Goal: Contribute content: Contribute content

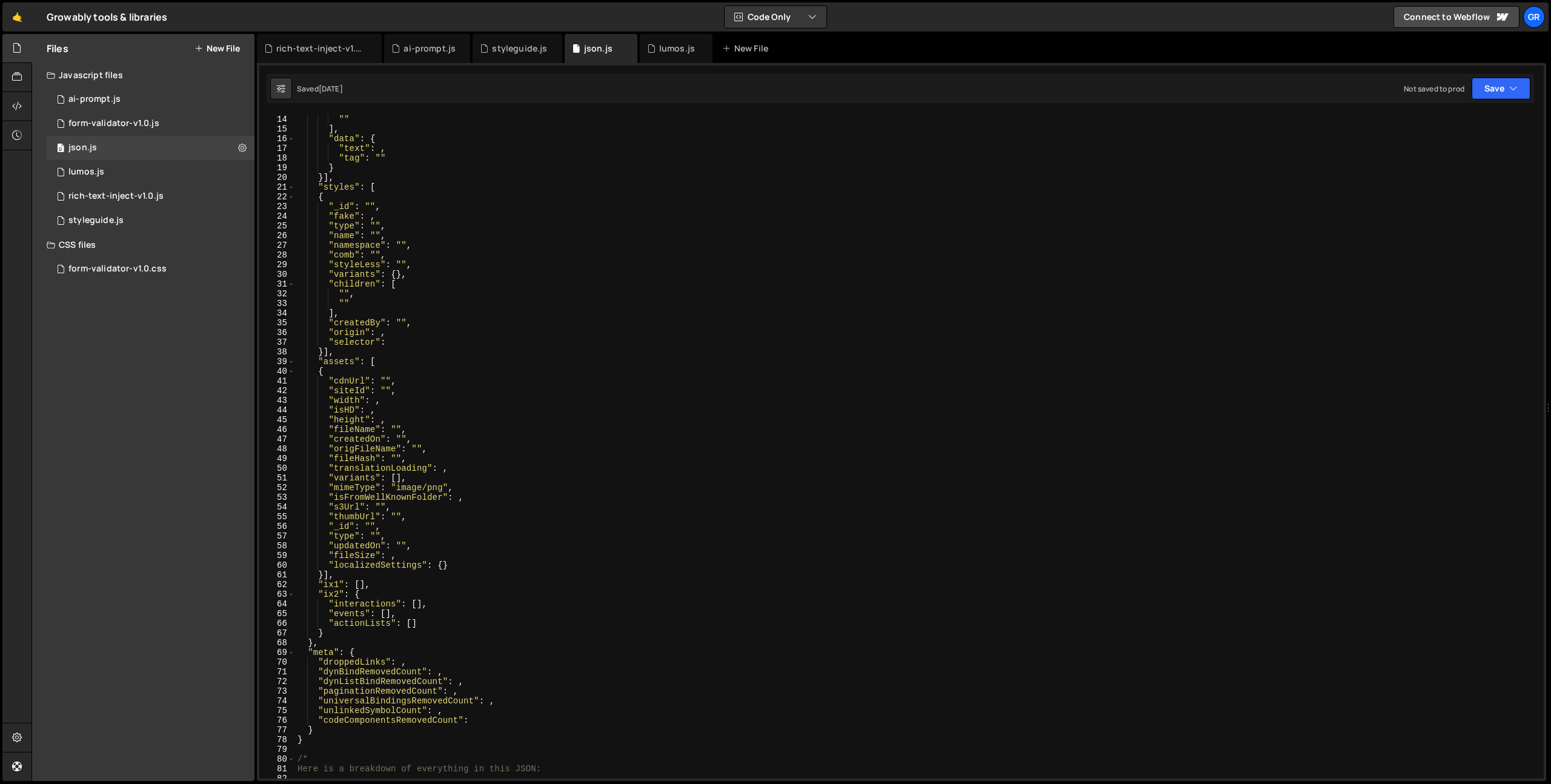
scroll to position [125, 0]
click at [115, 173] on div "0 lumos.js 0" at bounding box center [151, 172] width 208 height 24
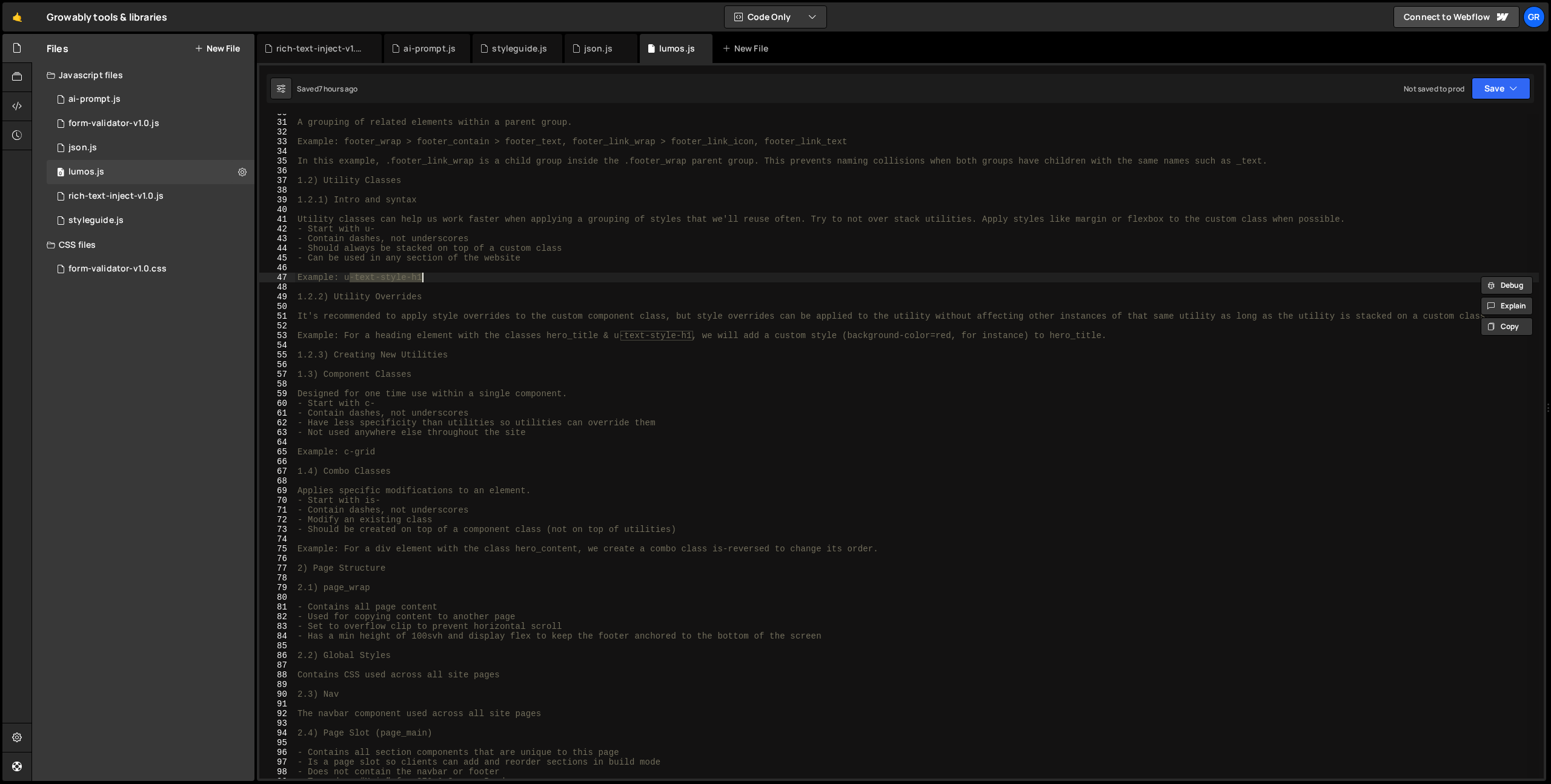
click at [453, 282] on div "A grouping of related elements within a parent group. Example: footer_wrap > fo…" at bounding box center [917, 446] width 1244 height 665
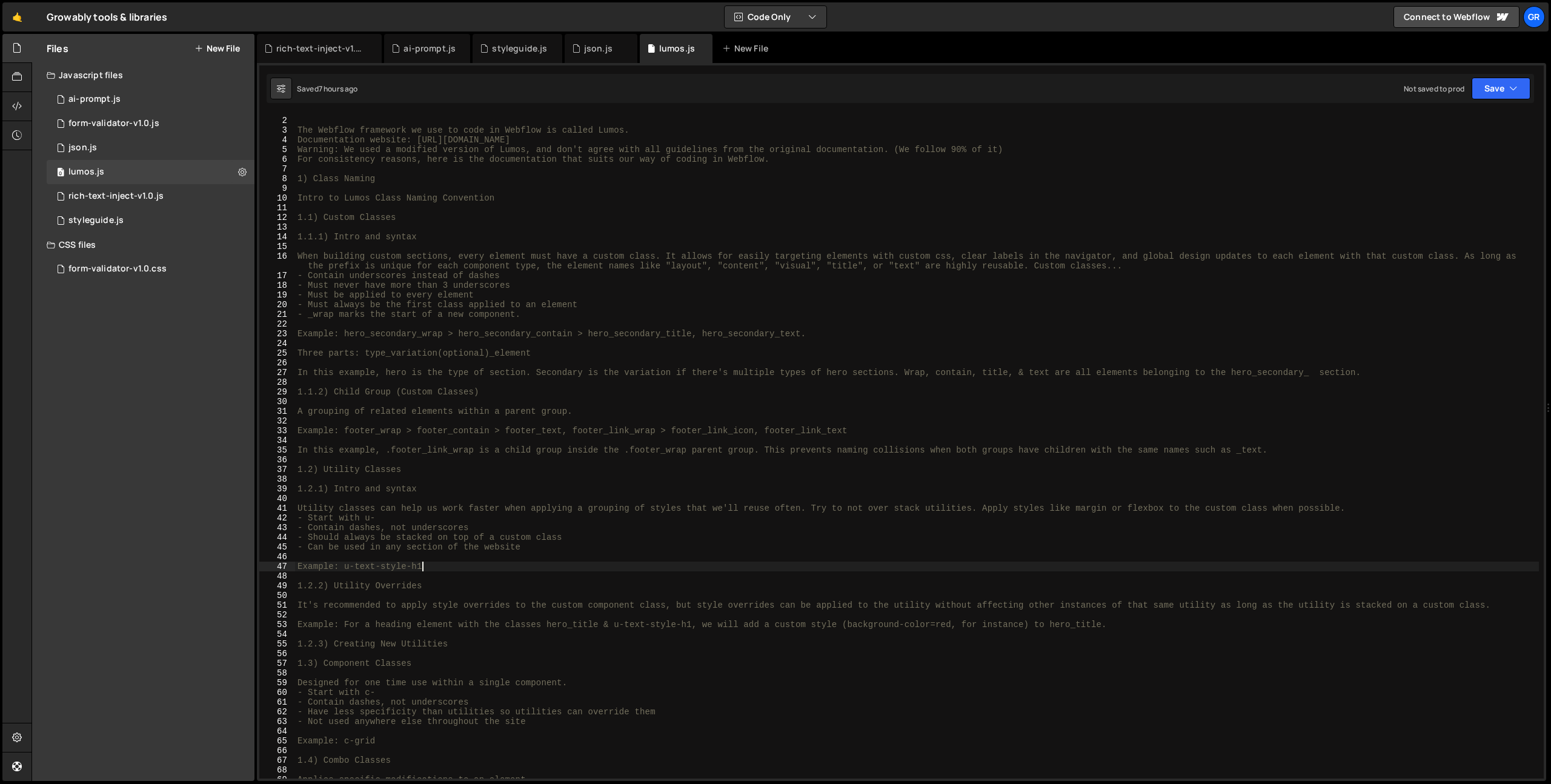
scroll to position [7, 0]
click at [85, 148] on div "json.js" at bounding box center [82, 148] width 28 height 11
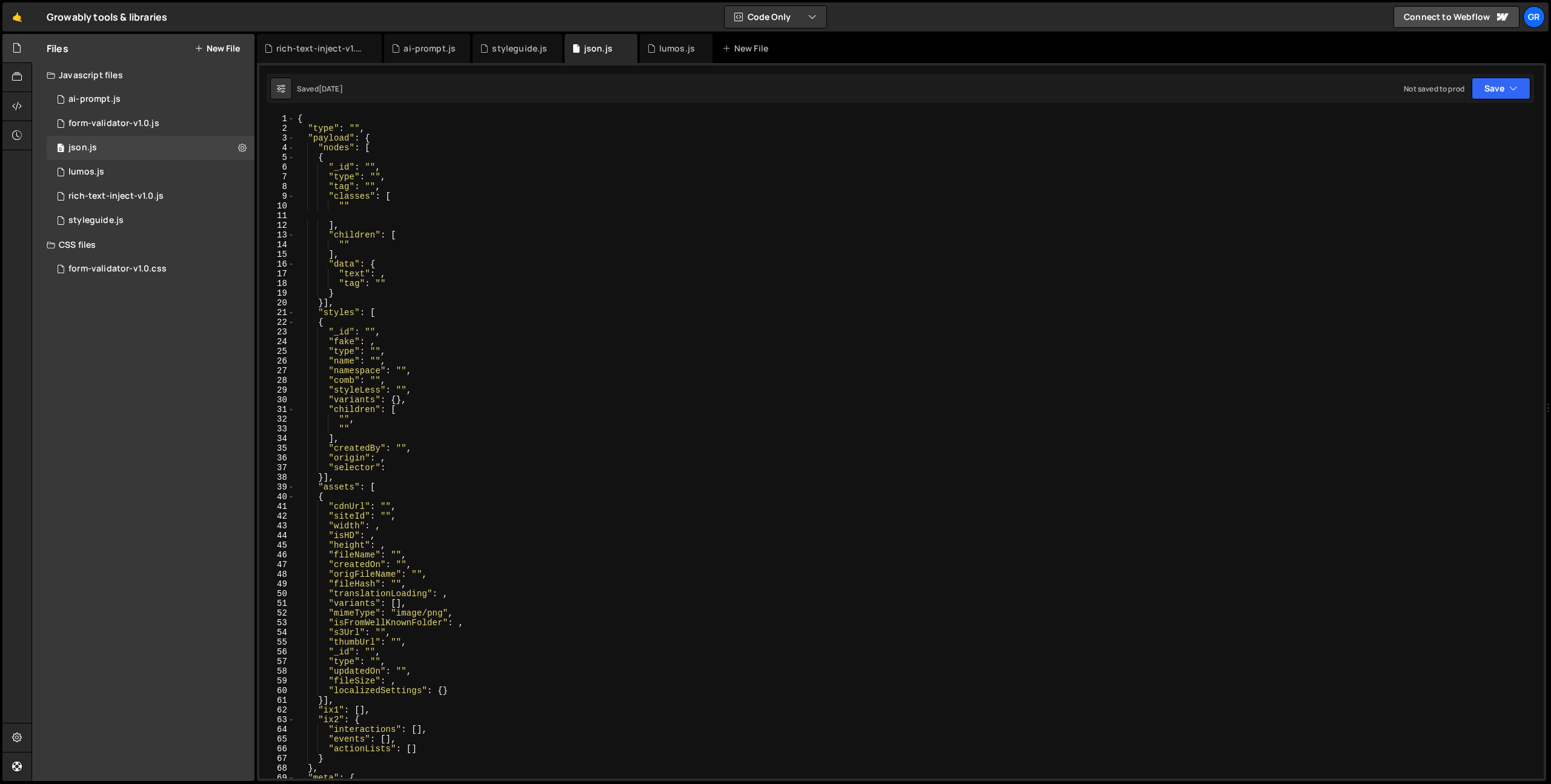
scroll to position [0, 0]
click at [237, 36] on div "Files New File" at bounding box center [143, 49] width 222 height 29
click at [215, 49] on button "New File" at bounding box center [217, 48] width 46 height 9
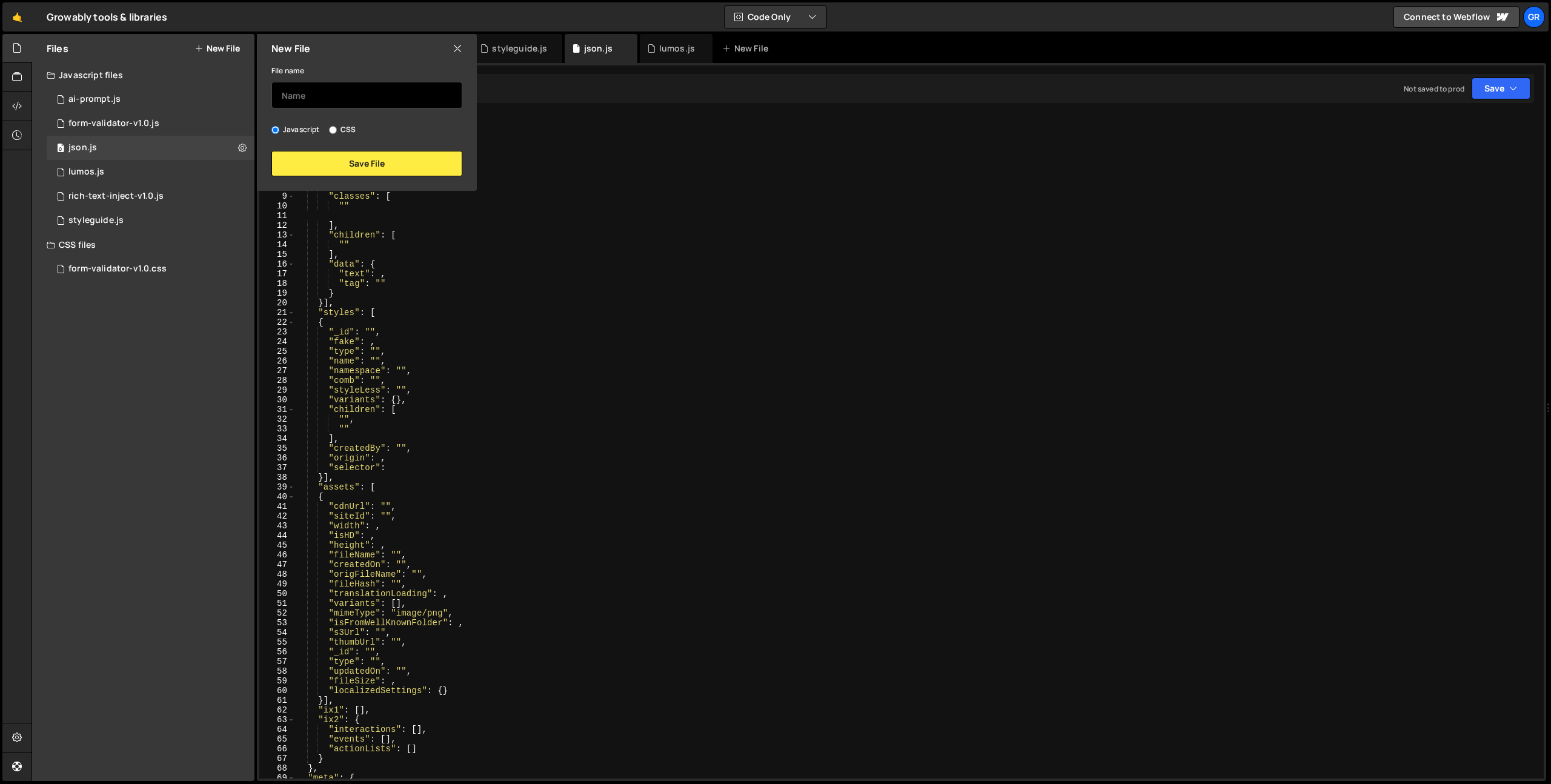
click at [315, 98] on input "text" at bounding box center [367, 95] width 191 height 27
type input "Nodes"
click at [324, 163] on button "Save File" at bounding box center [367, 163] width 191 height 25
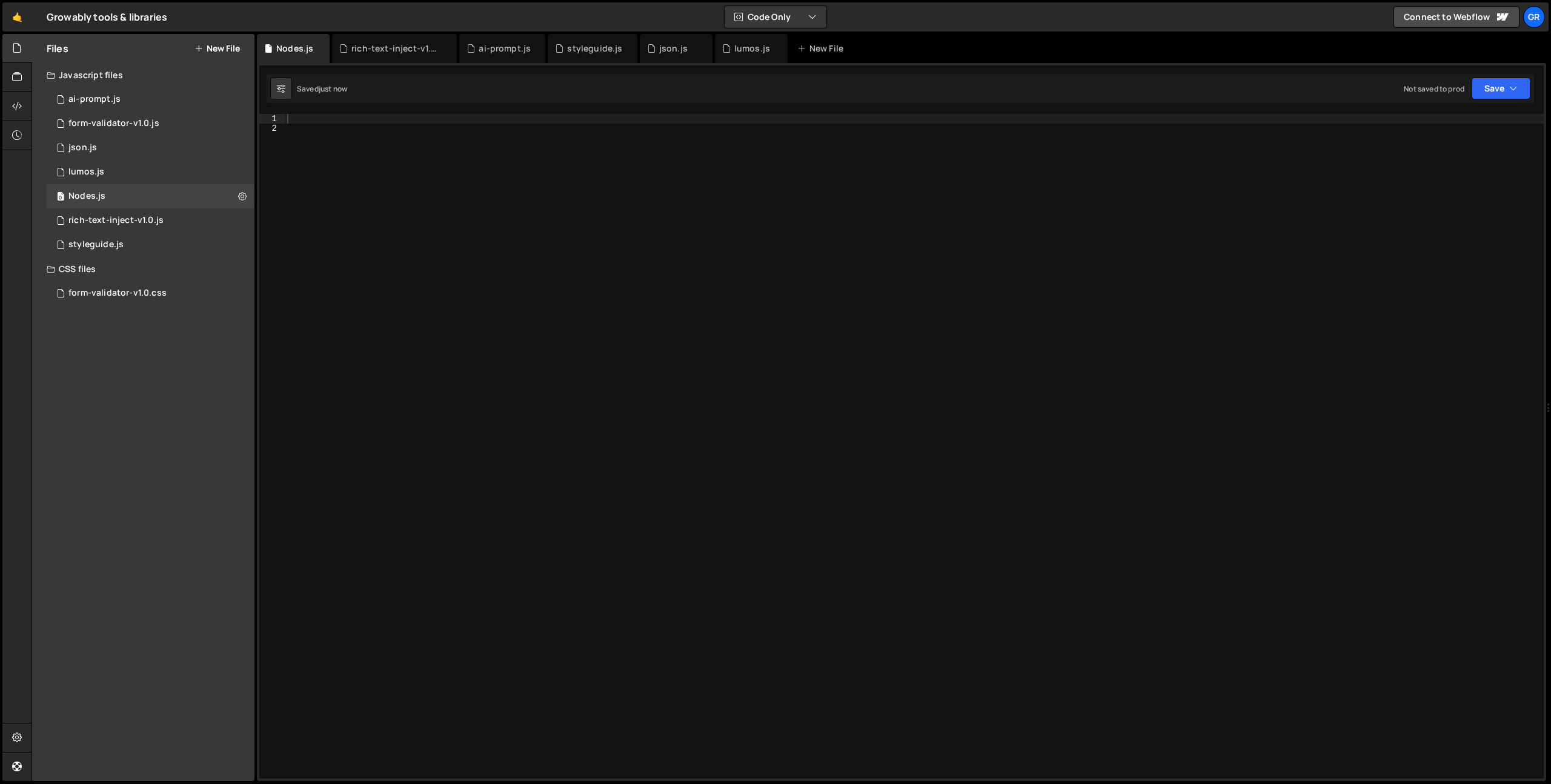
click at [410, 165] on div at bounding box center [915, 456] width 1259 height 684
type textarea "/*"
type textarea "H1 node:"
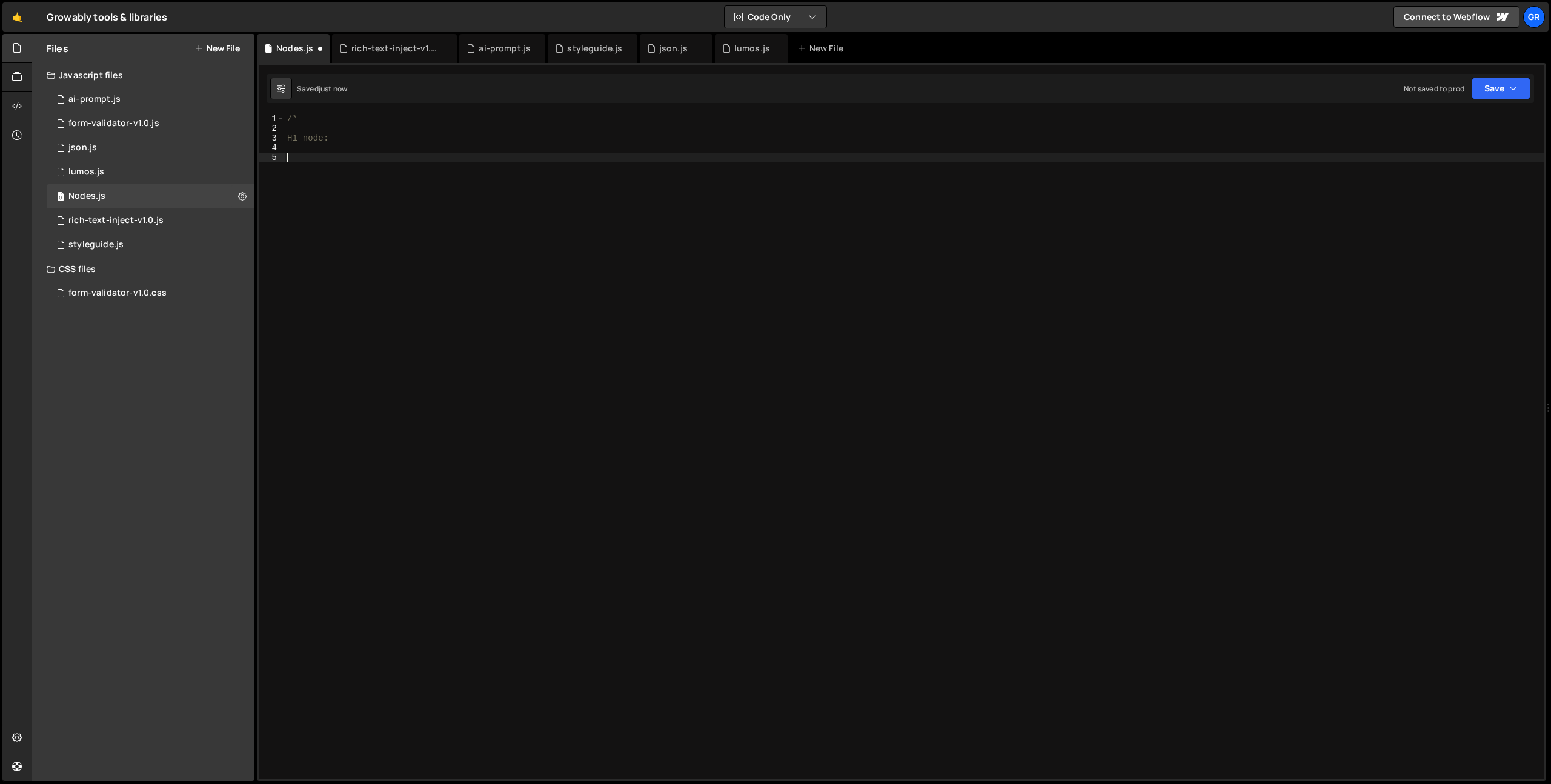
paste textarea "}"
type textarea "}"
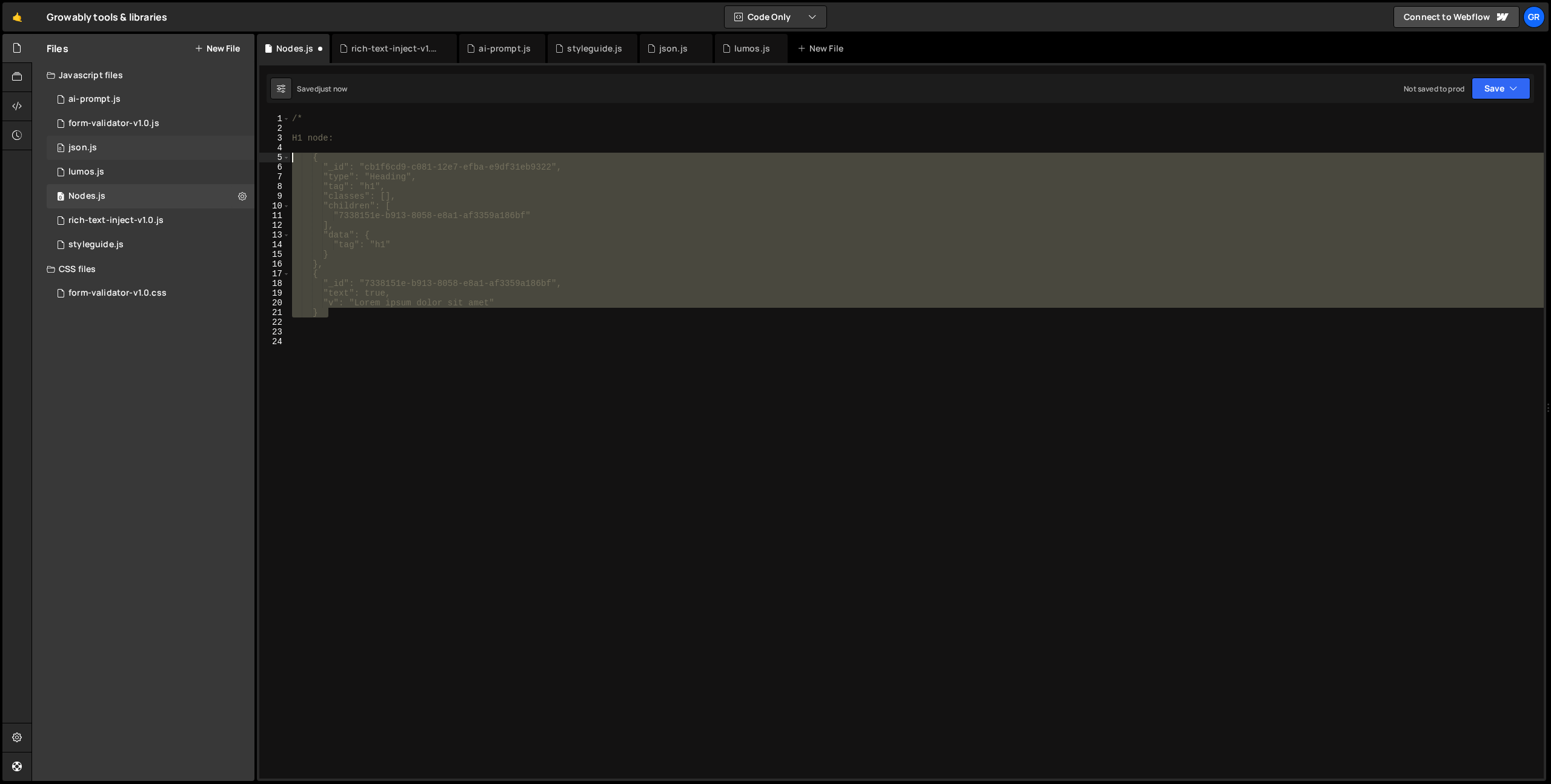
drag, startPoint x: 353, startPoint y: 311, endPoint x: 210, endPoint y: 159, distance: 208.7
click at [210, 159] on div "Files New File Javascript files 0 ai-prompt.js 0 0 form-validator-v1.0.js 0 0 j…" at bounding box center [791, 408] width 1519 height 748
type textarea "{ "_id": "cb1f6cd9-c081-12e7-efba-e9df31eb9322","
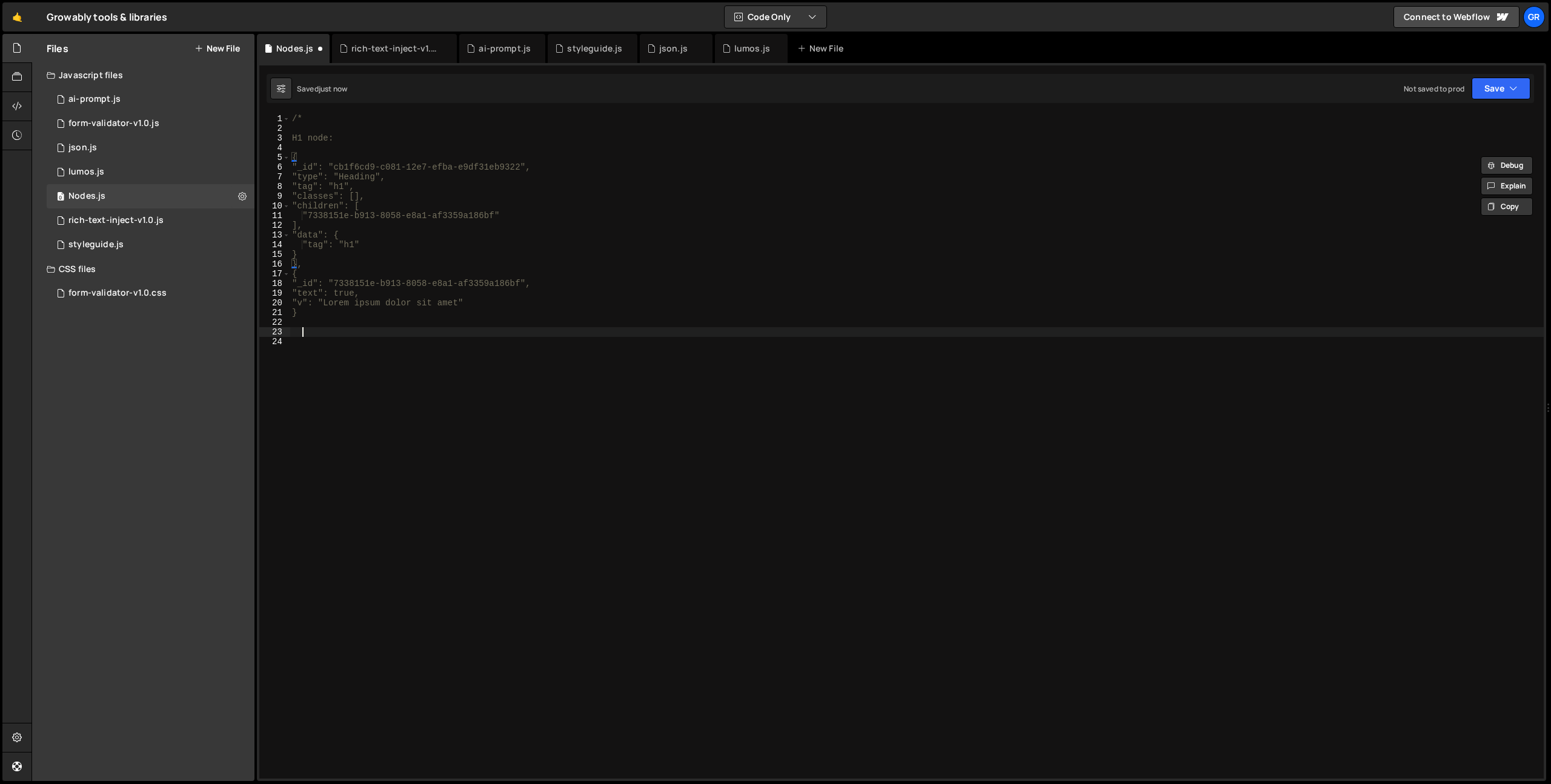
click at [317, 333] on div "/* H1 node: { "_id": "cb1f6cd9-c081-12e7-efba-e9df31eb9322", "type": "Heading",…" at bounding box center [916, 456] width 1254 height 684
click at [300, 149] on div "/* H1 node: { "_id": "cb1f6cd9-c081-12e7-efba-e9df31eb9322", "type": "Heading",…" at bounding box center [916, 456] width 1254 height 684
type textarea "{"
type textarea "H1 node:"
paste textarea "}"
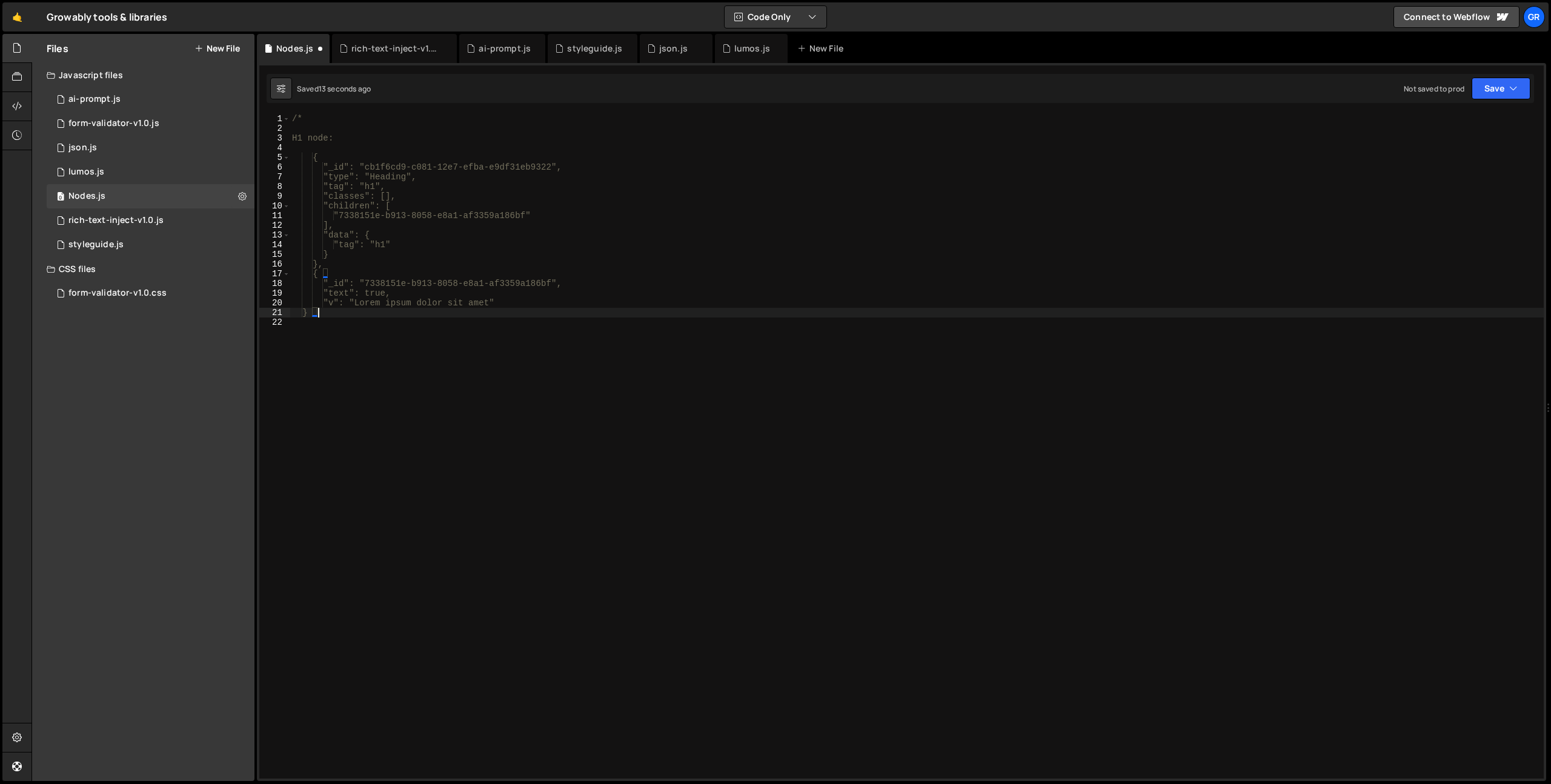
type textarea "}"
click at [352, 339] on div "/* H1 node: { "_id": "cb1f6cd9-c081-12e7-efba-e9df31eb9322", "type": "Heading",…" at bounding box center [916, 456] width 1254 height 684
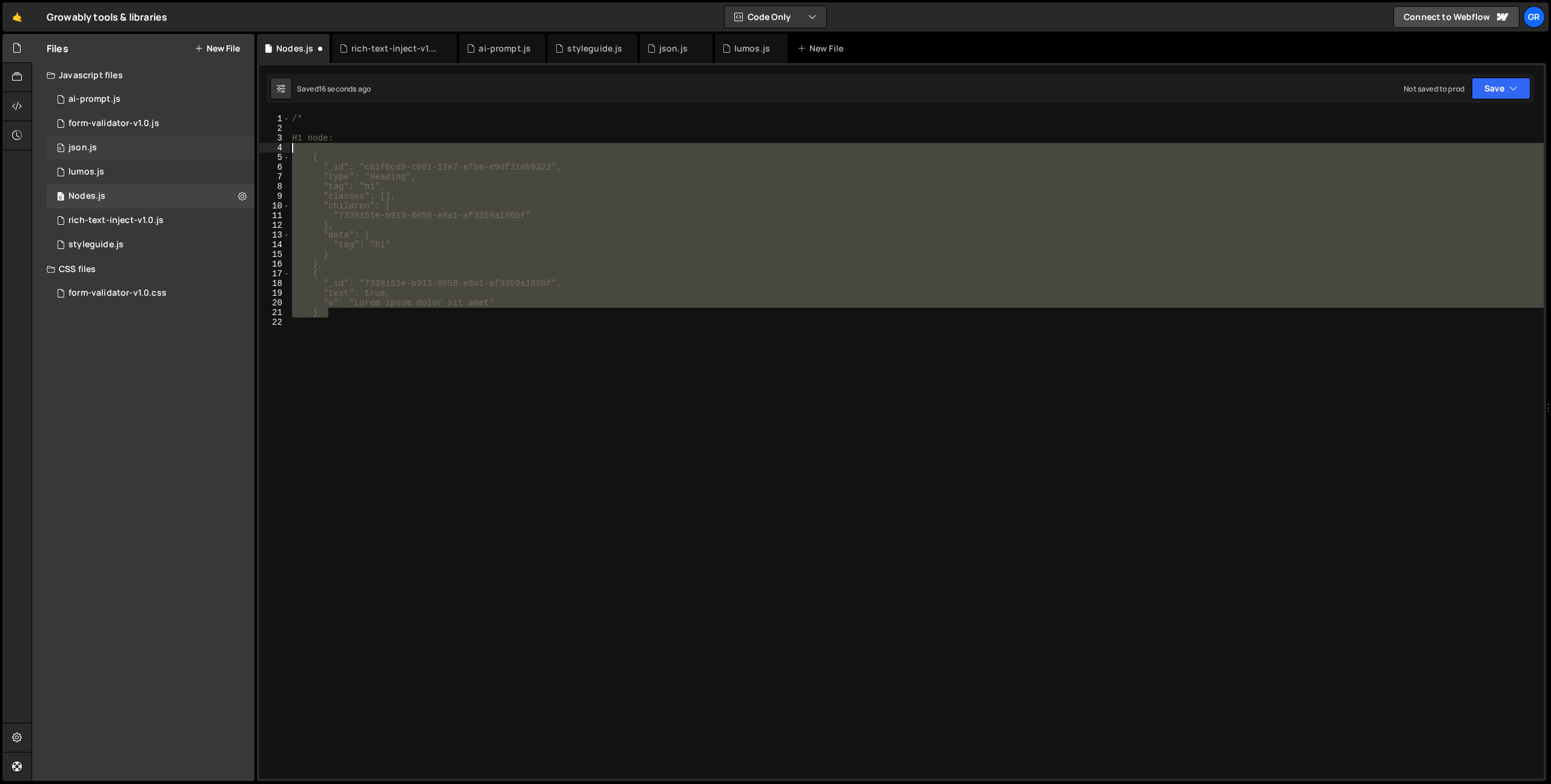
drag, startPoint x: 352, startPoint y: 313, endPoint x: 241, endPoint y: 151, distance: 196.4
click at [241, 151] on div "Files New File Javascript files 0 ai-prompt.js 0 0 form-validator-v1.0.js 0 0 j…" at bounding box center [791, 408] width 1519 height 748
type textarea "{"
click at [241, 151] on div "0 json.js 0" at bounding box center [151, 148] width 208 height 24
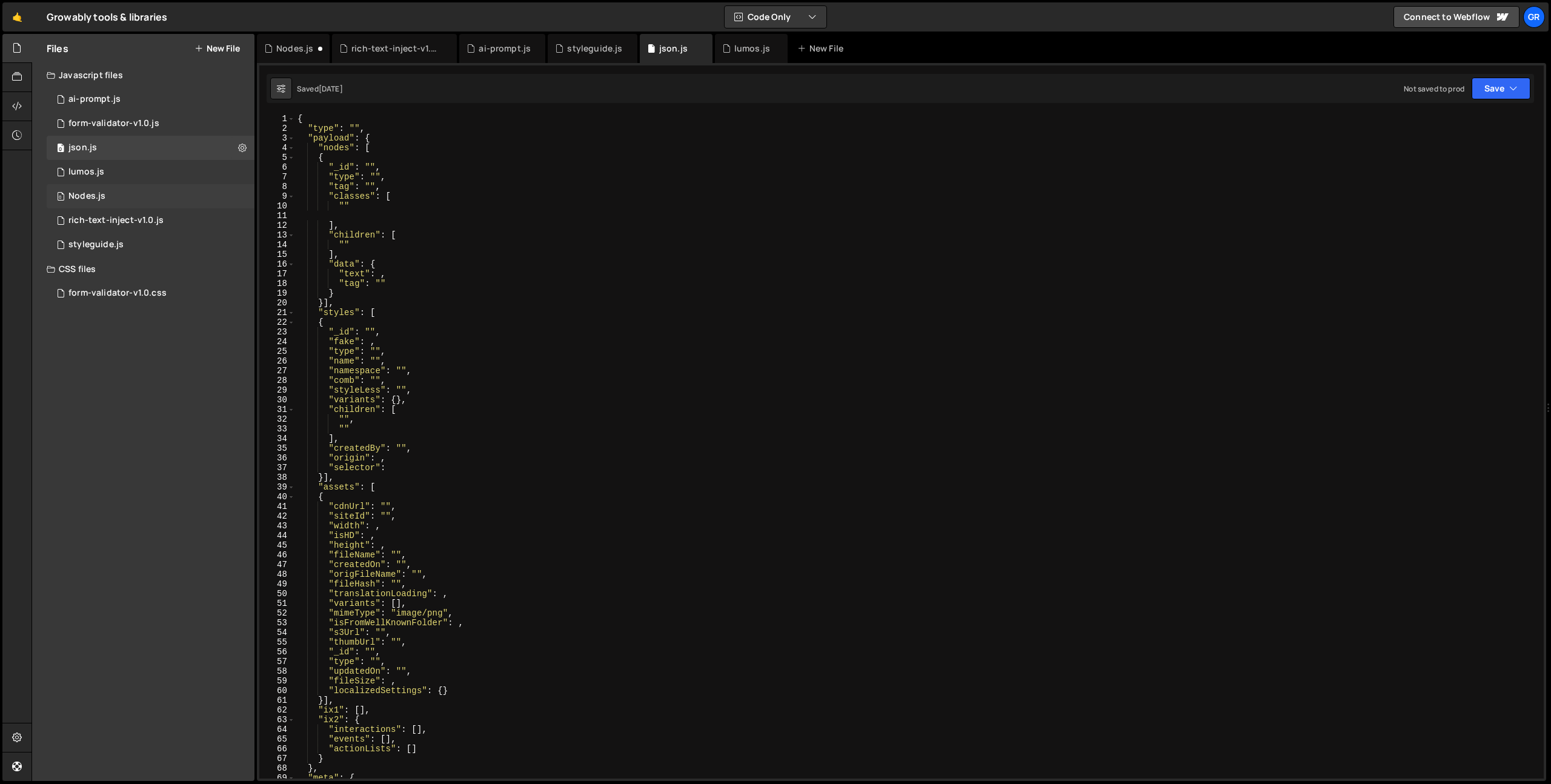
click at [113, 193] on div "0 Nodes.js 0" at bounding box center [151, 196] width 208 height 24
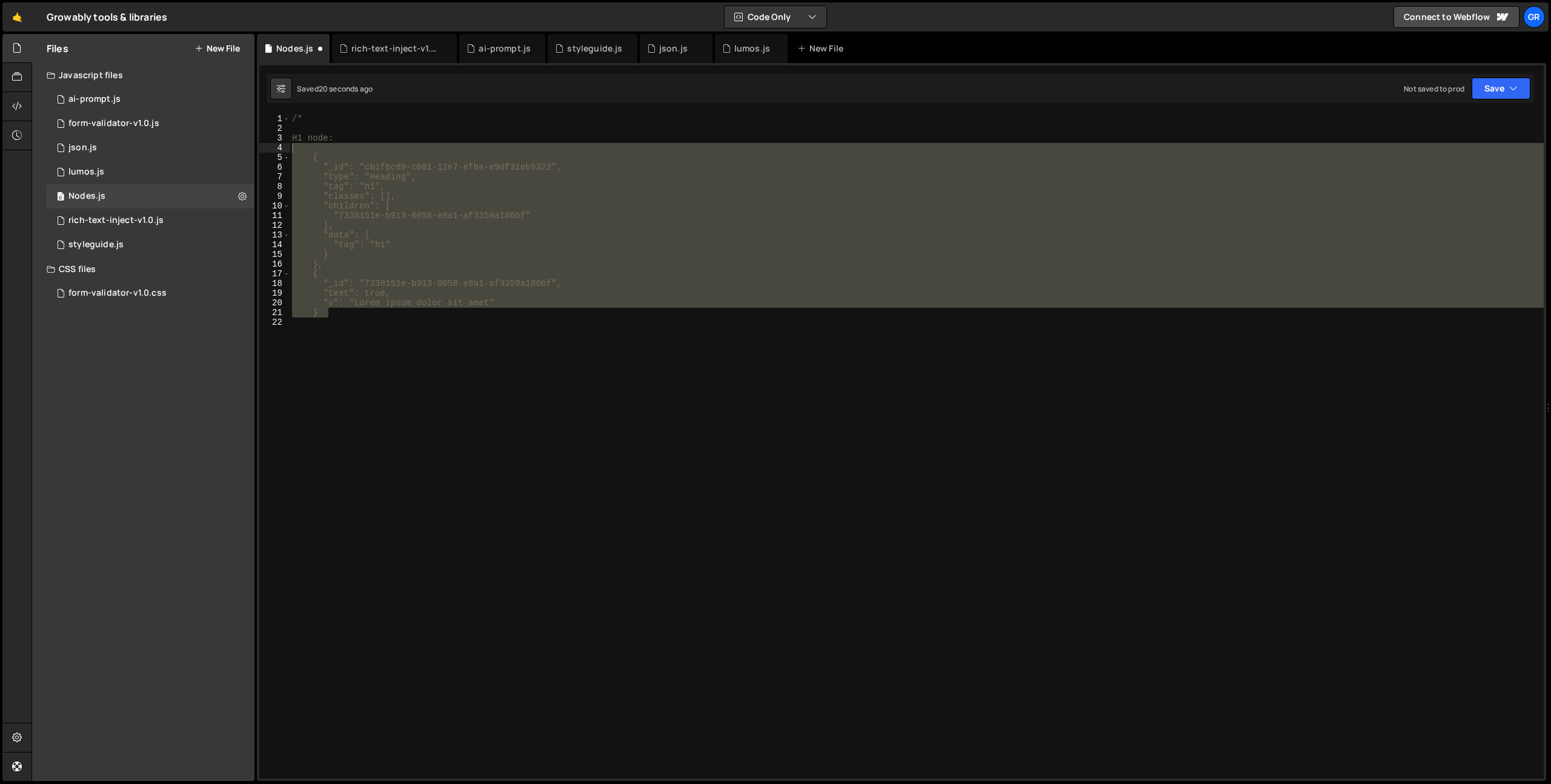
click at [342, 324] on div "/* H1 node: { "_id": "cb1f6cd9-c081-12e7-efba-e9df31eb9322", "type": "Heading",…" at bounding box center [916, 456] width 1254 height 684
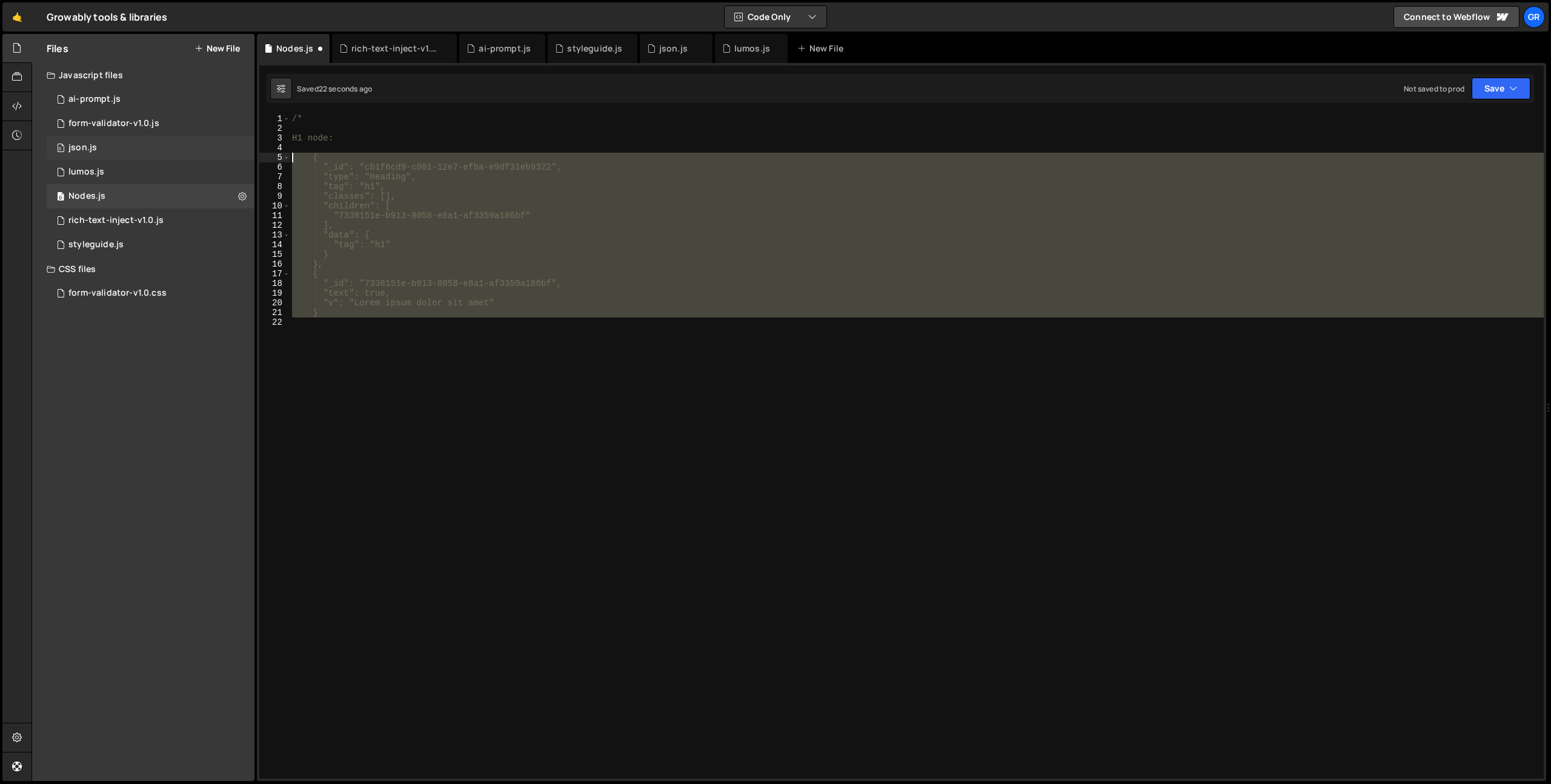
drag, startPoint x: 351, startPoint y: 319, endPoint x: 212, endPoint y: 156, distance: 214.2
click at [212, 156] on div "Files New File Javascript files 0 ai-prompt.js 0 0 form-validator-v1.0.js 0 0 j…" at bounding box center [791, 408] width 1519 height 748
type textarea "{ "_id": "cb1f6cd9-c081-12e7-efba-e9df31eb9322","
click at [335, 371] on div "/* H1 node: { "_id": "cb1f6cd9-c081-12e7-efba-e9df31eb9322", "type": "Heading",…" at bounding box center [916, 456] width 1254 height 684
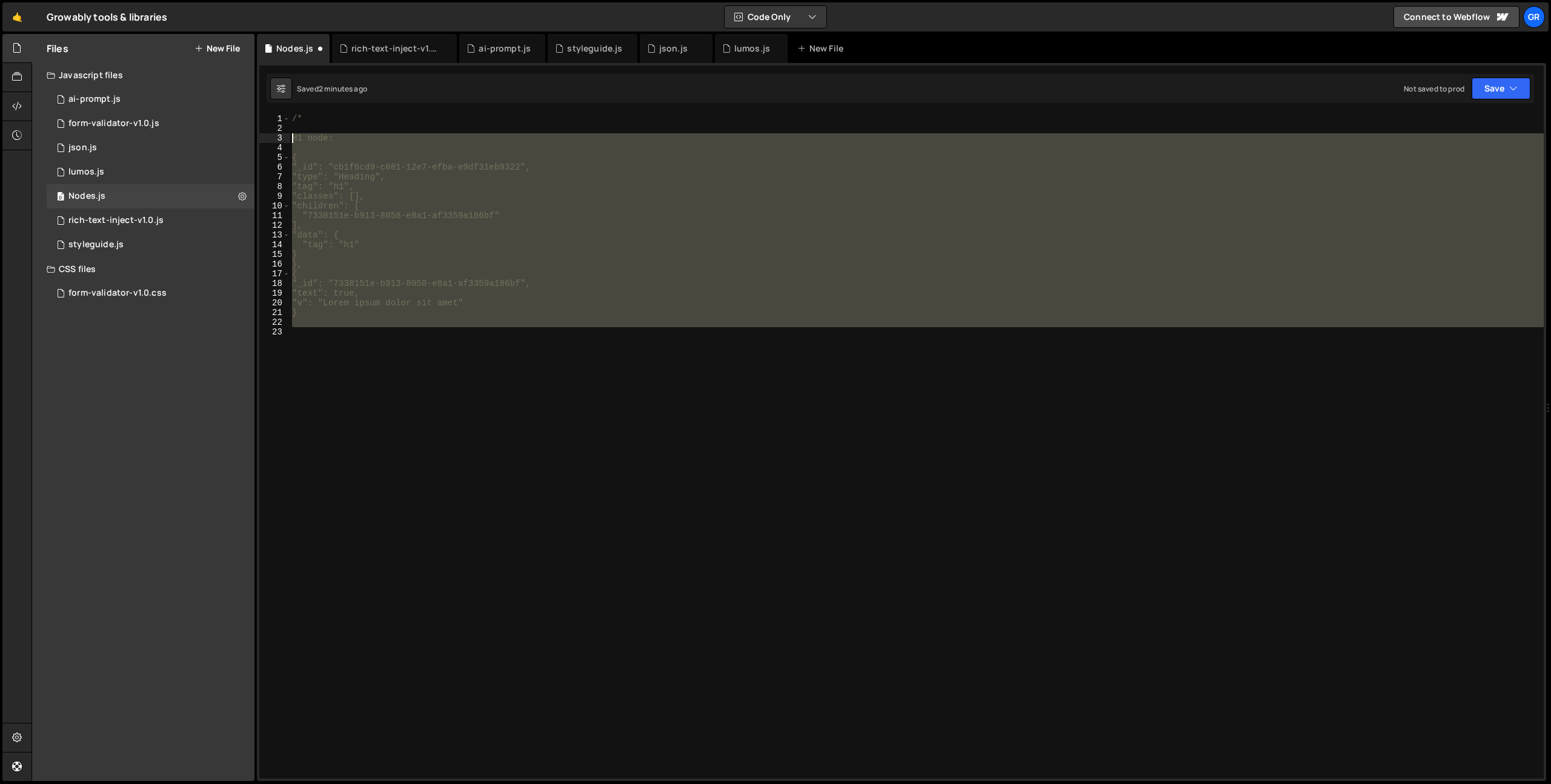
drag, startPoint x: 399, startPoint y: 388, endPoint x: 261, endPoint y: 140, distance: 283.8
click at [261, 140] on div "1 2 3 4 5 6 7 8 9 10 11 12 13 14 15 16 17 18 19 20 21 22 23 /* H1 node: { "_id"…" at bounding box center [901, 446] width 1284 height 665
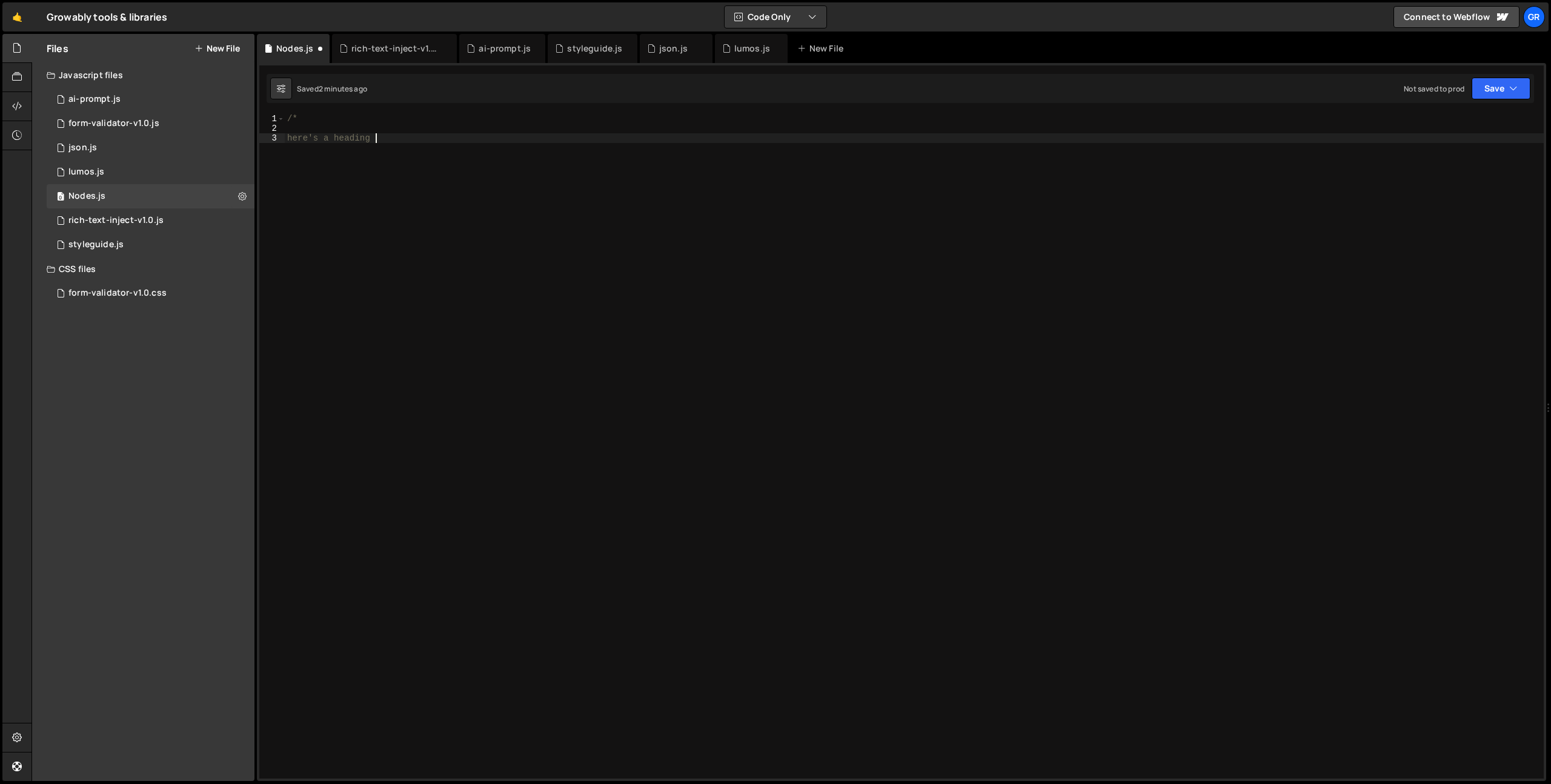
scroll to position [0, 6]
type textarea "here's a heading [GEOGRAPHIC_DATA]."
type textarea "It contains a div ."
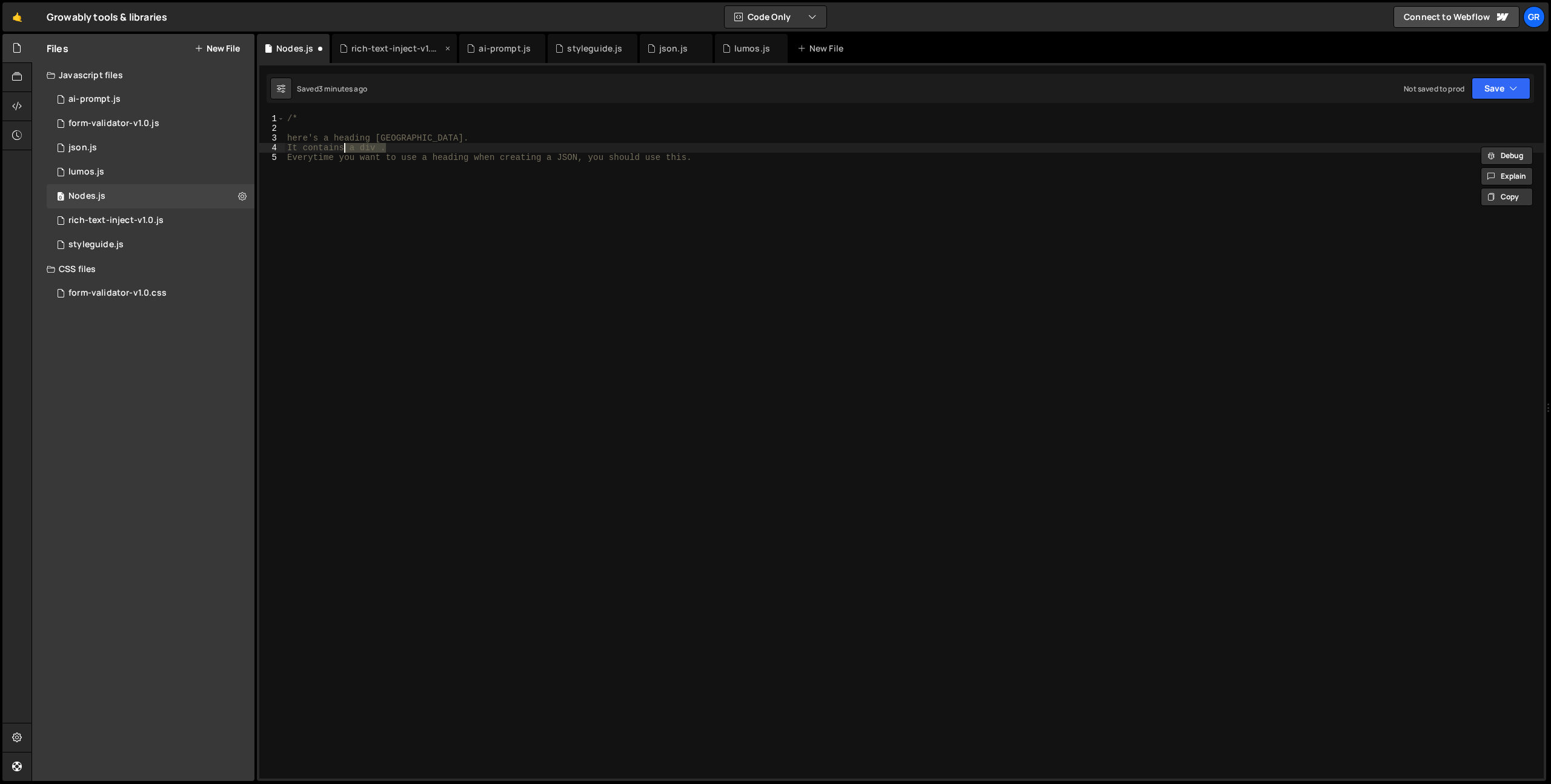
type textarea "It contains;"
type textarea "Everytime you want to use a heading when creating a JSON, you should use this."
paste textarea
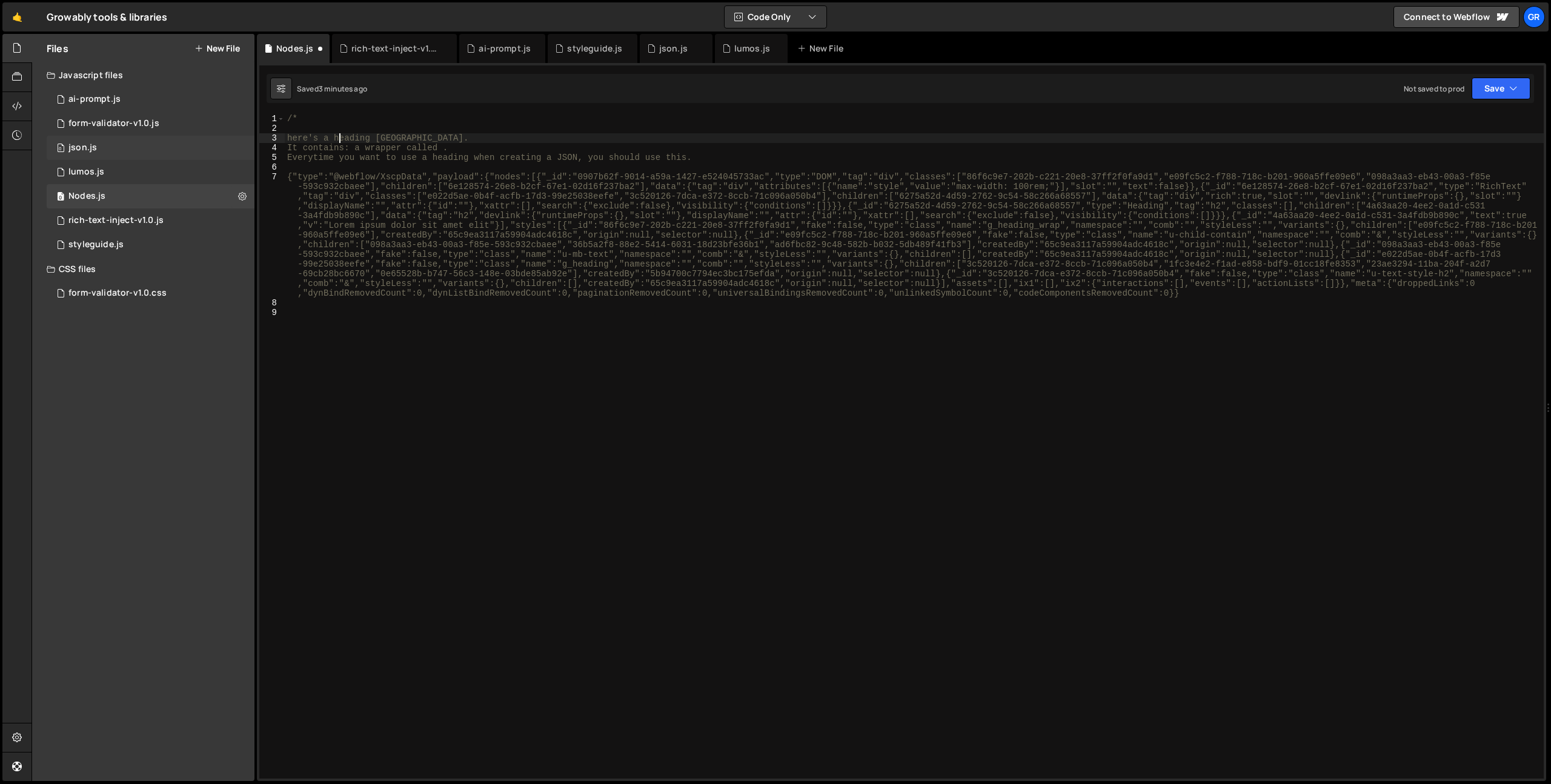
drag, startPoint x: 338, startPoint y: 137, endPoint x: 250, endPoint y: 137, distance: 88.0
click at [250, 137] on div "Files New File Javascript files 0 ai-prompt.js 0 0 form-validator-v1.0.js 0 0 j…" at bounding box center [791, 408] width 1519 height 748
type textarea "Heading JSON."
click at [414, 149] on div "/* Heading JSON. It contains: a wrapper called . Everytime you want to use a he…" at bounding box center [915, 456] width 1259 height 684
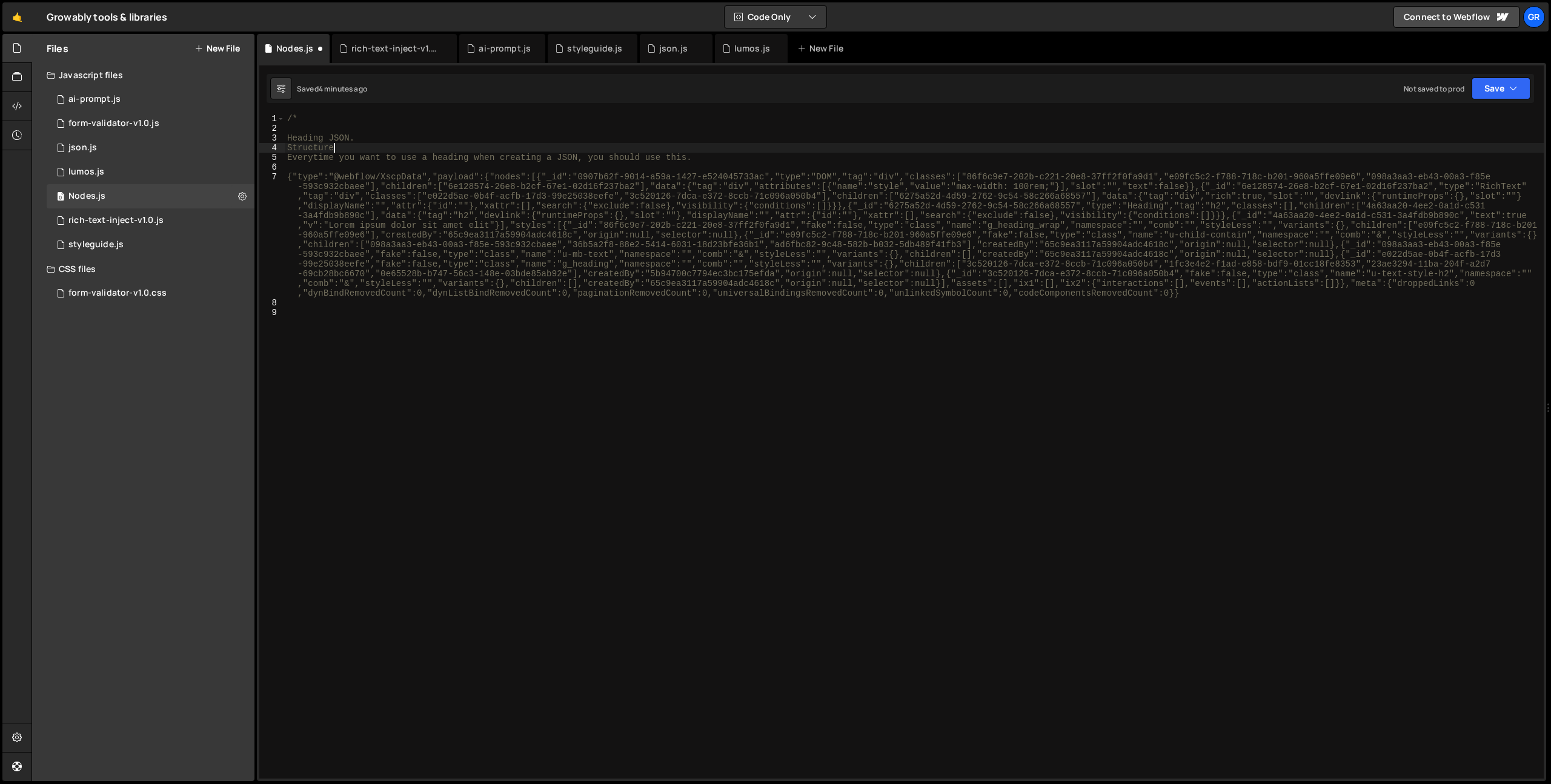
type textarea "Structure:"
paste textarea "g_heading_wrap"
paste textarea "u-child-contain"
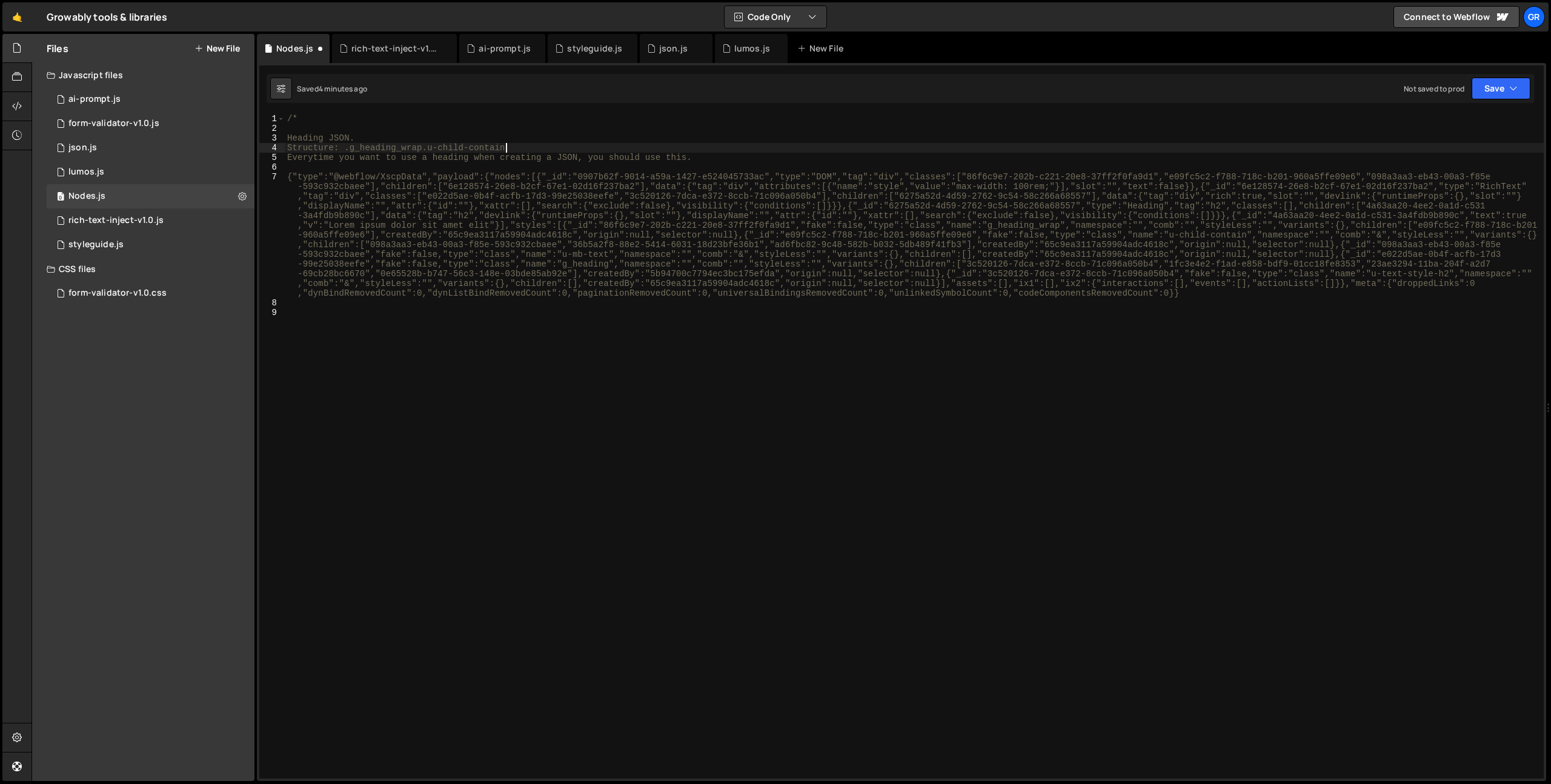
scroll to position [0, 15]
paste textarea "u-mb-text"
paste textarea "g_heading"
paste textarea "u-text-style-h2"
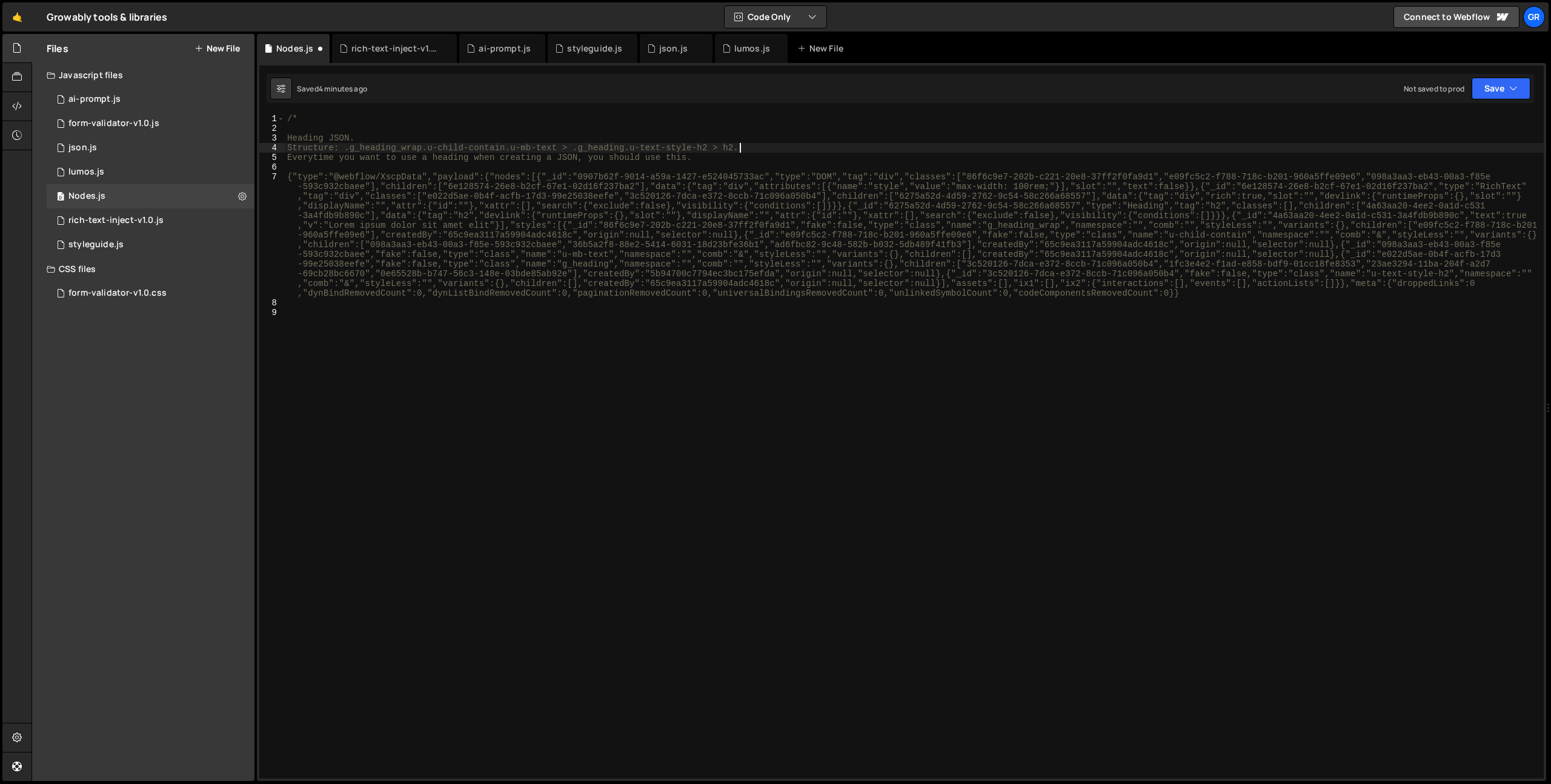
scroll to position [0, 31]
type textarea "Structure: .g_heading_wrap.u-child-contain.u-mb-text > .g_heading.u-text-style-…"
click at [413, 169] on div "/* Heading JSON. Structure: .g_heading_wrap.u-child-contain.u-mb-text > .g_head…" at bounding box center [915, 456] width 1259 height 684
click at [725, 147] on div "/* Heading JSON. Structure: .g_heading_wrap.u-child-contain.u-mb-text > .g_head…" at bounding box center [915, 456] width 1259 height 684
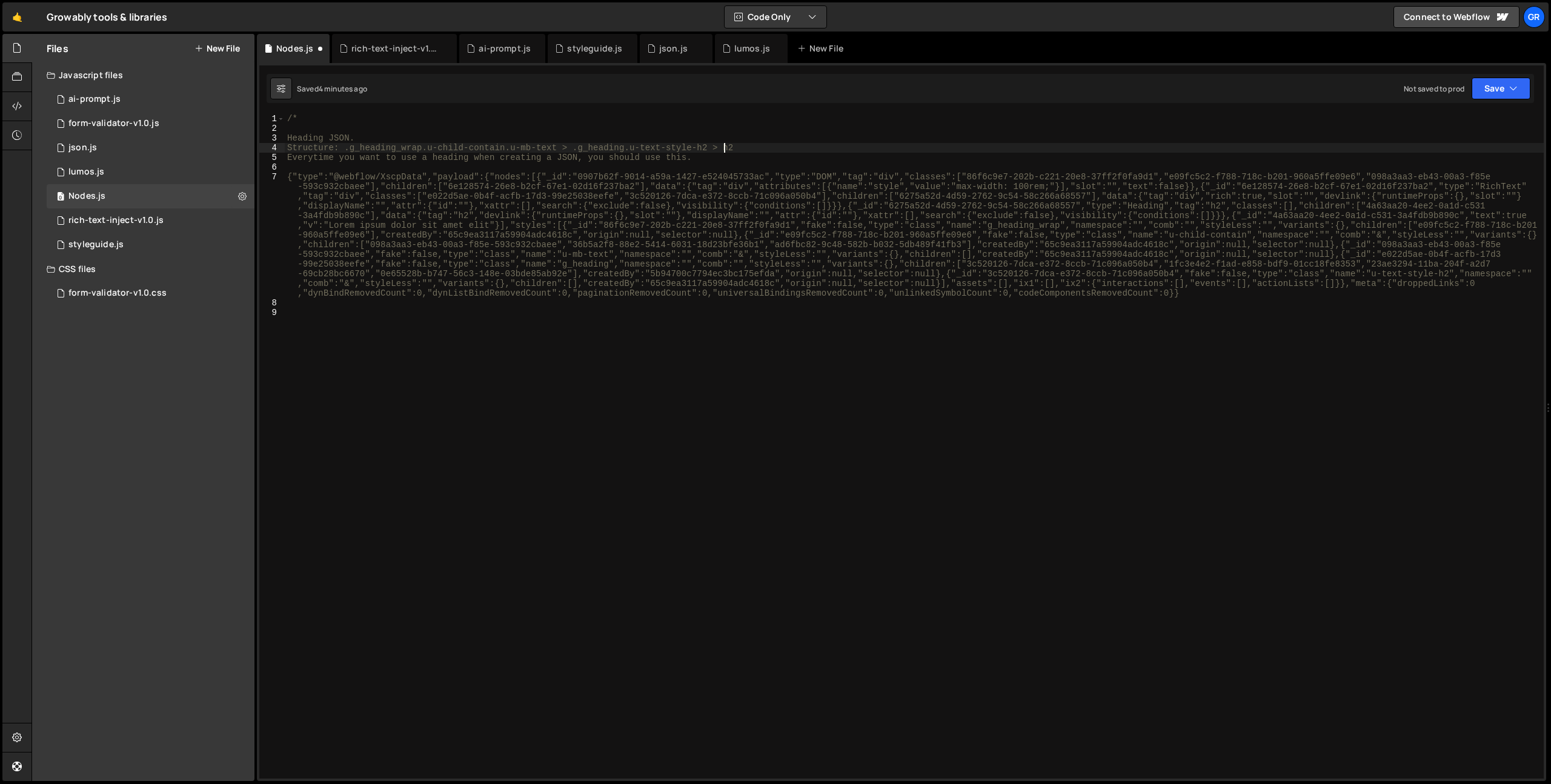
scroll to position [0, 31]
type textarea "Everytime you want to use a heading when creating a JSON, you should use this."
click at [749, 149] on div "/* Heading JSON. Structure: .g_heading_wrap.u-child-contain.u-mb-text > .g_head…" at bounding box center [915, 456] width 1259 height 684
type textarea "Everytime you want to use a heading when creating a JSON, you should use this."
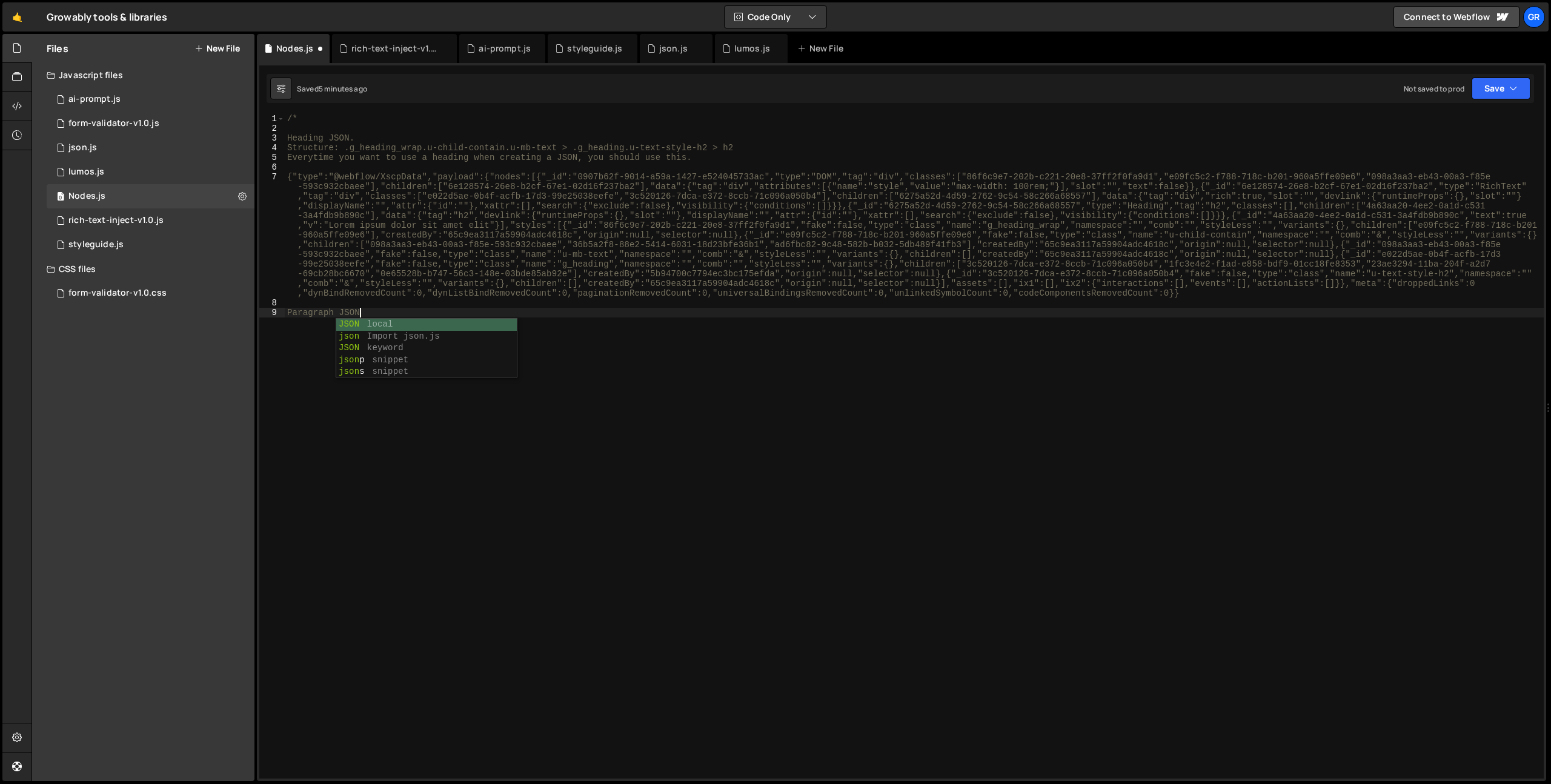
type textarea "Paragraph JSON."
type textarea "Structure:"
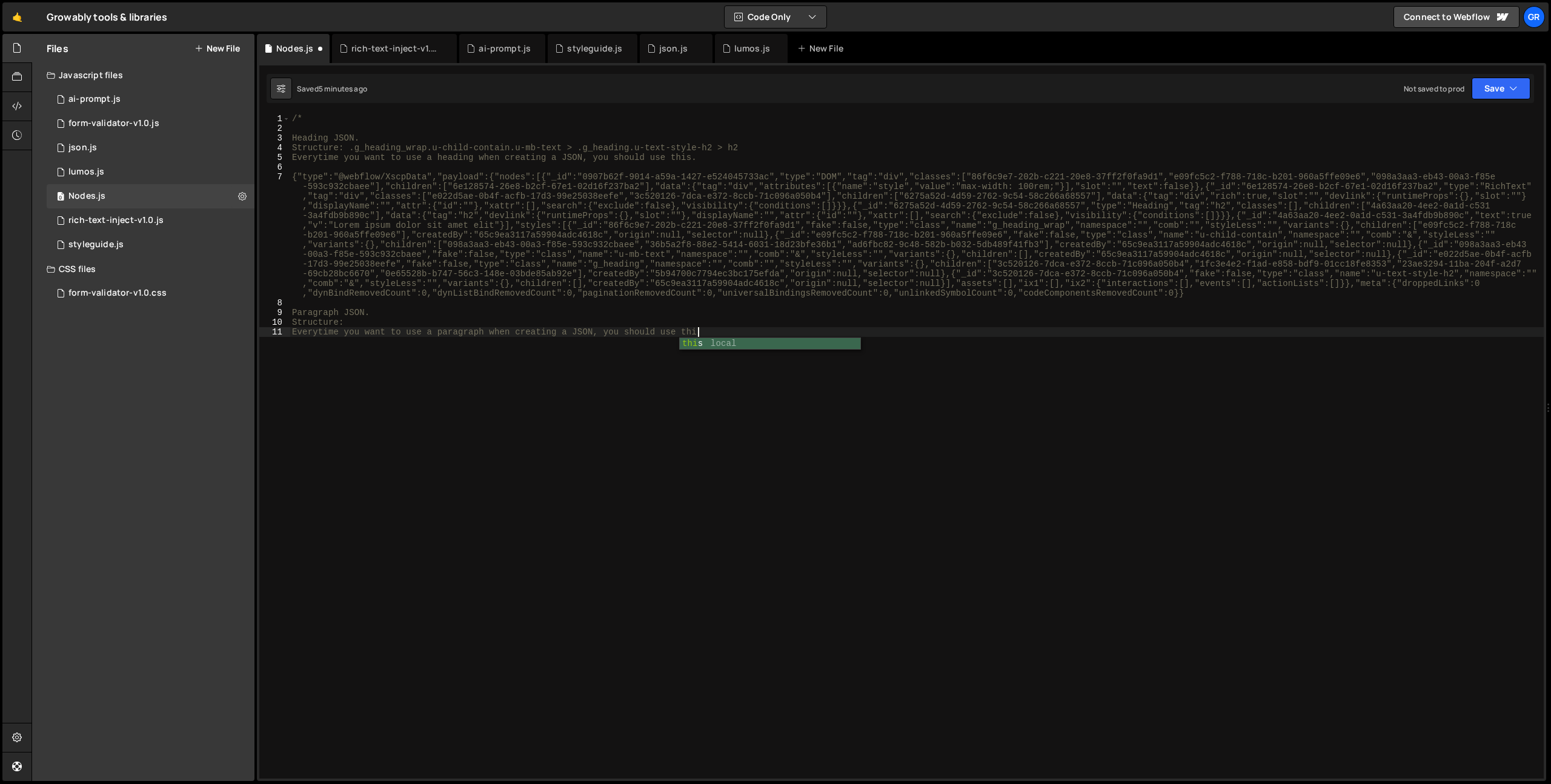
scroll to position [0, 28]
type textarea "Everytime you want to use a paragraph when creating a JSON, you should use this."
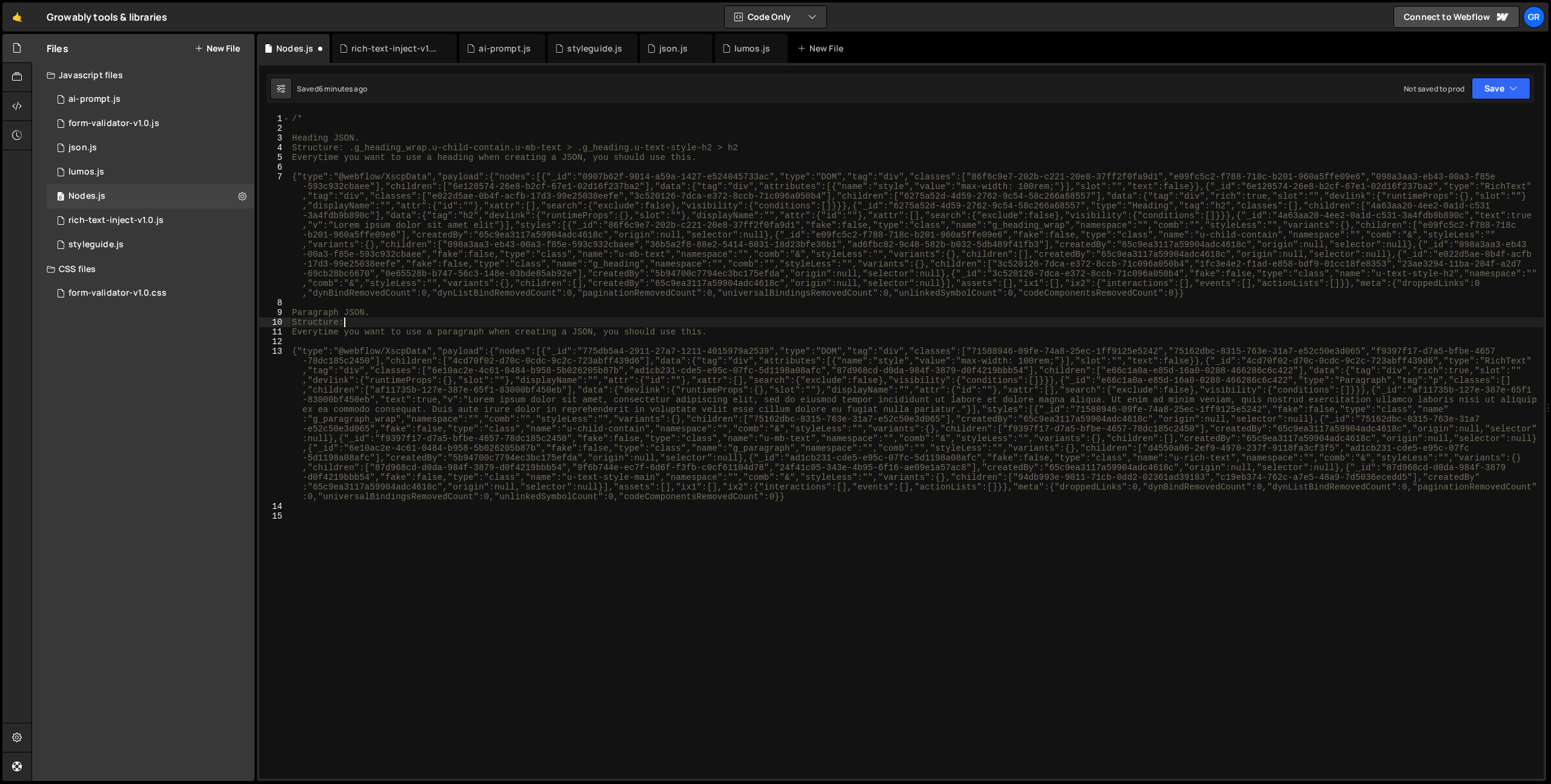
click at [382, 325] on div "/* Heading JSON. Structure: .g_heading_wrap.u-child-contain.u-mb-text > .g_head…" at bounding box center [916, 456] width 1254 height 684
paste textarea "g_paragraph_wrap"
paste textarea "u-child-contain"
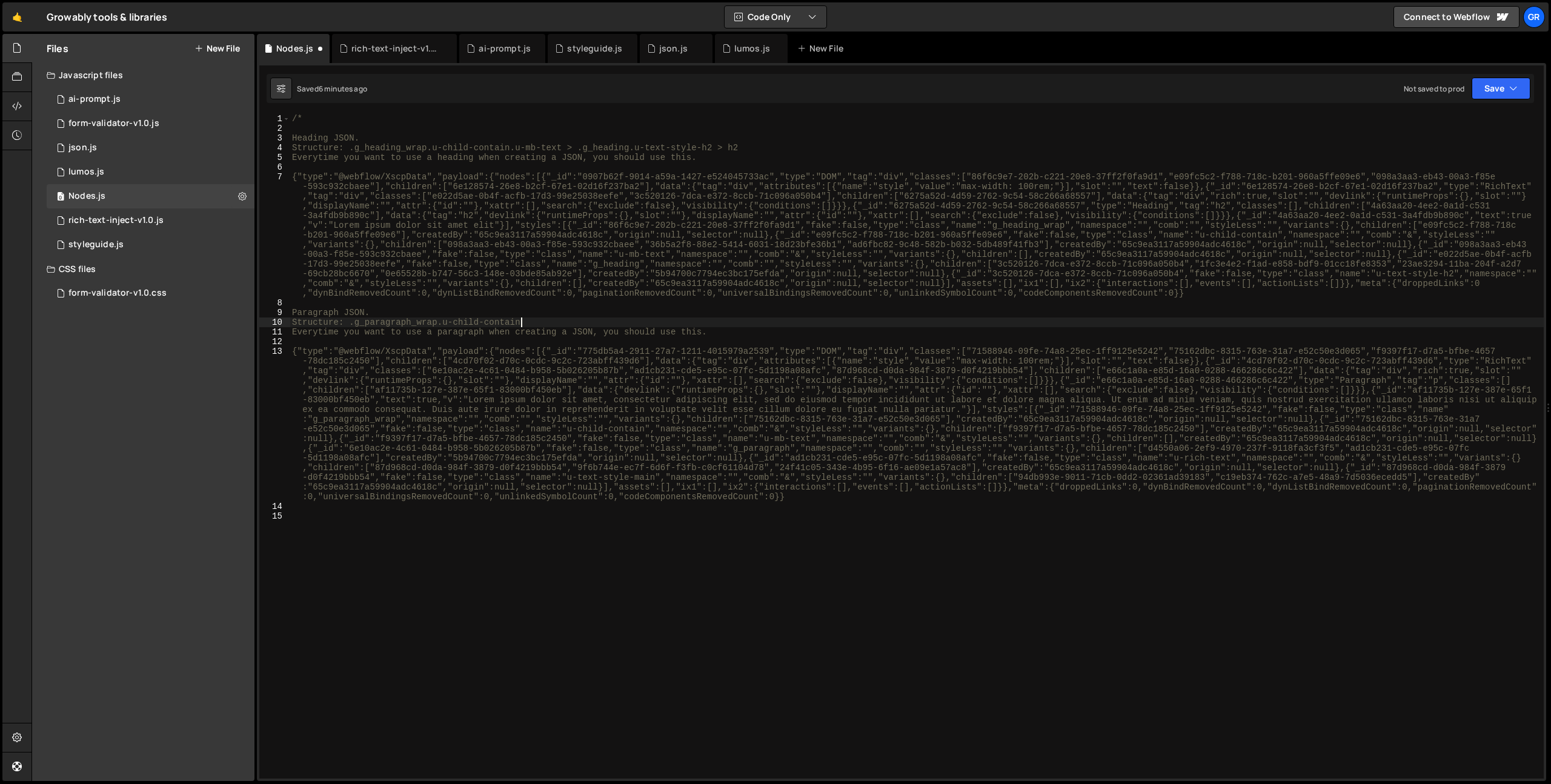
scroll to position [0, 16]
paste textarea "u-mb-text"
paste textarea "g_paragraph"
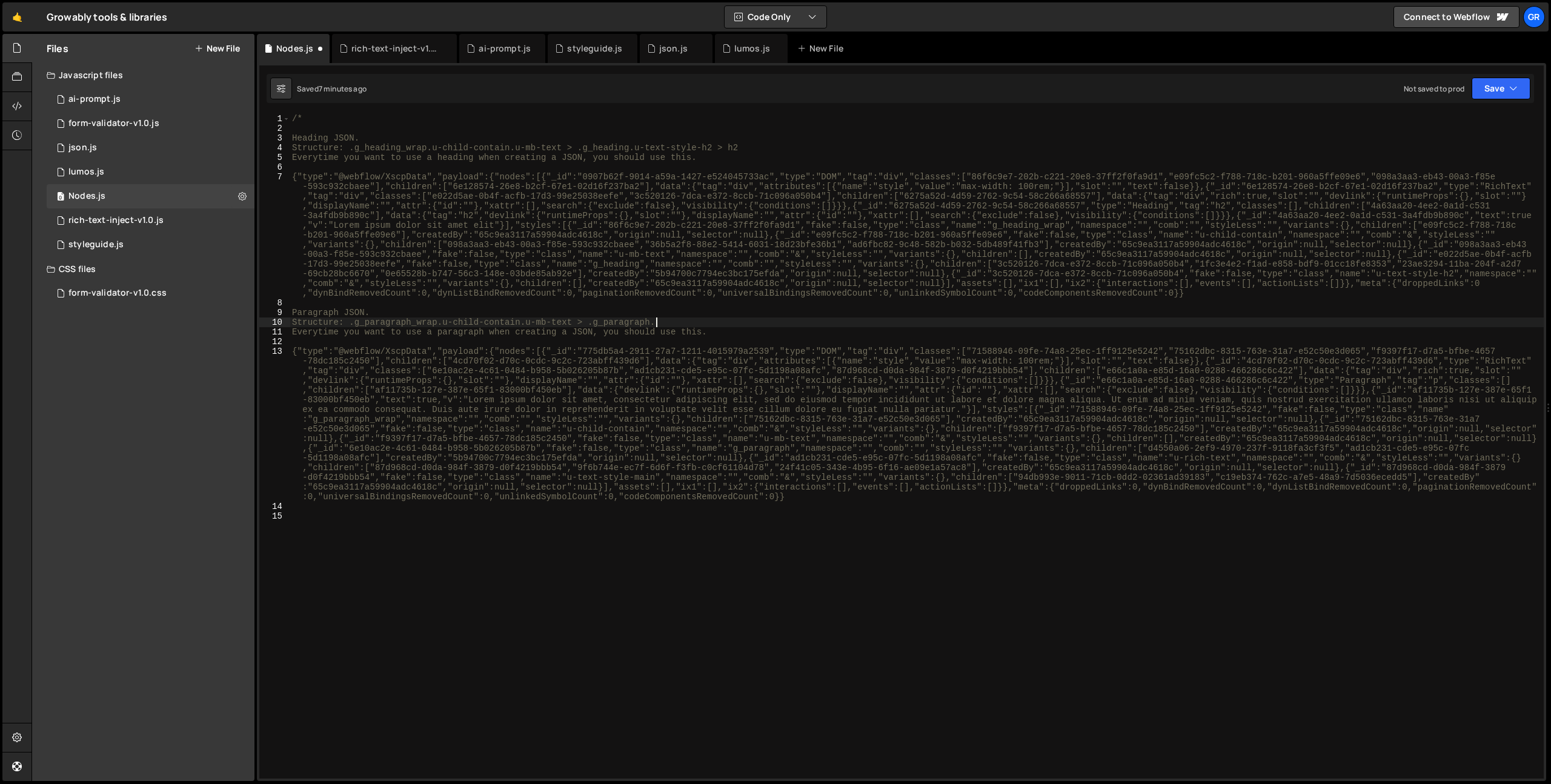
paste textarea "u-rich-text"
type textarea "Structure: .g_paragraph_wrap.u-child-contain.u-mb-text > .g_paragraph.u-rich-te…"
type textarea "l"
paste textarea "u-text-style-main"
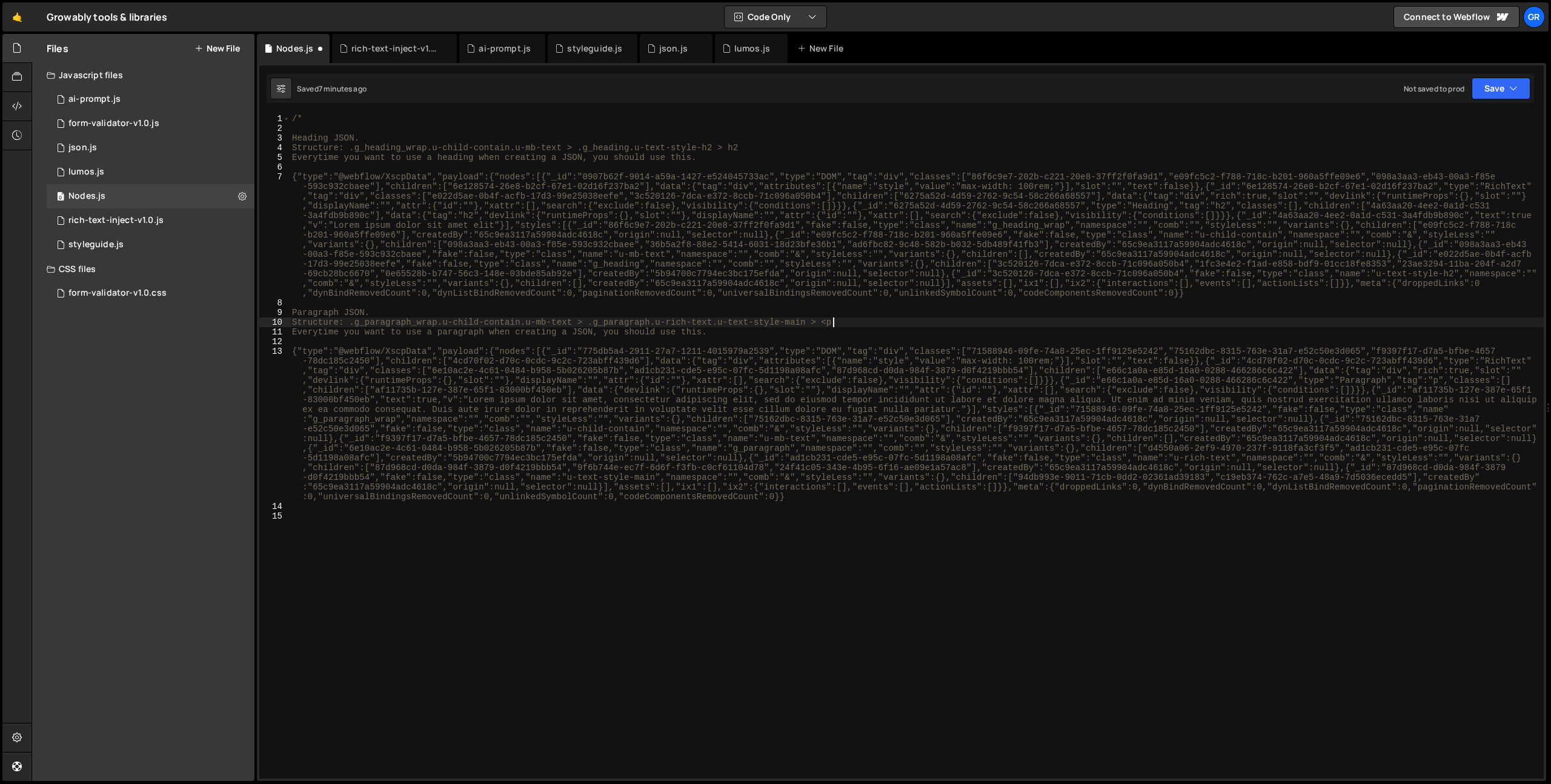
scroll to position [0, 37]
type textarea "Paragraph JSON."
type textarea "{"type":"@webflow/XscpData","payload":{"nodes":[{"_id":"0907b62f-9014-a59a-1427…"
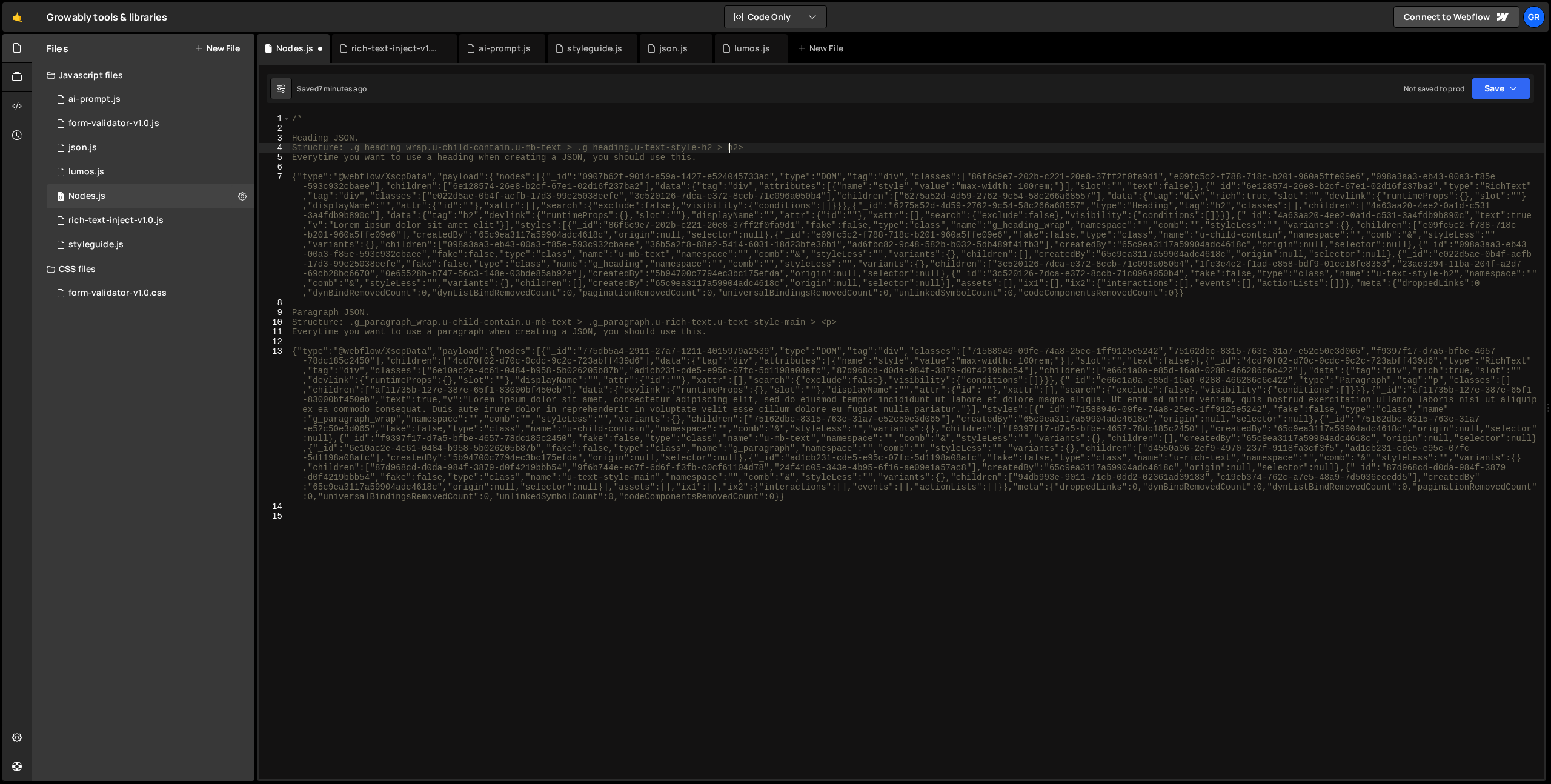
type textarea "Structure: .g_heading_wrap.u-child-contain.u-mb-text > .g_heading.u-text-style-…"
type textarea "Button JSON."
type textarea "Structure:"
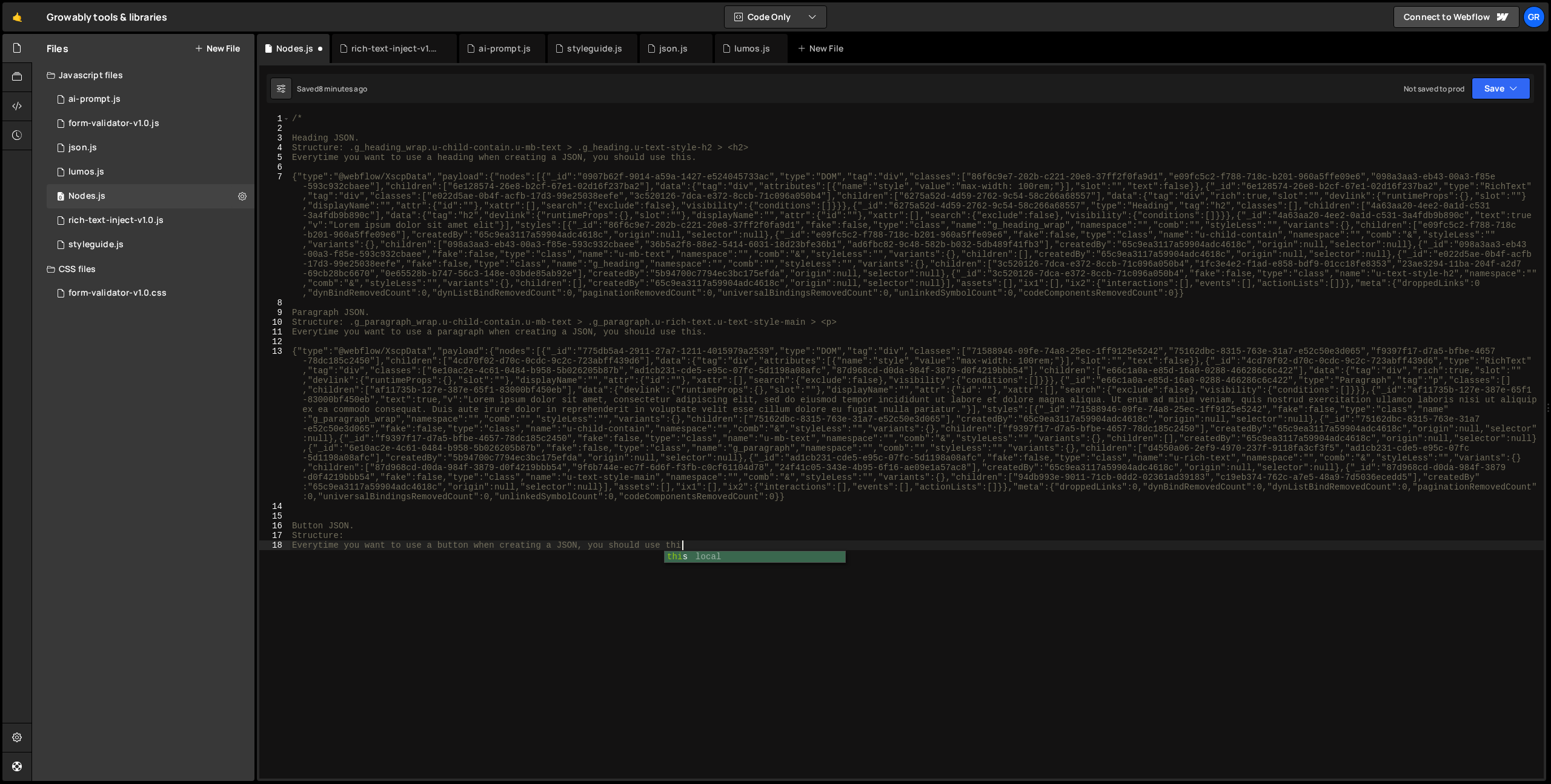
type textarea "Everytime you want to use a button when creating a JSON, you should use this."
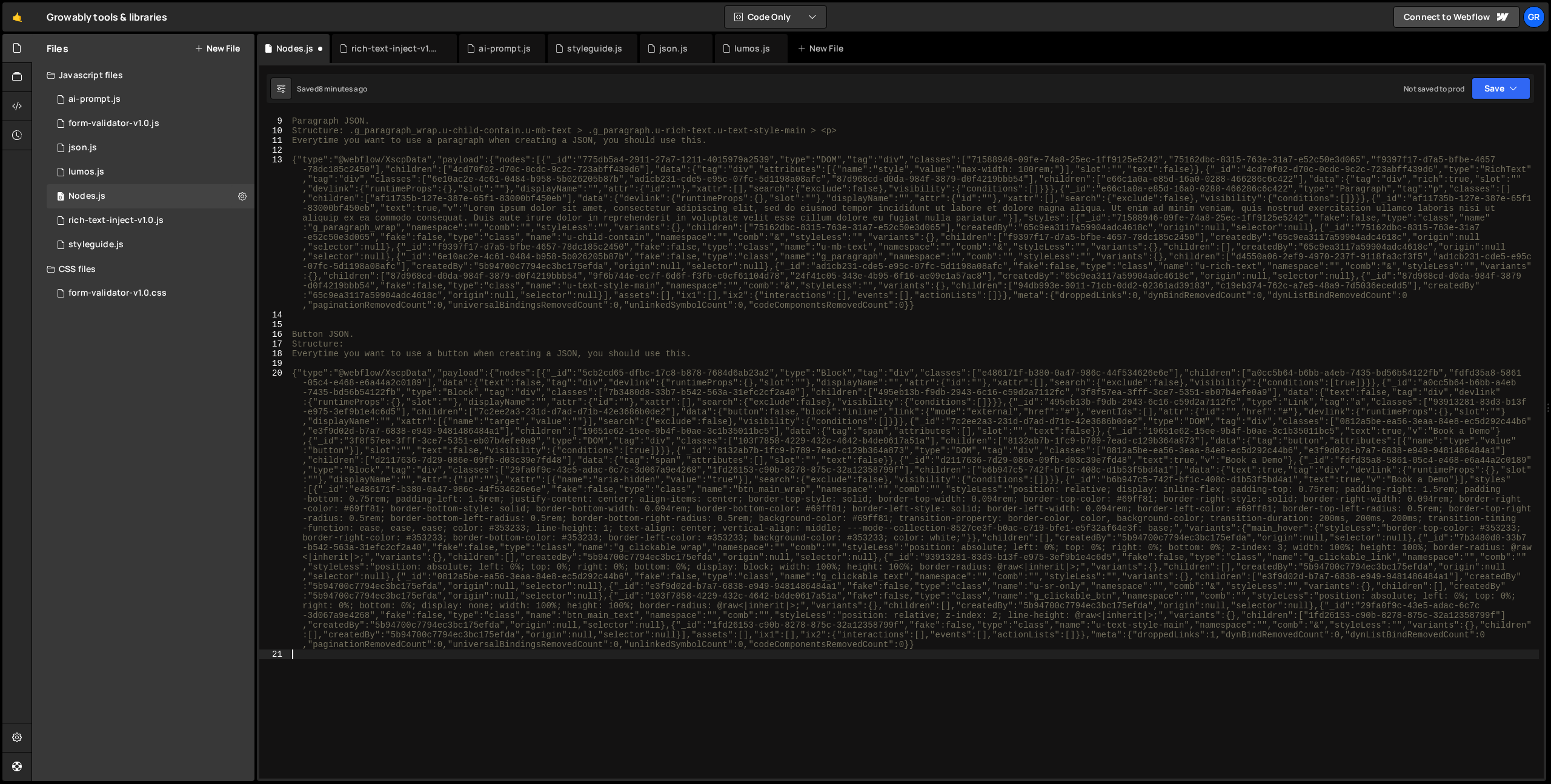
scroll to position [222, 0]
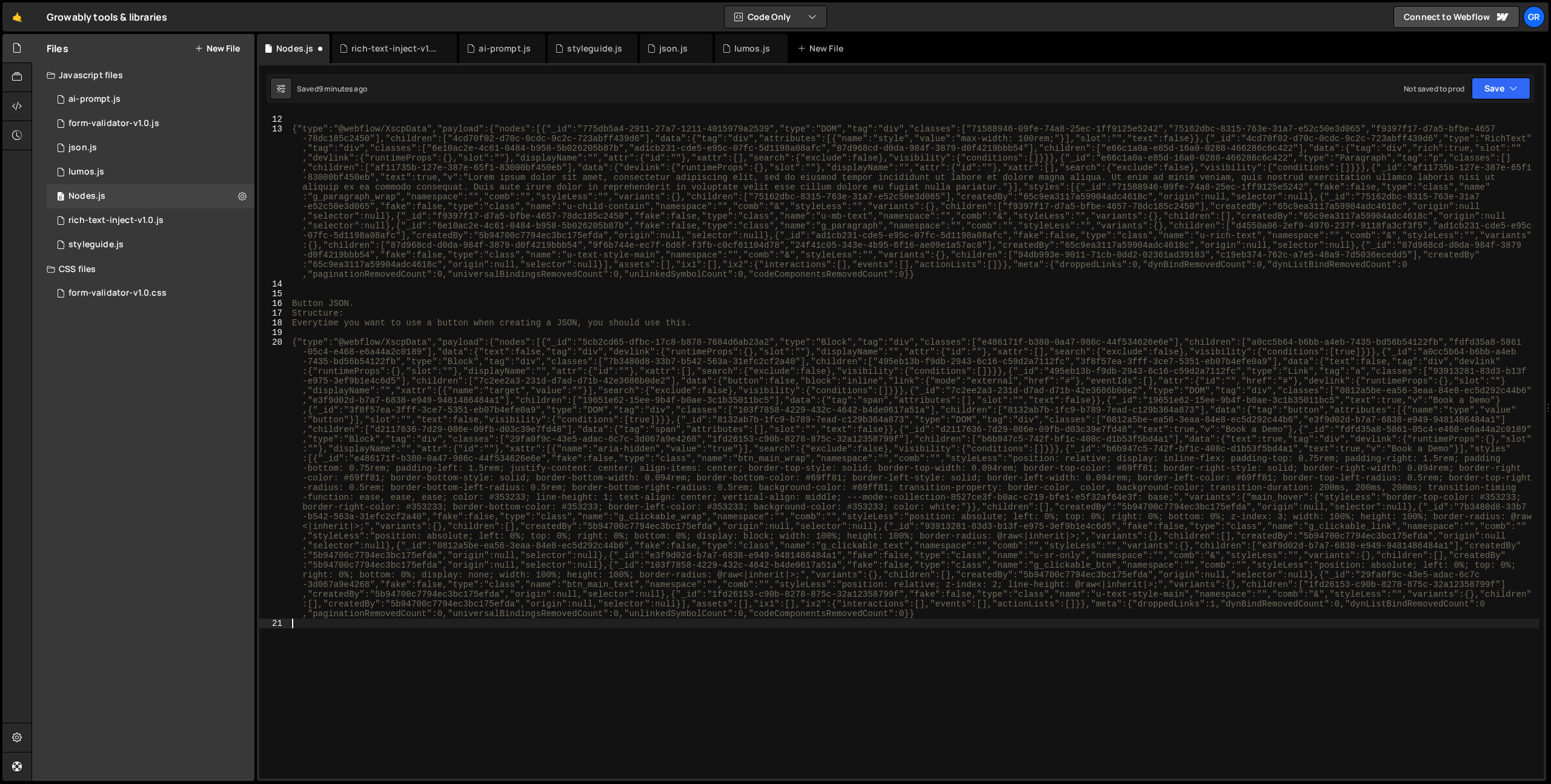
click at [367, 313] on div "Everytime you want to use a paragraph when creating a JSON, you should use this…" at bounding box center [914, 447] width 1250 height 684
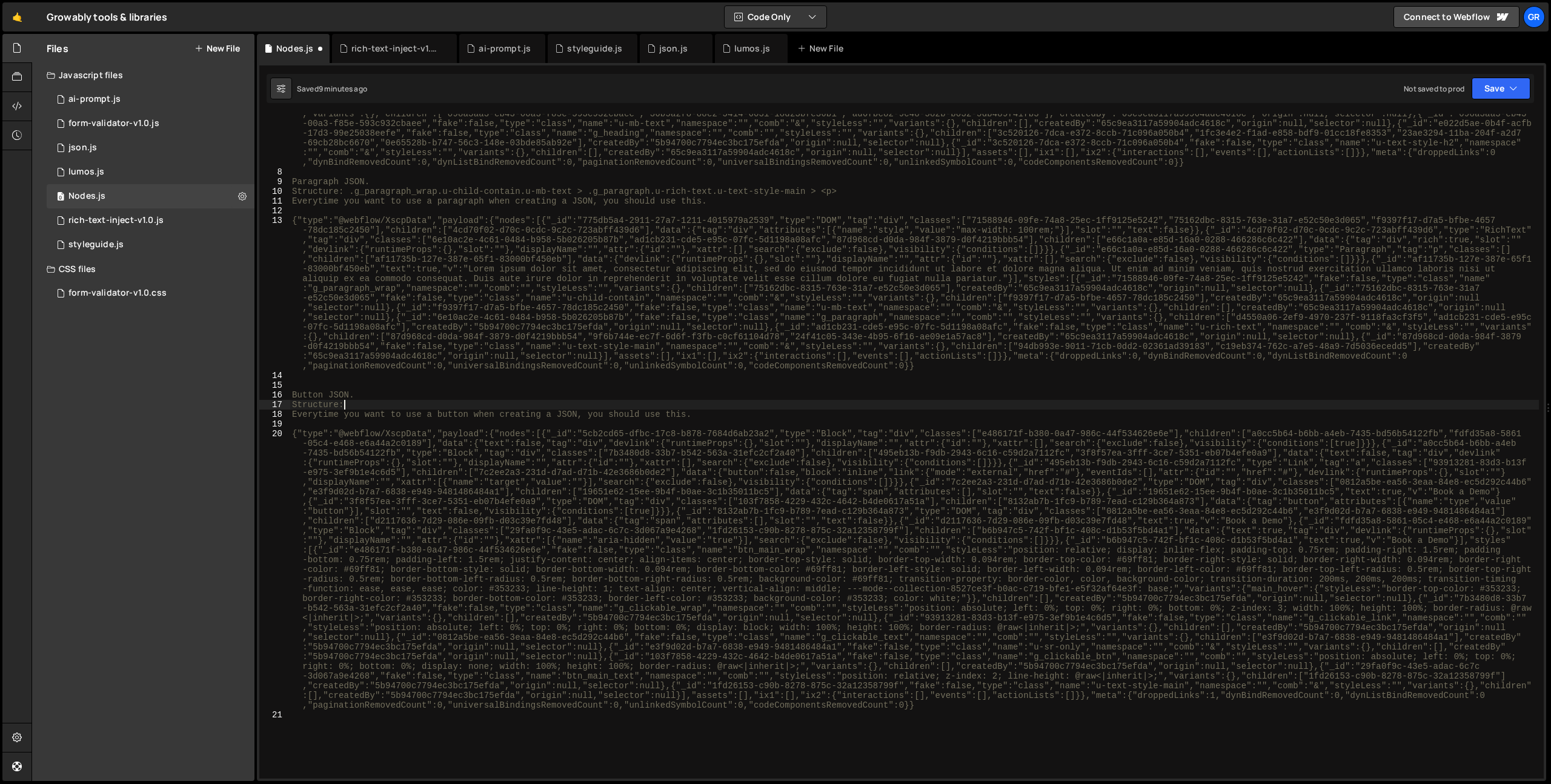
scroll to position [0, 3]
paste textarea "btn_main_wrap"
paste textarea "g_clickable_wrap"
click at [438, 406] on div "{"type":"@webflow/XscpData","payload":{"nodes":[{"_id":"0907b62f-9014-a59a-1427…" at bounding box center [914, 441] width 1250 height 800
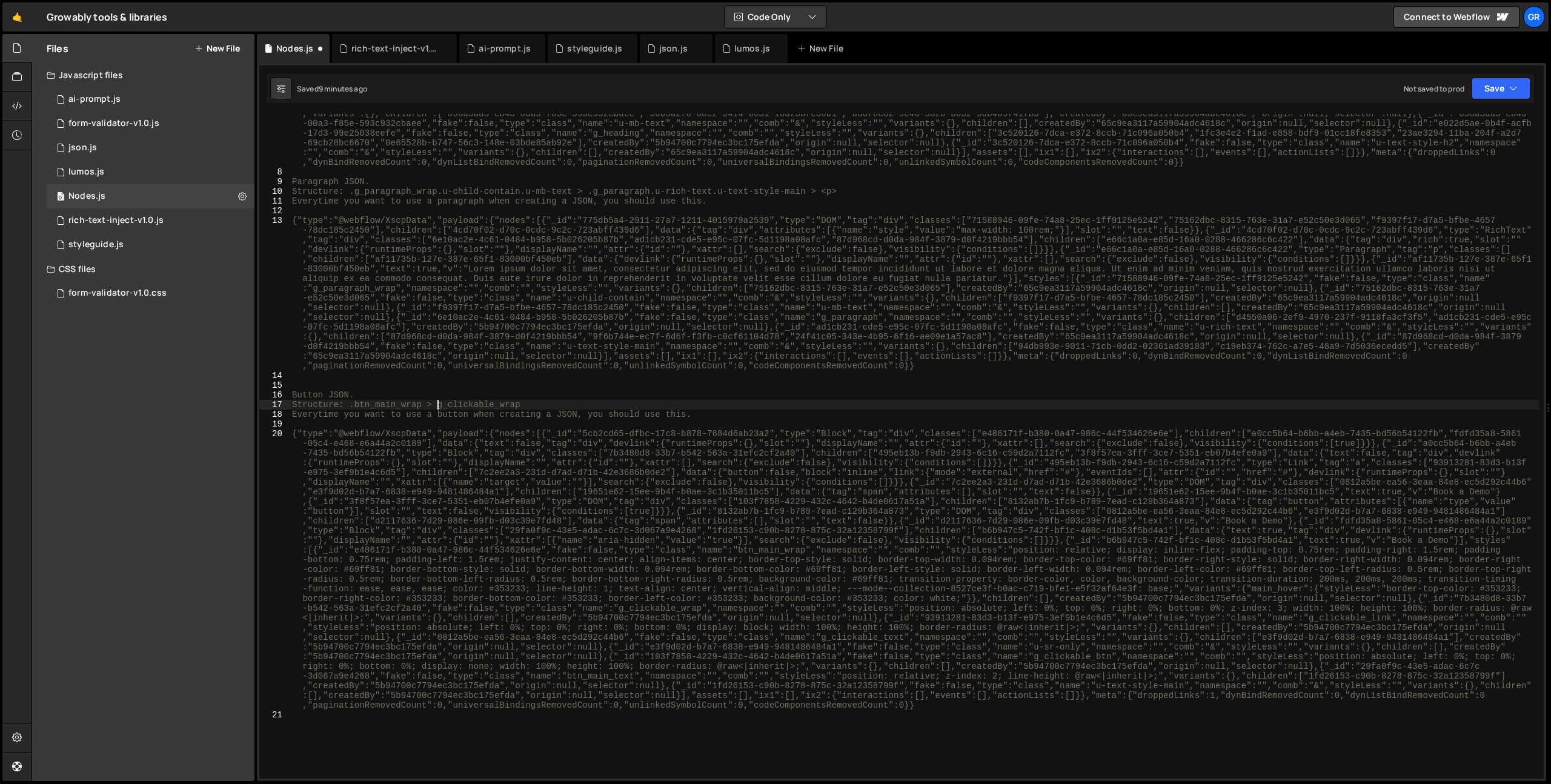
scroll to position [0, 10]
type textarea "Structure: .btn_main_wrap > .g_clickable_wrap"
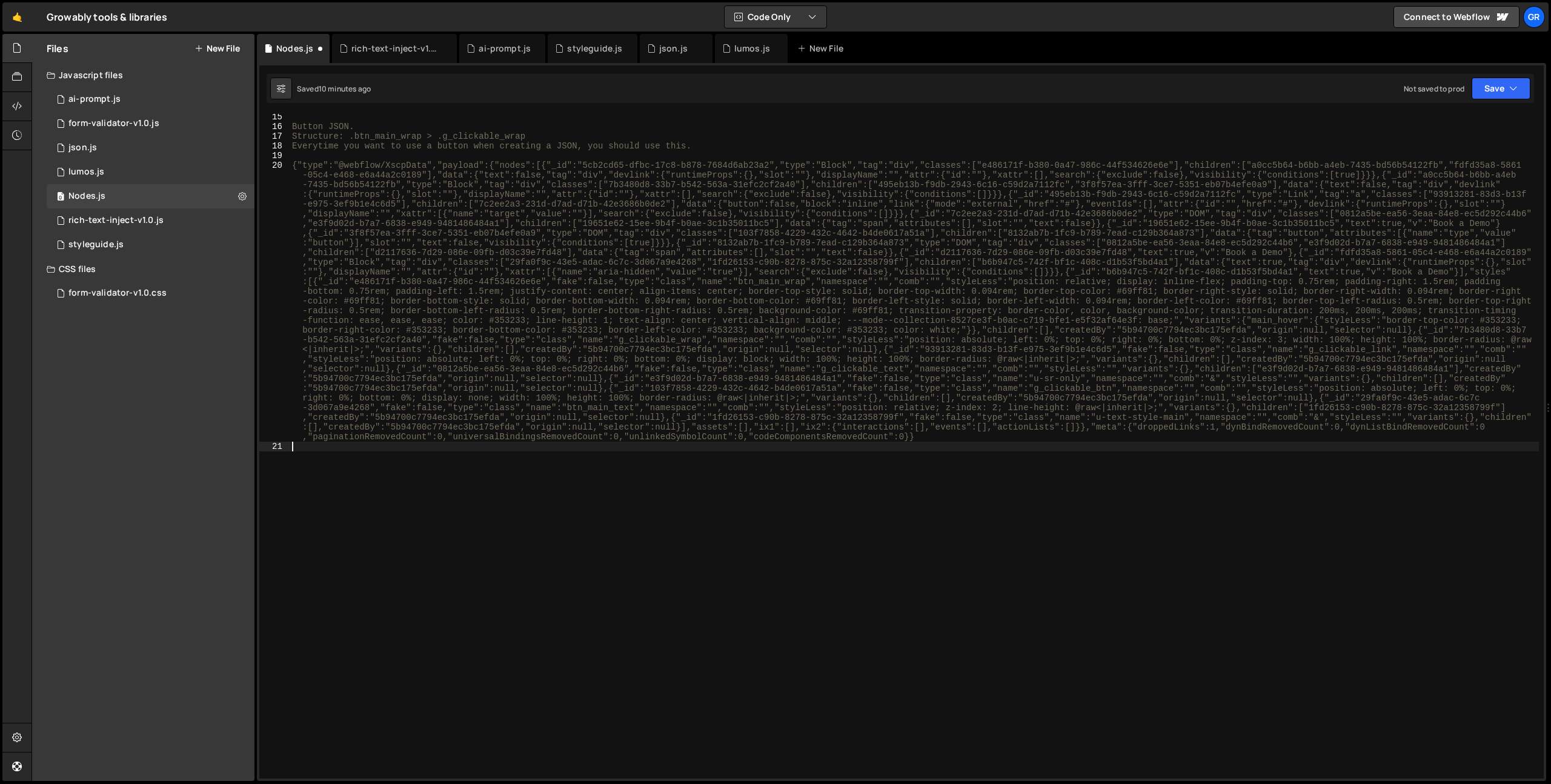
scroll to position [0, 0]
click at [547, 142] on div "Button JSON. Structure: .btn_main_wrap > .g_clickable_wrap Everytime you want t…" at bounding box center [914, 454] width 1250 height 684
click at [547, 137] on div "Button JSON. Structure: .btn_main_wrap > .g_clickable_wrap Everytime you want t…" at bounding box center [914, 454] width 1250 height 684
paste textarea "btn_main_text"
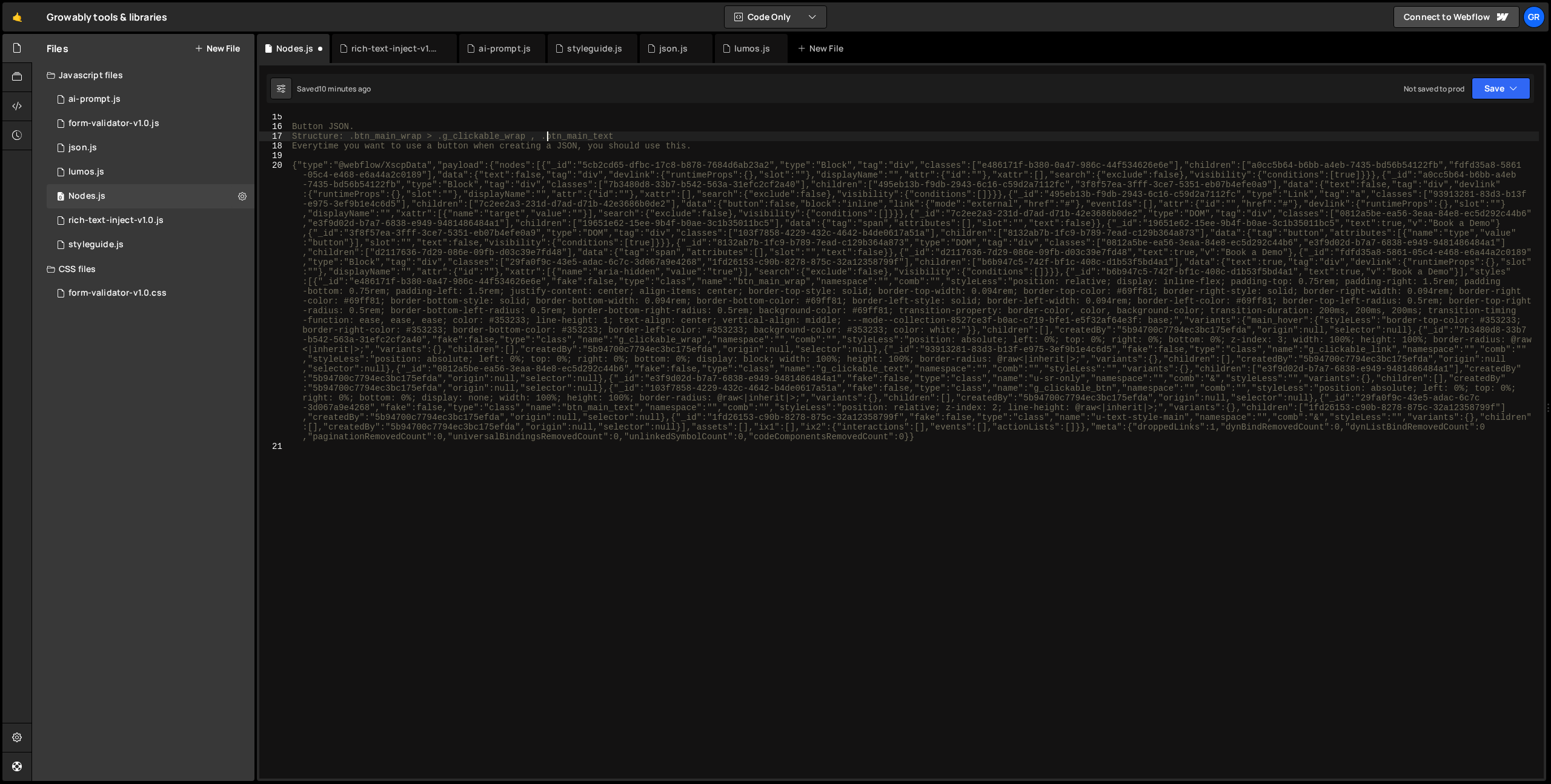
scroll to position [0, 18]
click at [431, 137] on div "Button JSON. Structure: .btn_main_wrap > .g_clickable_wrap , .btn_main_text Eve…" at bounding box center [914, 454] width 1250 height 684
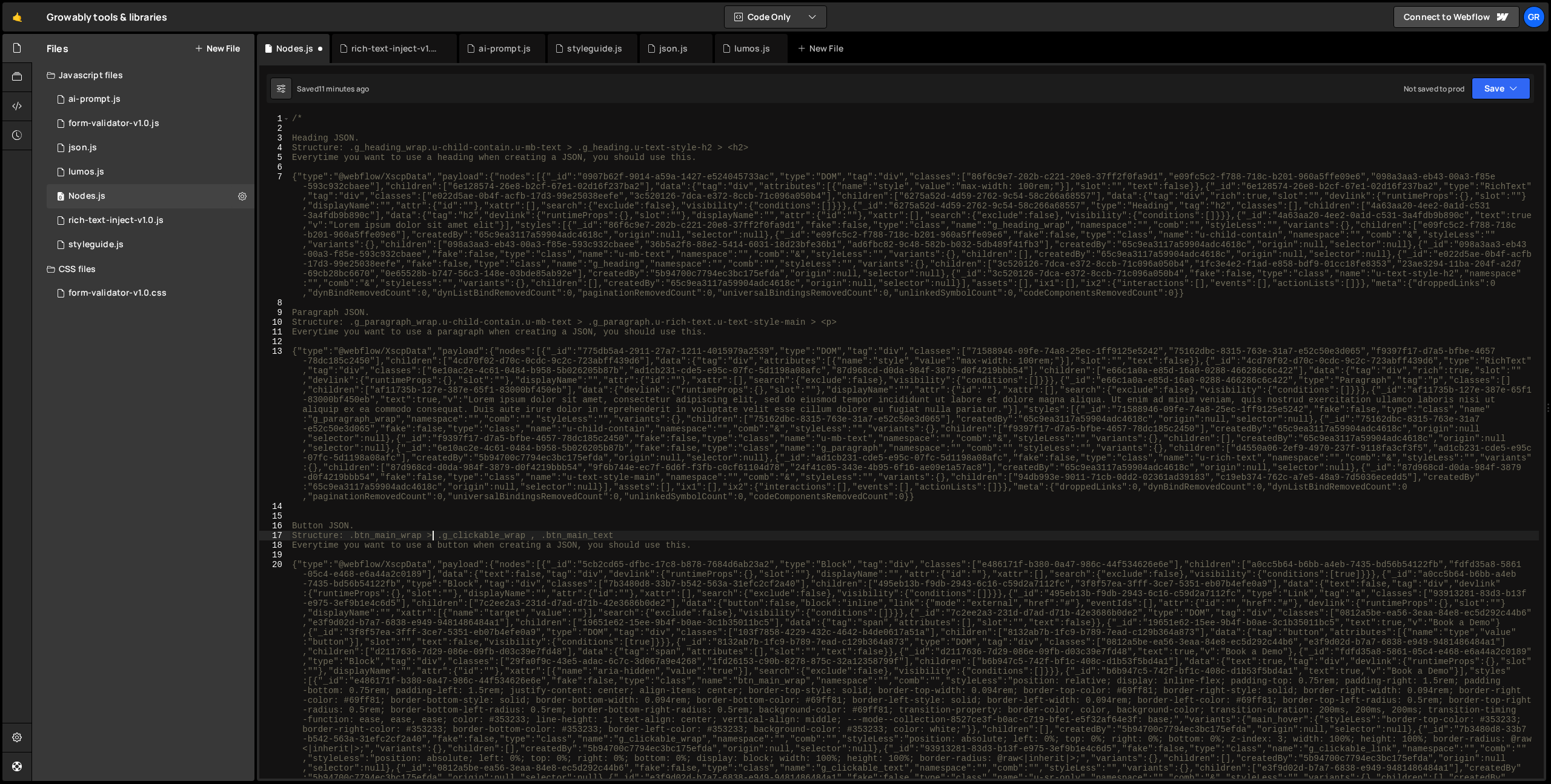
scroll to position [0, 0]
click at [571, 149] on div "/* Heading JSON. Structure: .g_heading_wrap.u-child-contain.u-mb-text > .g_head…" at bounding box center [914, 591] width 1250 height 956
click at [723, 149] on div "/* Heading JSON. Structure: .g_heading_wrap.u-child-contain.u-mb-text { .g_head…" at bounding box center [914, 591] width 1250 height 956
click at [576, 148] on div "/* Heading JSON. Structure: .g_heading_wrap.u-child-contain.u-mb-text { .g_head…" at bounding box center [914, 591] width 1250 height 956
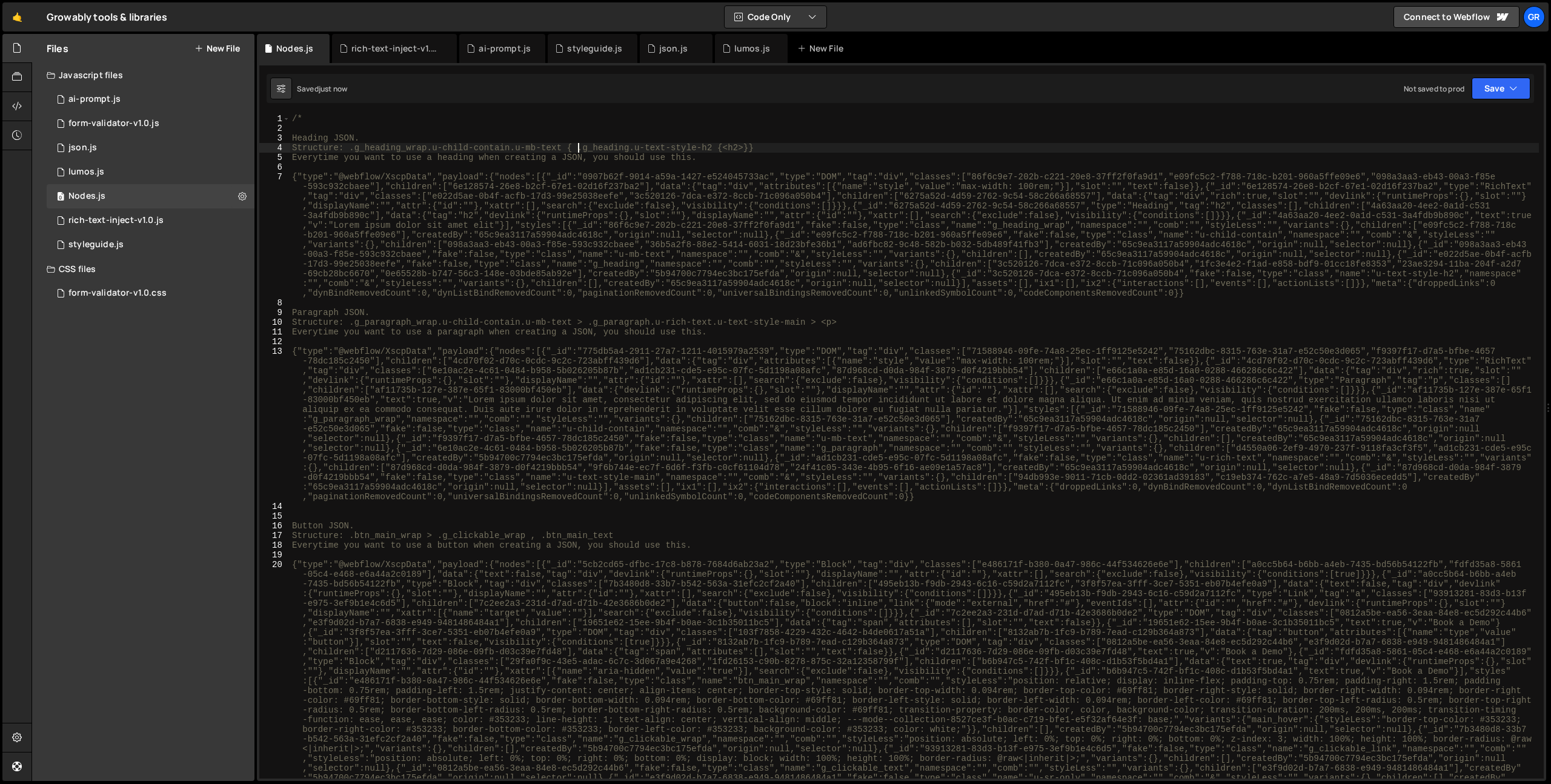
scroll to position [0, 1]
click at [350, 150] on div "/* Heading JSON. Structure: .g_heading_wrap.u-child-contain.u-mb-text { .g_head…" at bounding box center [914, 591] width 1250 height 956
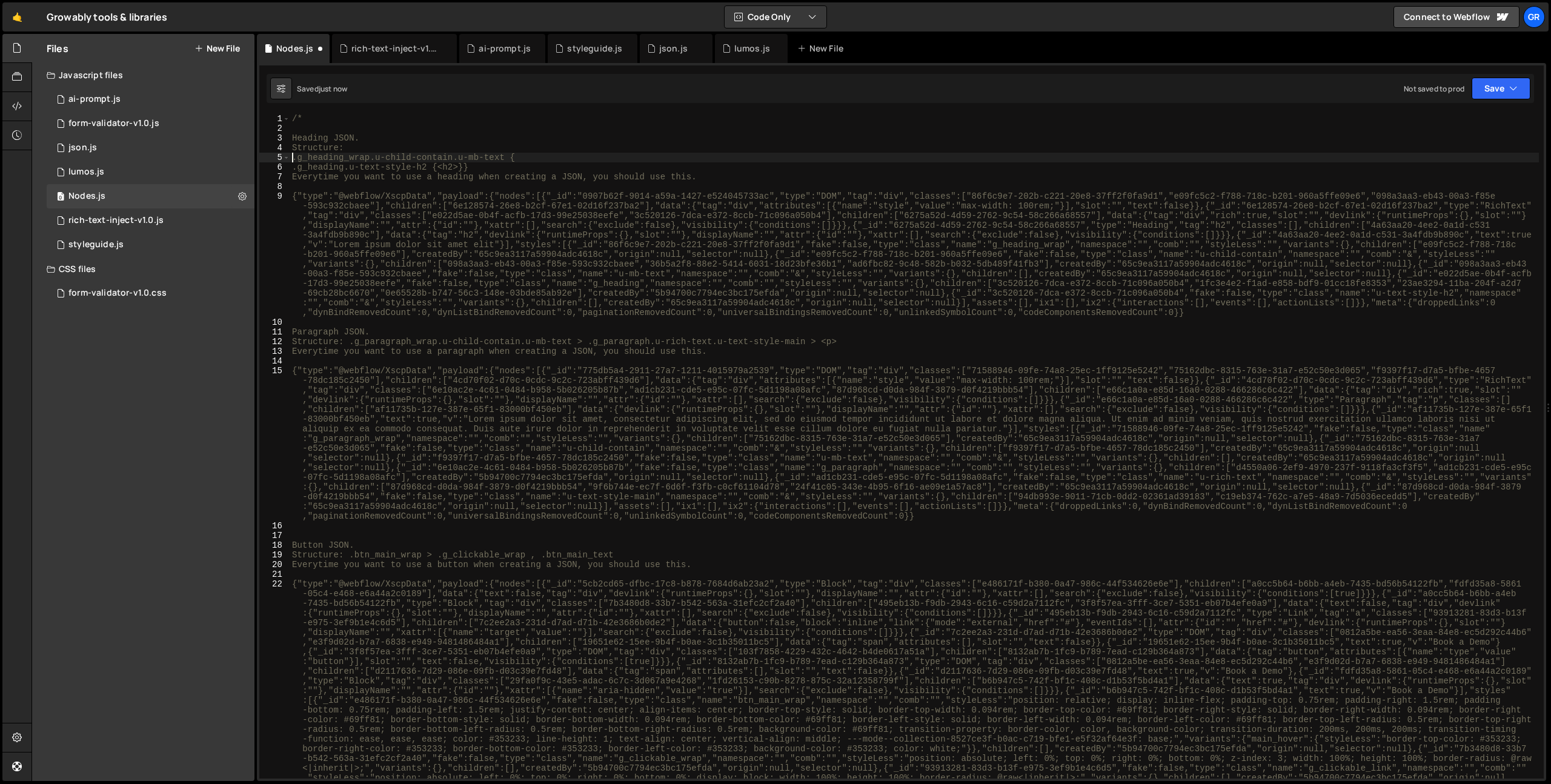
click at [294, 170] on div "/* Heading JSON. Structure: .g_heading_wrap.u-child-contain.u-mb-text { .g_head…" at bounding box center [914, 591] width 1250 height 956
type textarea "<h2>}}"
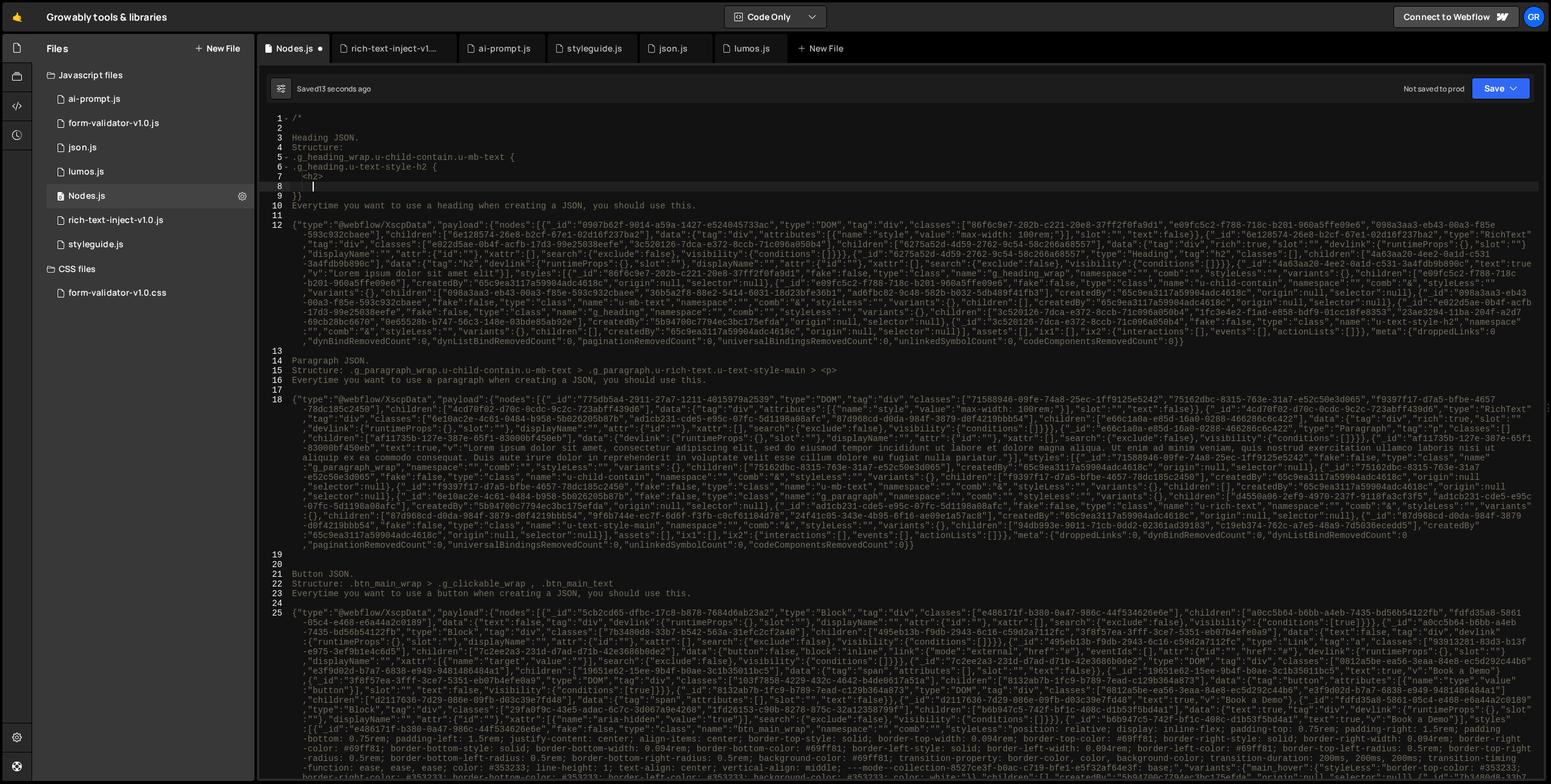
type textarea "}}"
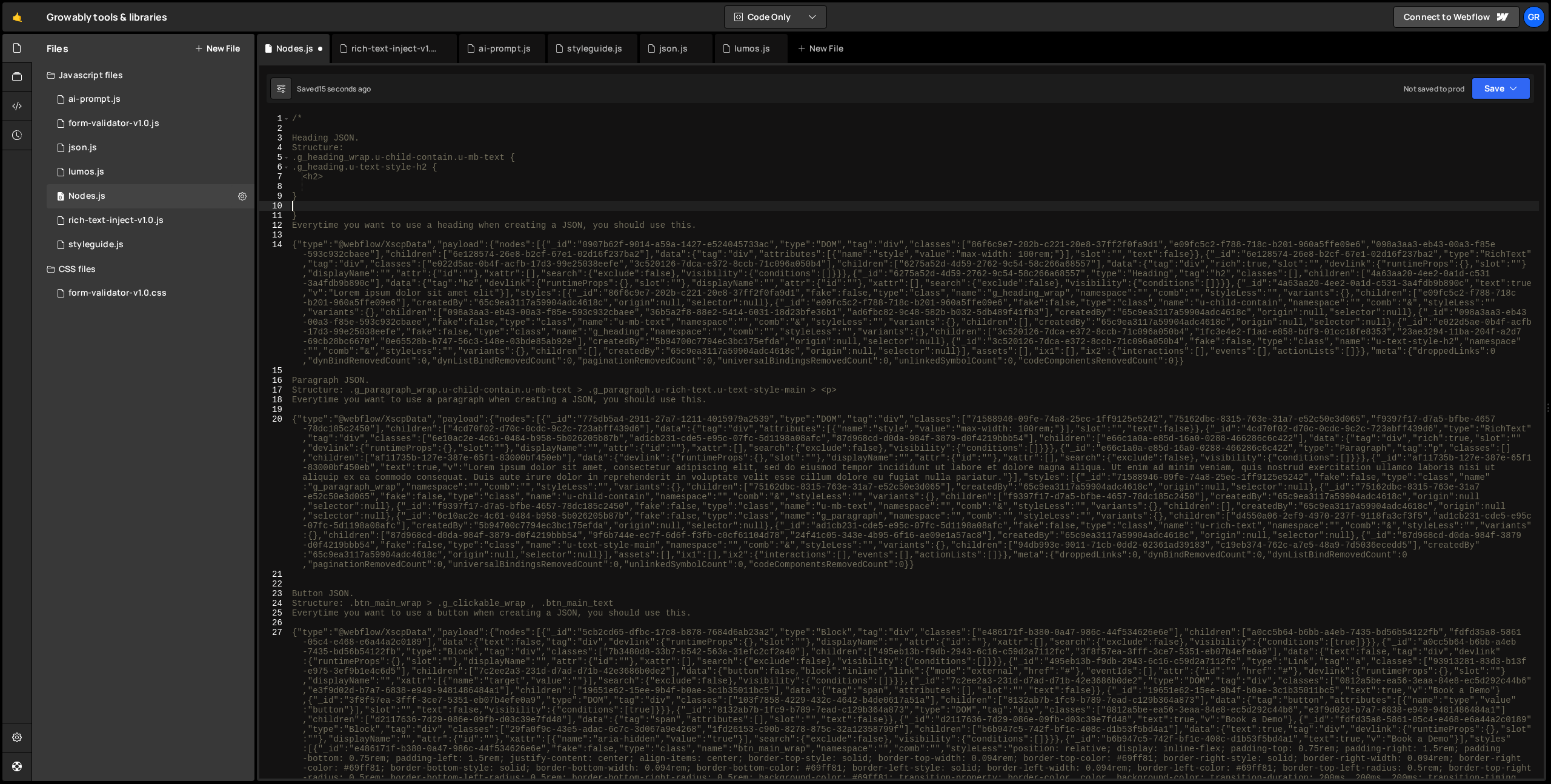
type textarea "}"
click at [319, 188] on div "/* Heading JSON. Structure: .g_heading_wrap.u-child-contain.u-mb-text { .g_head…" at bounding box center [914, 591] width 1250 height 956
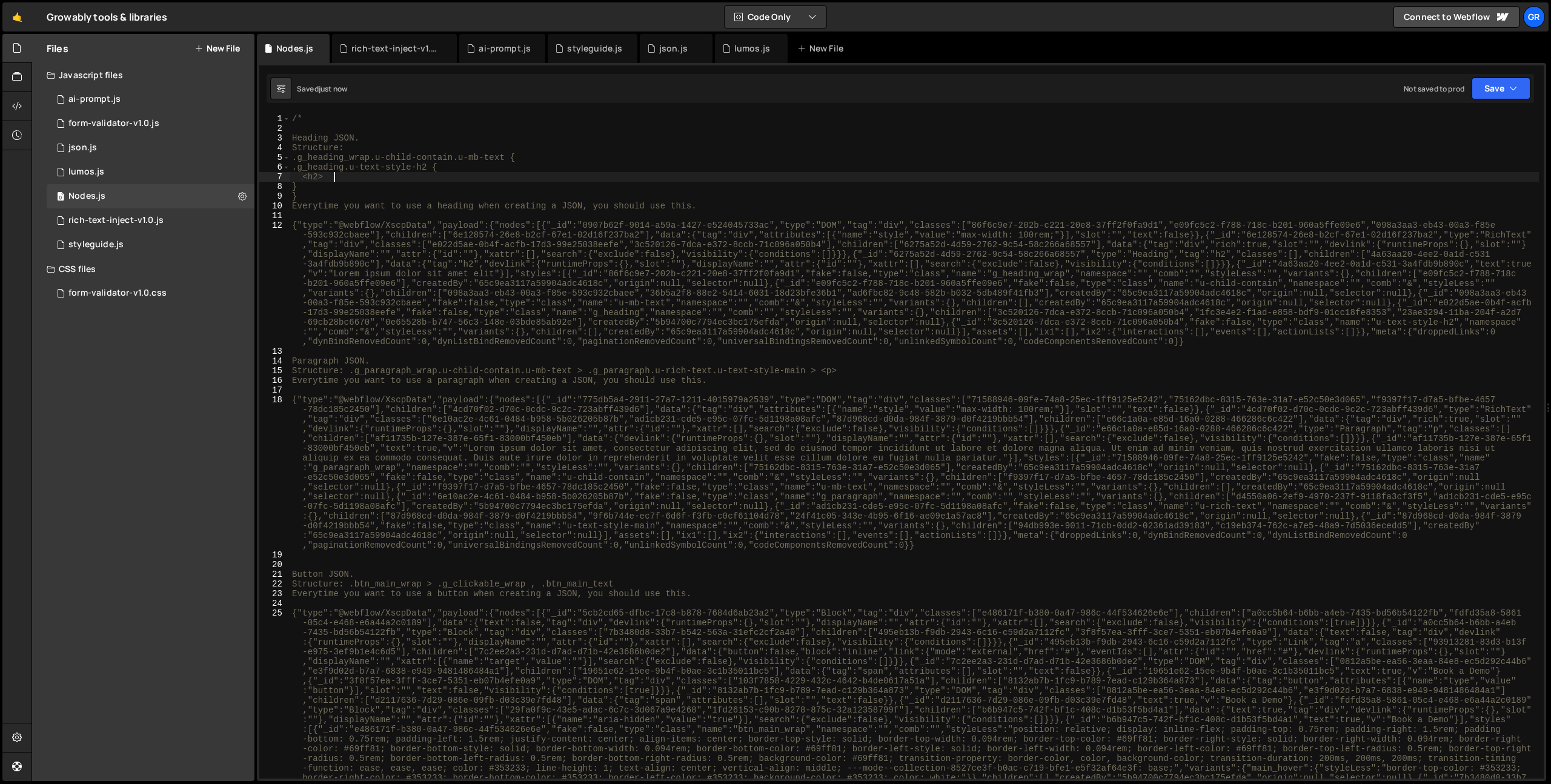
click at [583, 370] on div "/* Heading JSON. Structure: .g_heading_wrap.u-child-contain.u-mb-text { .g_head…" at bounding box center [914, 591] width 1250 height 956
click at [349, 372] on div "/* Heading JSON. Structure: .g_heading_wrap.u-child-contain.u-mb-text { .g_head…" at bounding box center [914, 591] width 1250 height 956
drag, startPoint x: 526, startPoint y: 381, endPoint x: 473, endPoint y: 467, distance: 101.0
click at [526, 381] on div "/* Heading JSON. Structure: .g_heading_wrap.u-child-contain.u-mb-text { .g_head…" at bounding box center [914, 591] width 1250 height 956
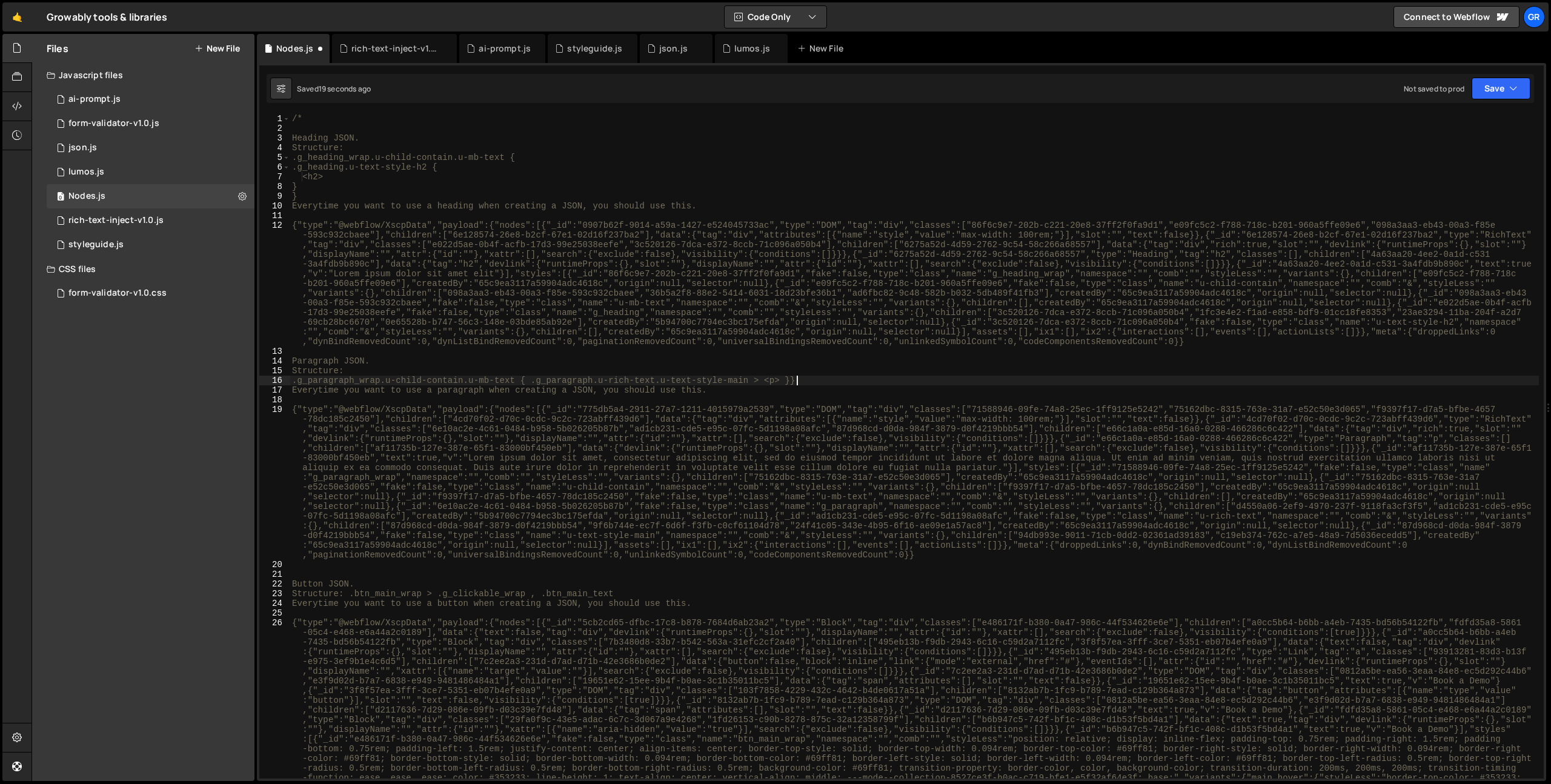
click at [760, 379] on div "/* Heading JSON. Structure: .g_heading_wrap.u-child-contain.u-mb-text { .g_head…" at bounding box center [914, 591] width 1250 height 956
click at [530, 382] on div "/* Heading JSON. Structure: .g_heading_wrap.u-child-contain.u-mb-text { .g_head…" at bounding box center [914, 591] width 1250 height 956
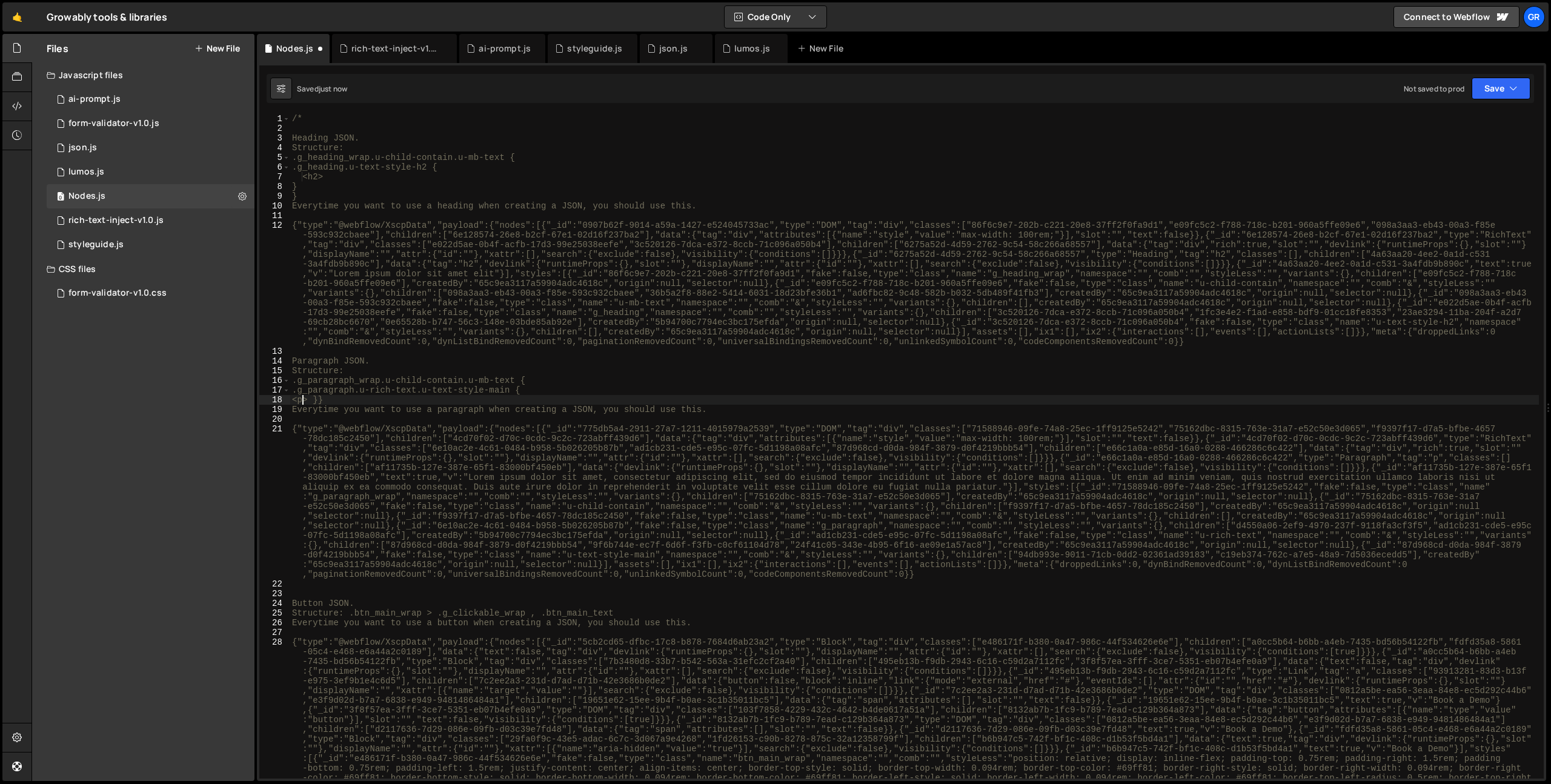
type textarea "<p> }}"
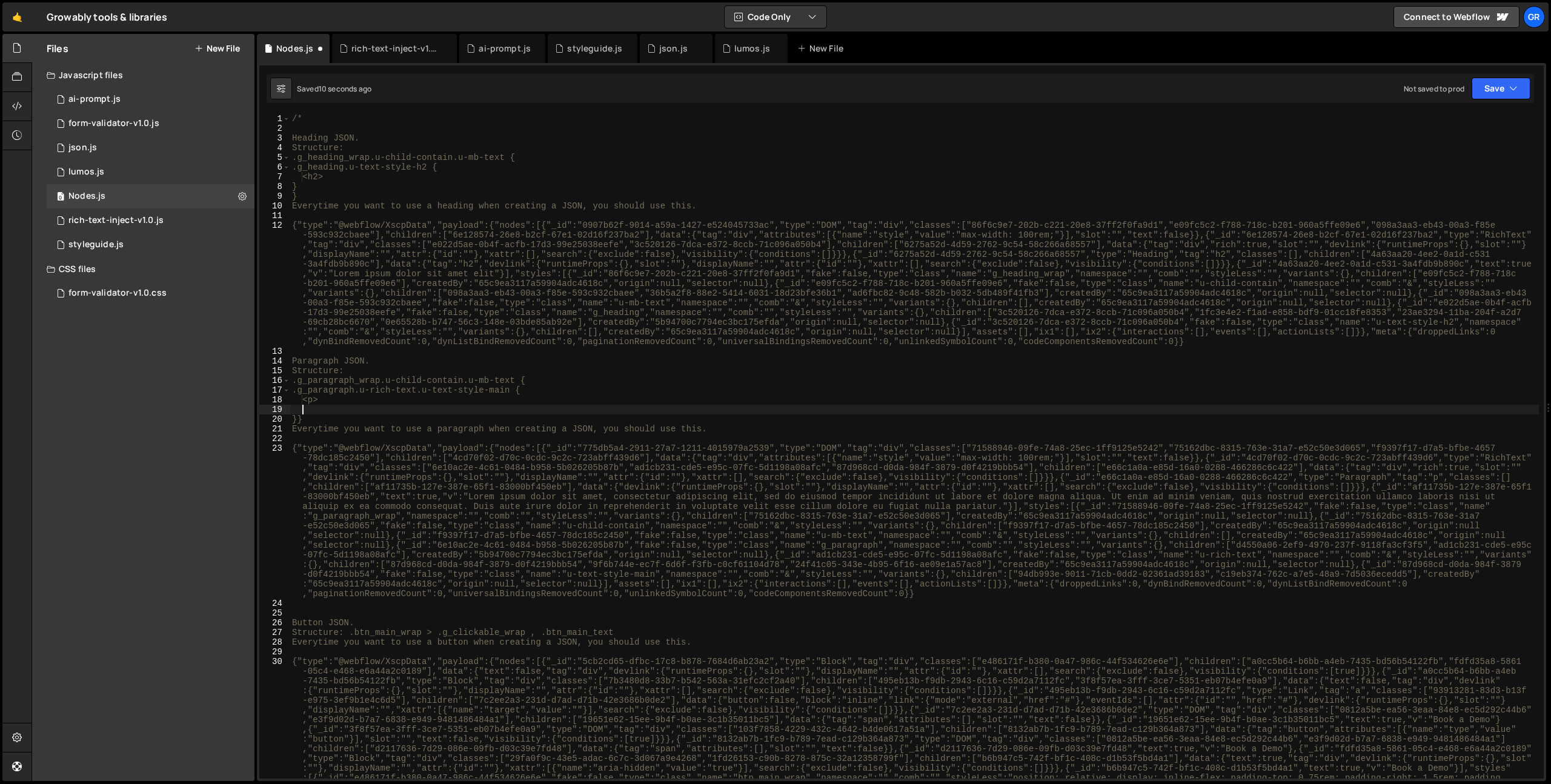
scroll to position [0, 0]
type textarea "}}"
type textarea "}"
click at [446, 371] on div "/* Heading JSON. Structure: .g_heading_wrap.u-child-contain.u-mb-text { .g_head…" at bounding box center [914, 591] width 1250 height 956
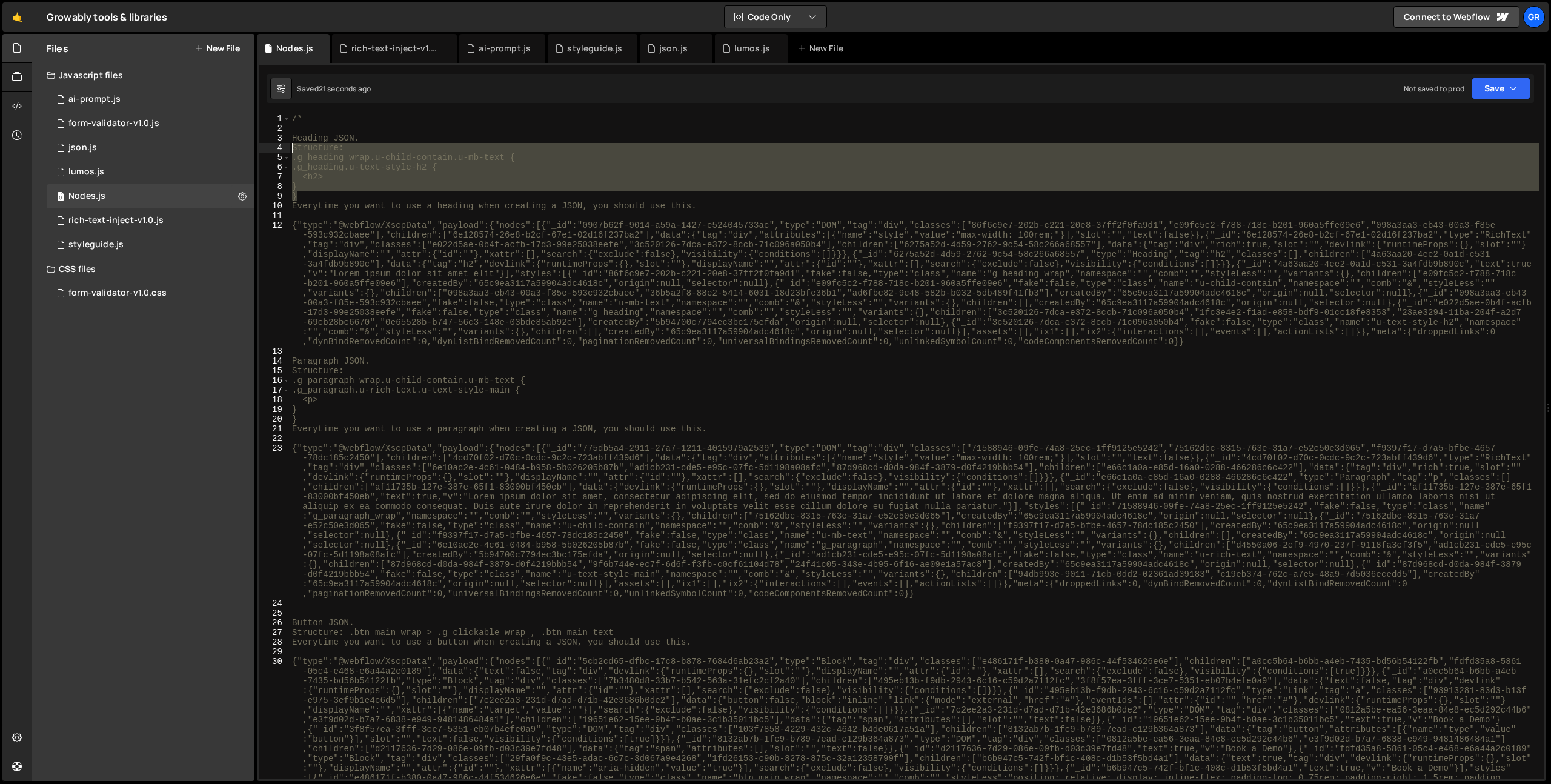
drag, startPoint x: 304, startPoint y: 199, endPoint x: 273, endPoint y: 143, distance: 64.0
click at [273, 143] on div "Structure: 1 2 3 4 5 6 7 8 9 10 11 12 13 14 15 16 17 18 19 20 21 22 23 24 25 26…" at bounding box center [901, 446] width 1284 height 665
type textarea "Structure: .g_heading_wrap.u-child-contain.u-mb-text {"
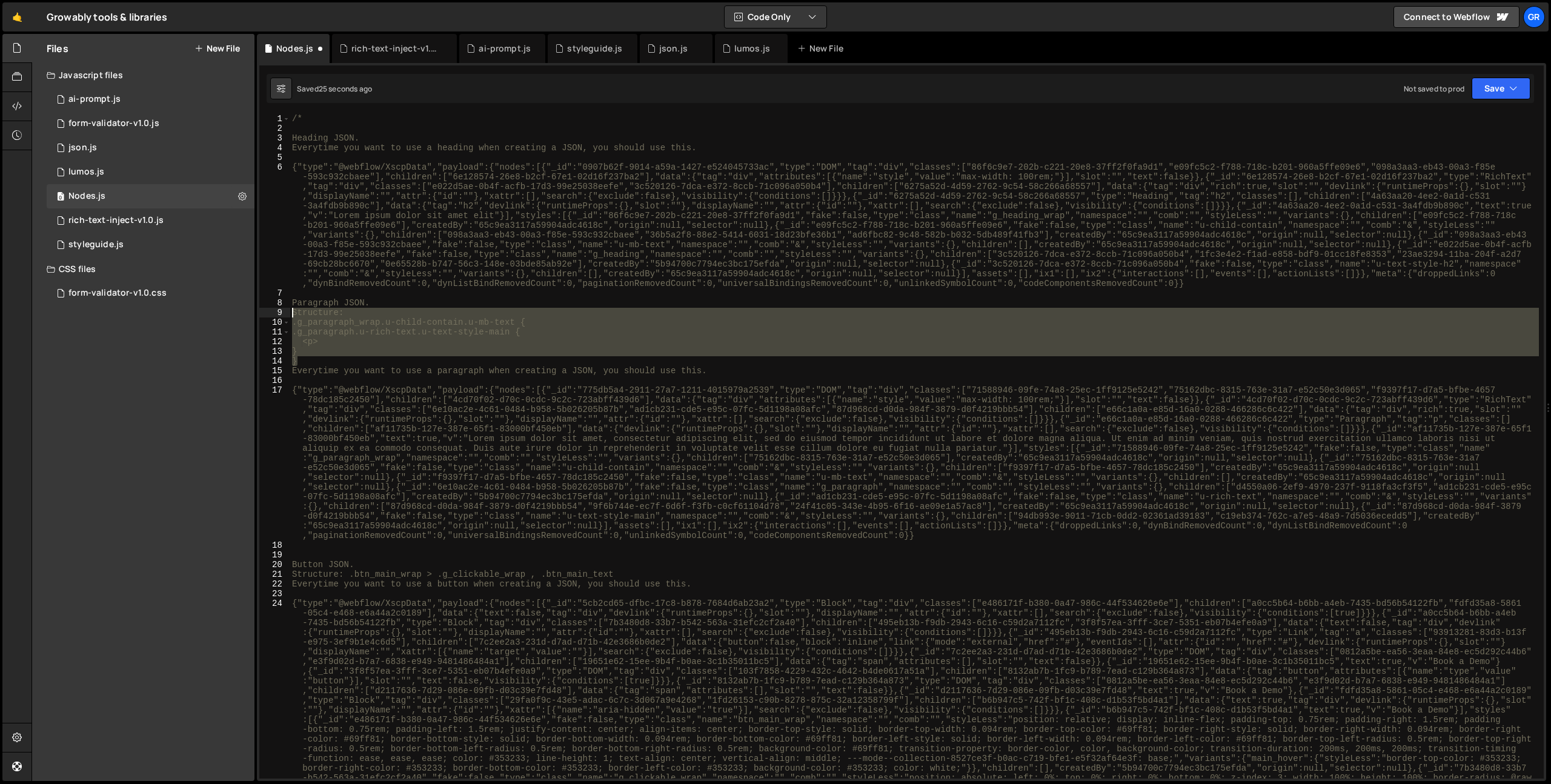
drag, startPoint x: 310, startPoint y: 361, endPoint x: 262, endPoint y: 315, distance: 66.5
click at [262, 315] on div "Heading JSON. 1 2 3 4 5 6 7 8 9 10 11 12 13 14 15 16 17 18 19 20 21 22 23 24 /*…" at bounding box center [901, 446] width 1284 height 665
type textarea "Structure: .g_paragraph_wrap.u-child-contain.u-mb-text {"
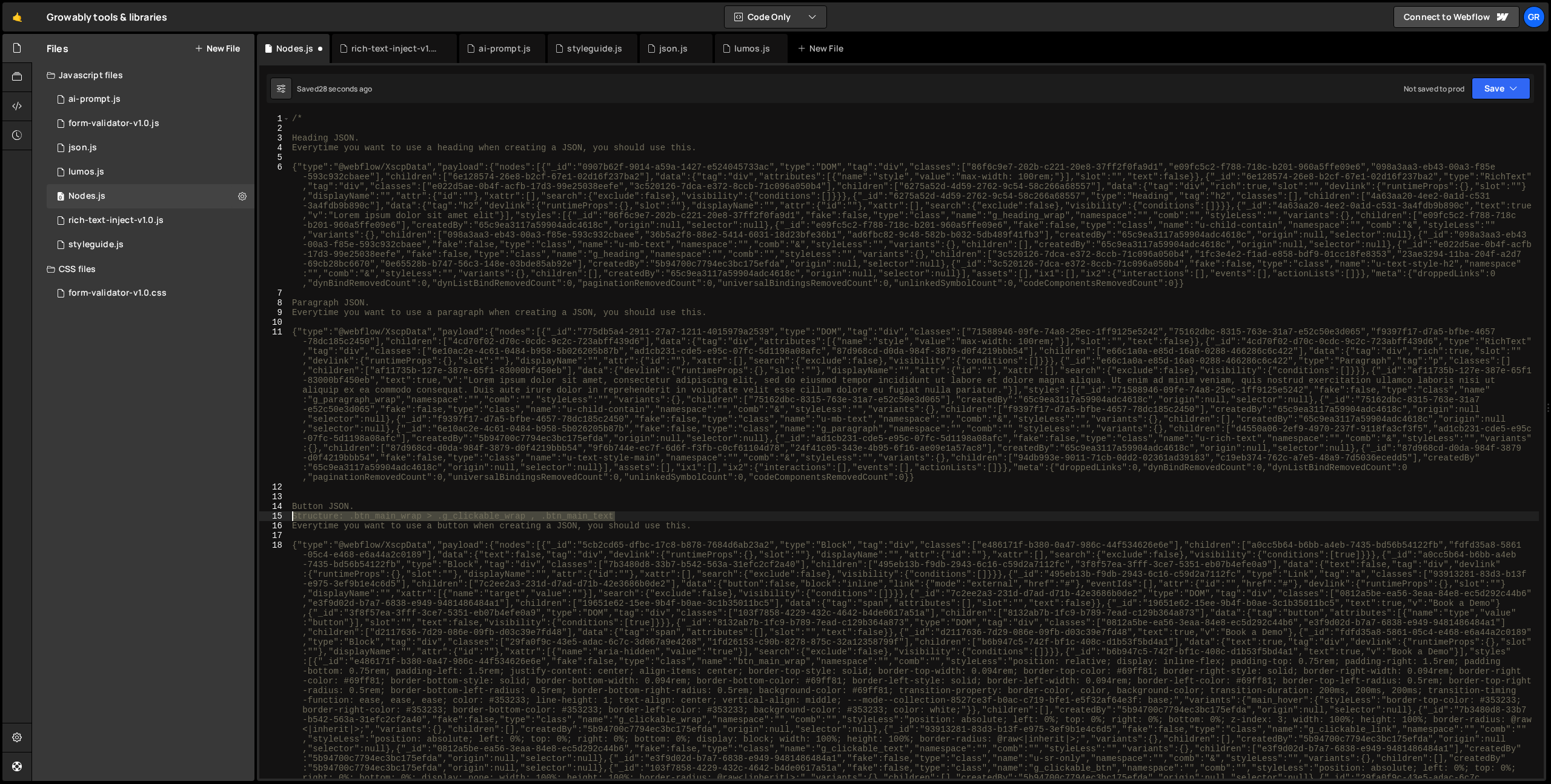
drag, startPoint x: 623, startPoint y: 515, endPoint x: 98, endPoint y: 515, distance: 525.0
click at [98, 515] on div "Files New File Javascript files 0 ai-prompt.js 0 0 form-validator-v1.0.js 0 0 j…" at bounding box center [791, 408] width 1519 height 748
type textarea "Structure: .btn_main_wrap > .g_clickable_wrap , .btn_main_text"
type textarea "Button JSON."
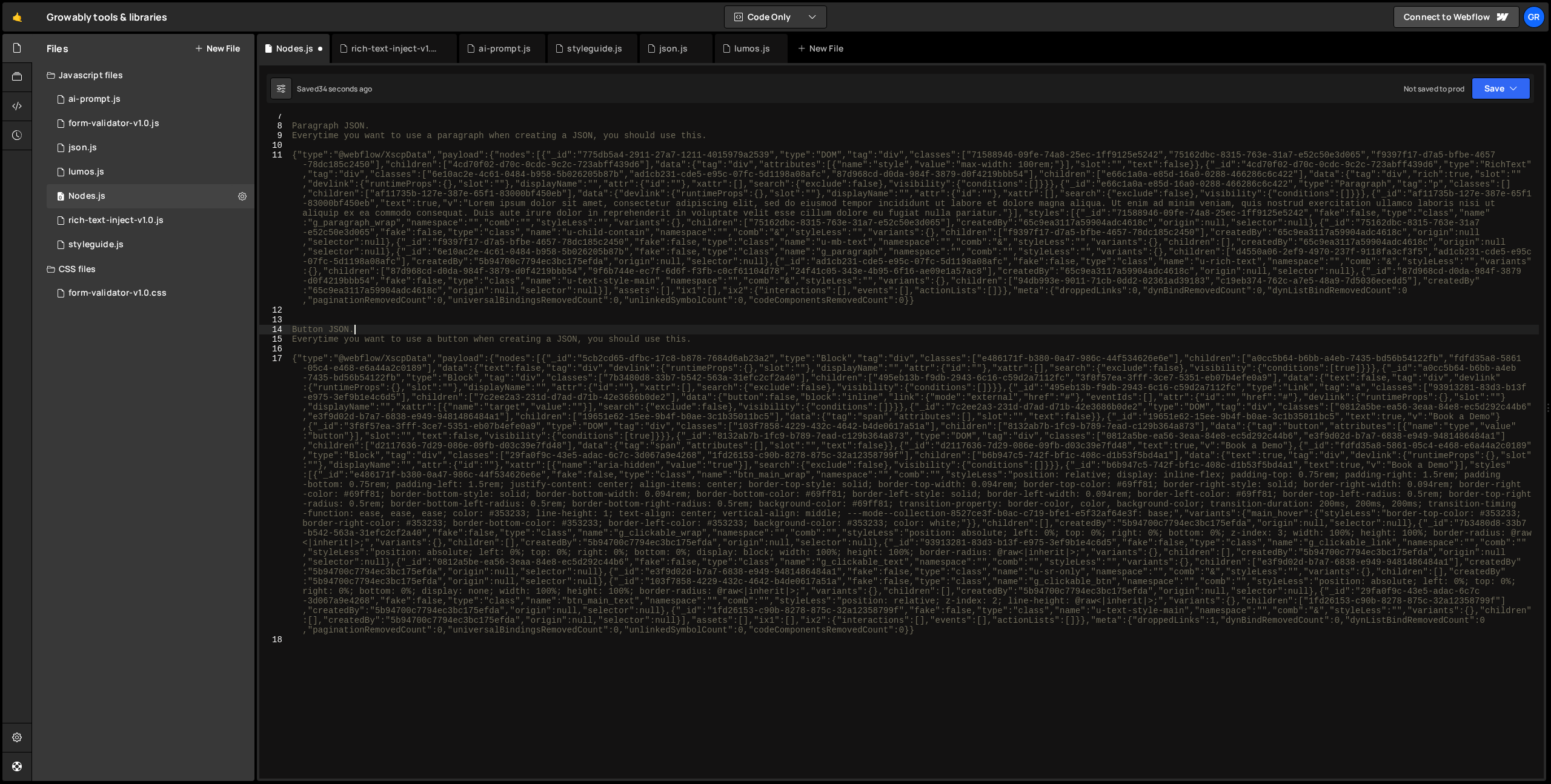
scroll to position [177, 0]
click at [383, 693] on div "Paragraph JSON. Everytime you want to use a paragraph when creating a JSON, you…" at bounding box center [914, 453] width 1250 height 684
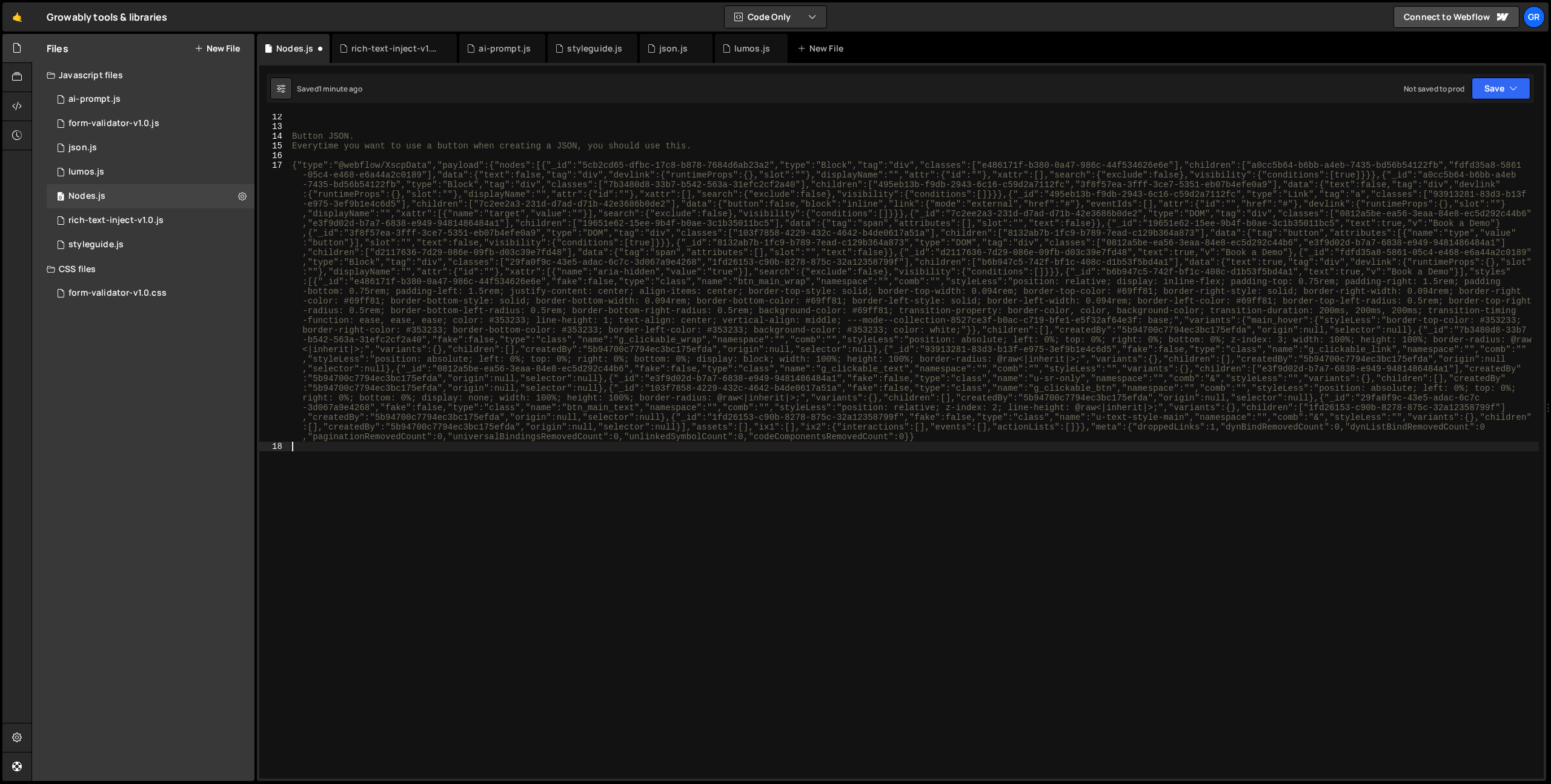
scroll to position [371, 0]
click at [409, 597] on div "Button JSON. Everytime you want to use a button when creating a JSON, you shoul…" at bounding box center [914, 454] width 1250 height 684
type textarea "Button Group JSON."
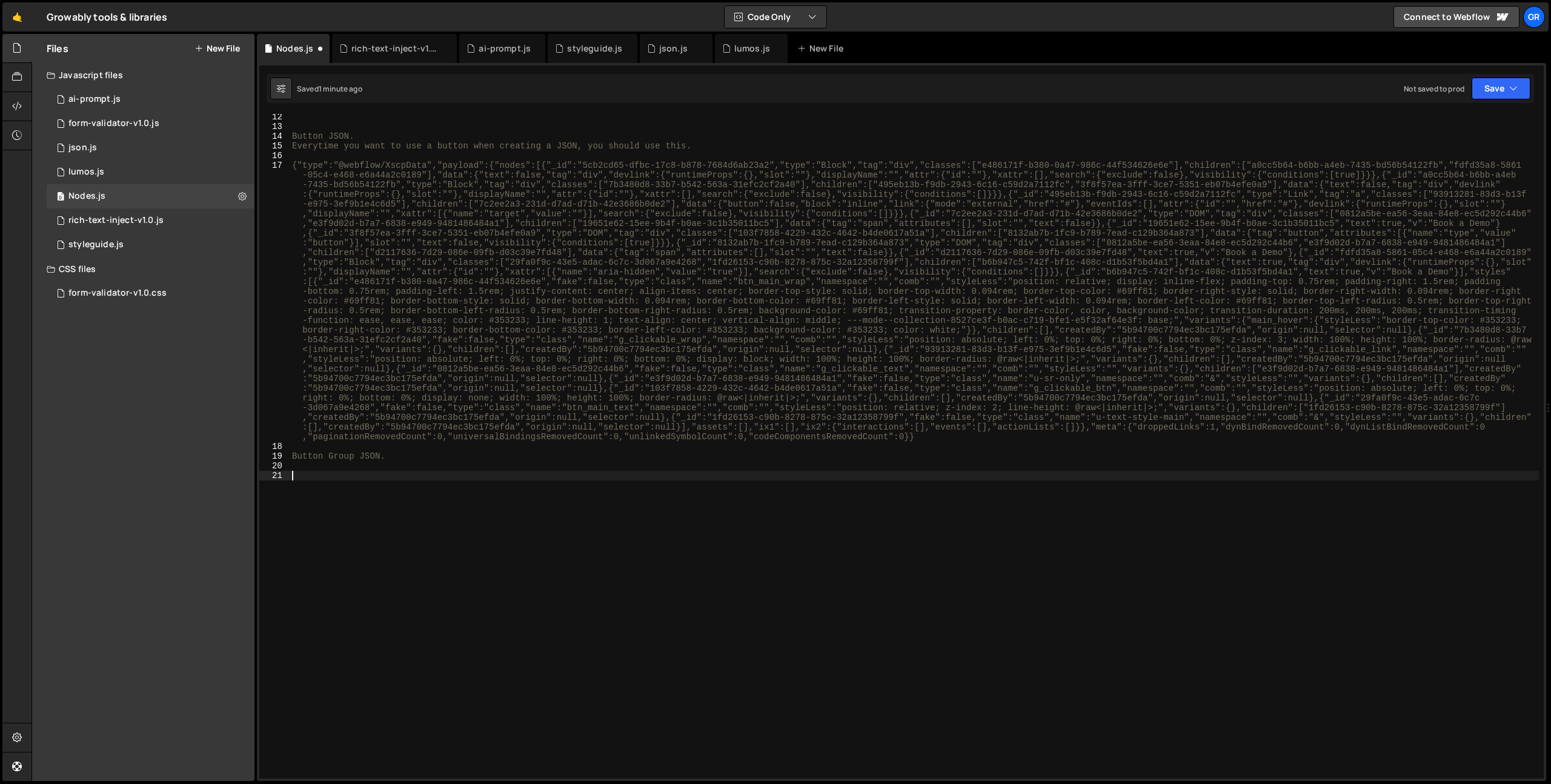
paste textarea "Button Group JSON."
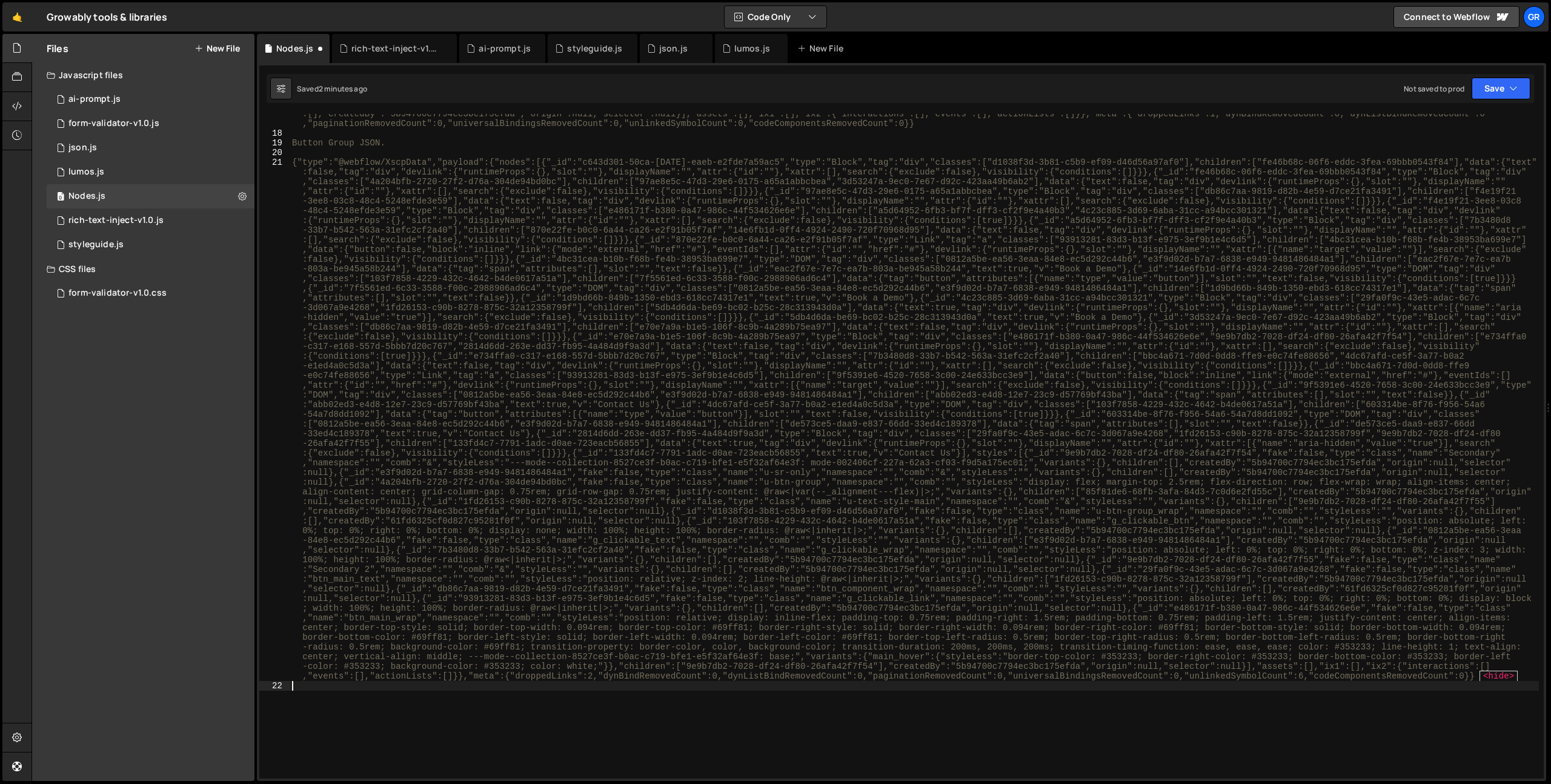
scroll to position [530, 0]
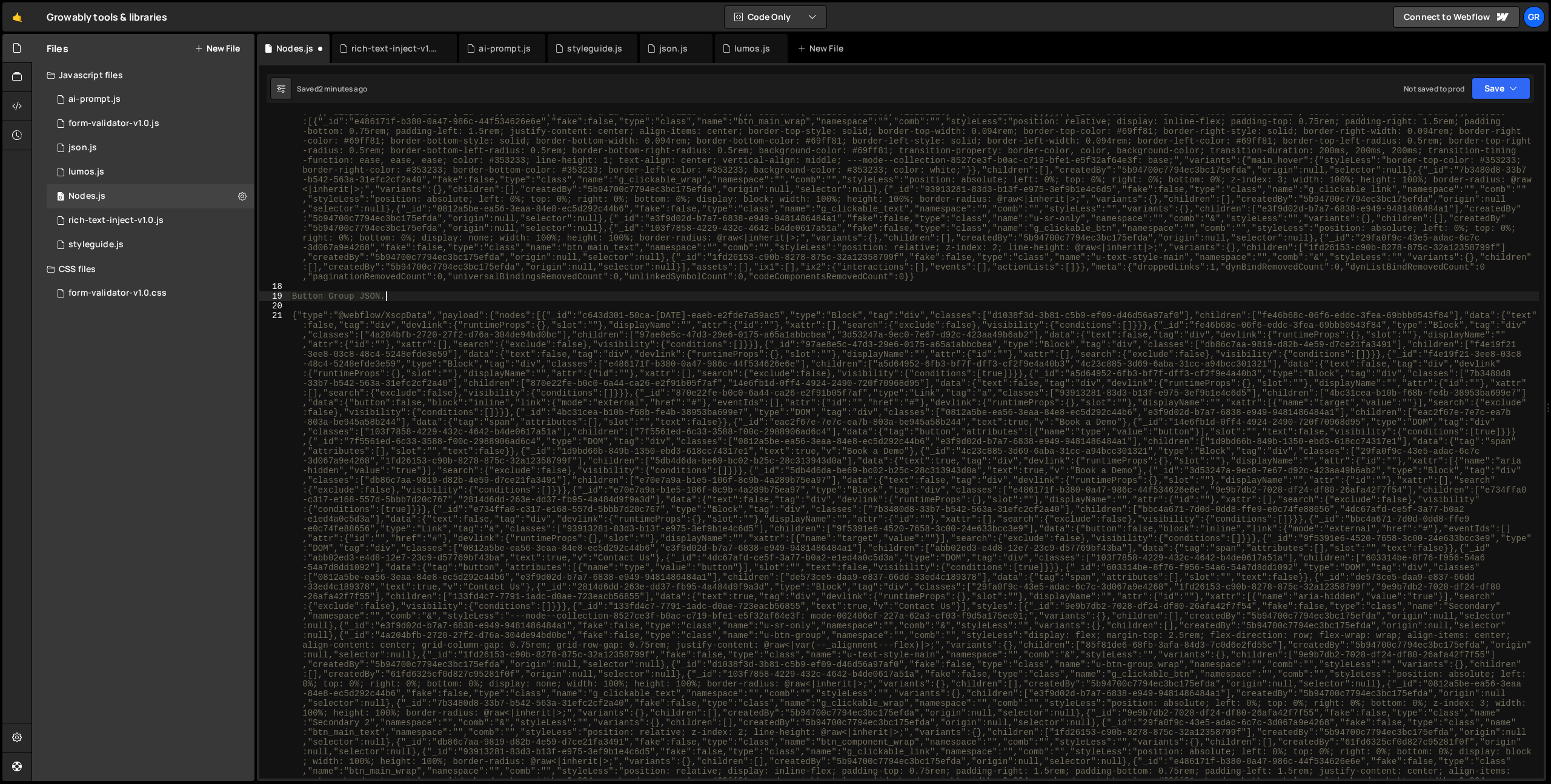
click at [404, 298] on div "{"type":"@webflow/XscpData","payload":{"nodes":[{"_id":"5cb2cd65-dfbc-17c8-b878…" at bounding box center [914, 735] width 1250 height 1469
type textarea "Button Group JSON."
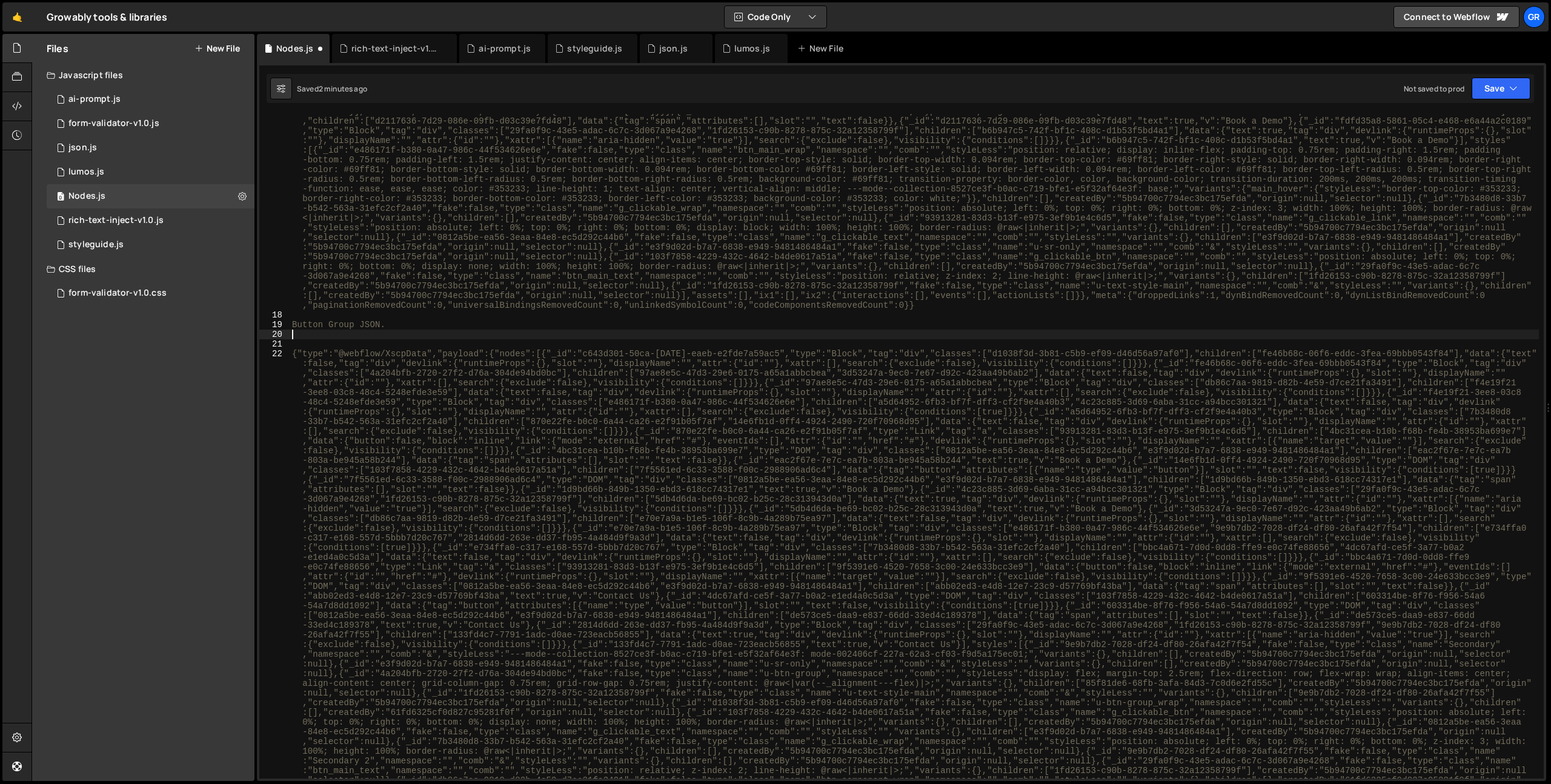
scroll to position [452, 0]
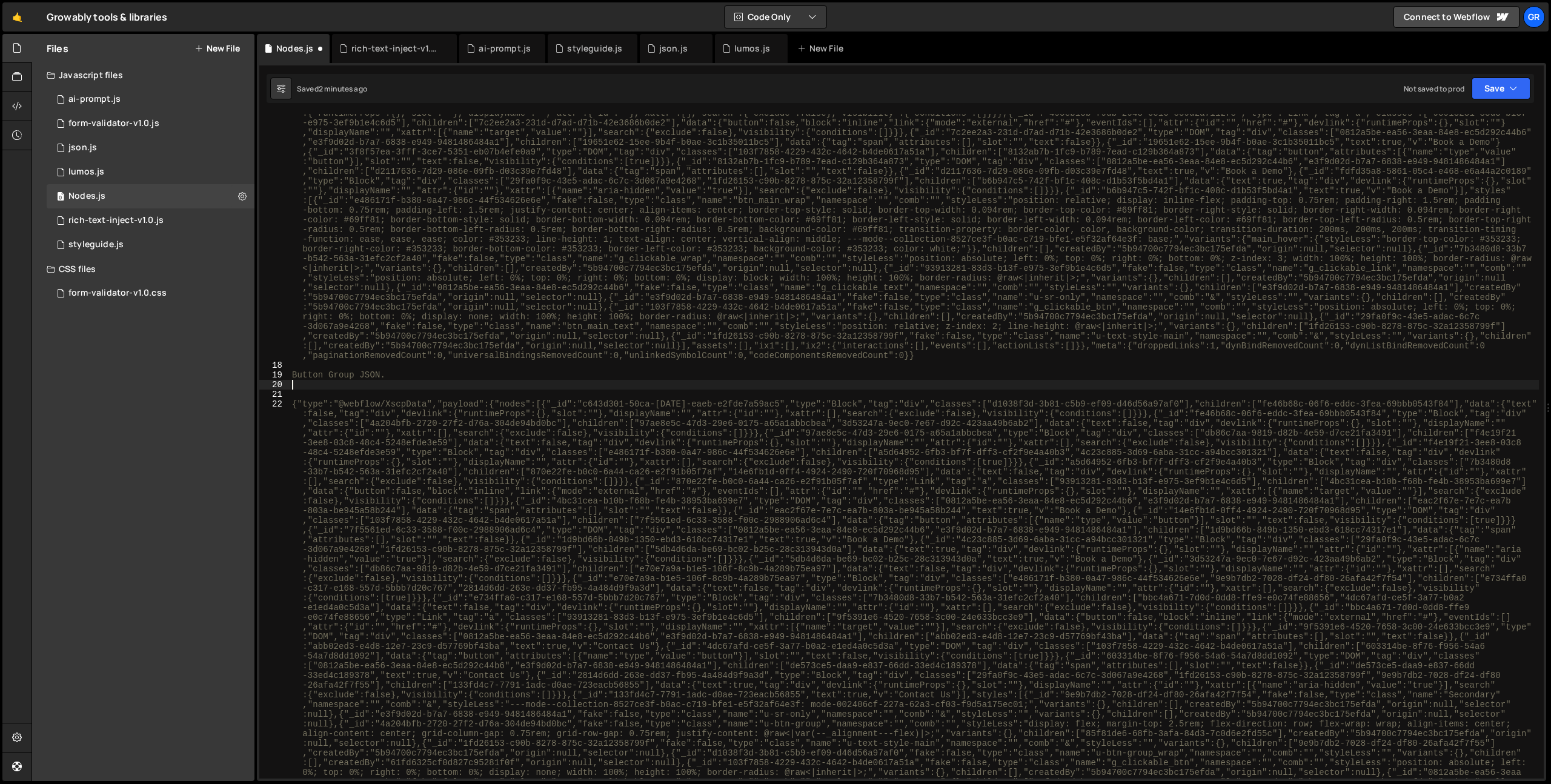
type textarea "a"
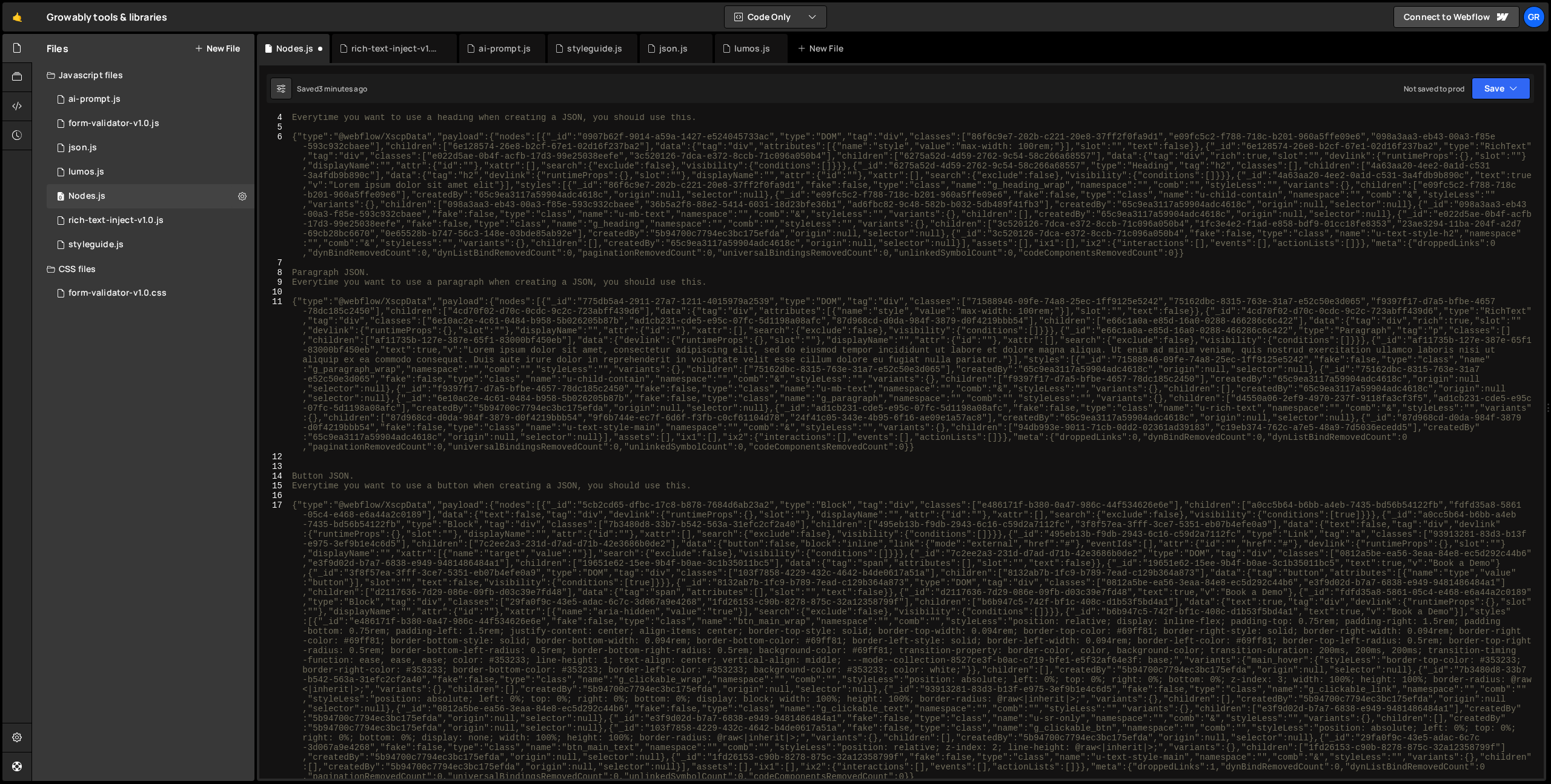
scroll to position [0, 0]
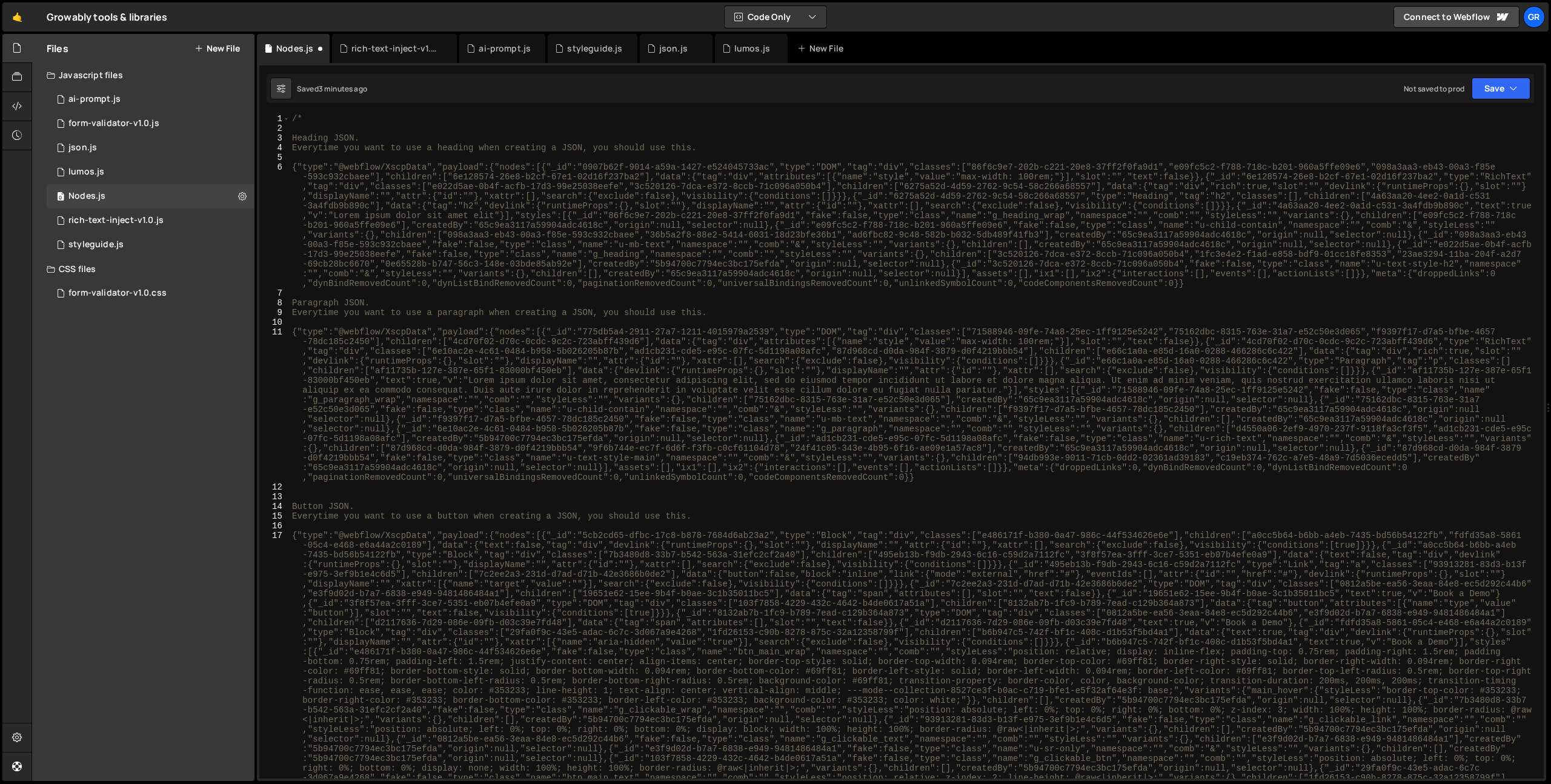
click at [329, 108] on div "Example: u-text-style-h1 1 2 3 4 5 6 7 8 9 10 11 12 13 14 15 16 17 18 19 20 21 …" at bounding box center [902, 422] width 1289 height 718
type textarea "/*"
click at [329, 117] on div "/* Heading JSON. Everytime you want to use a heading when creating a JSON, you …" at bounding box center [914, 591] width 1250 height 956
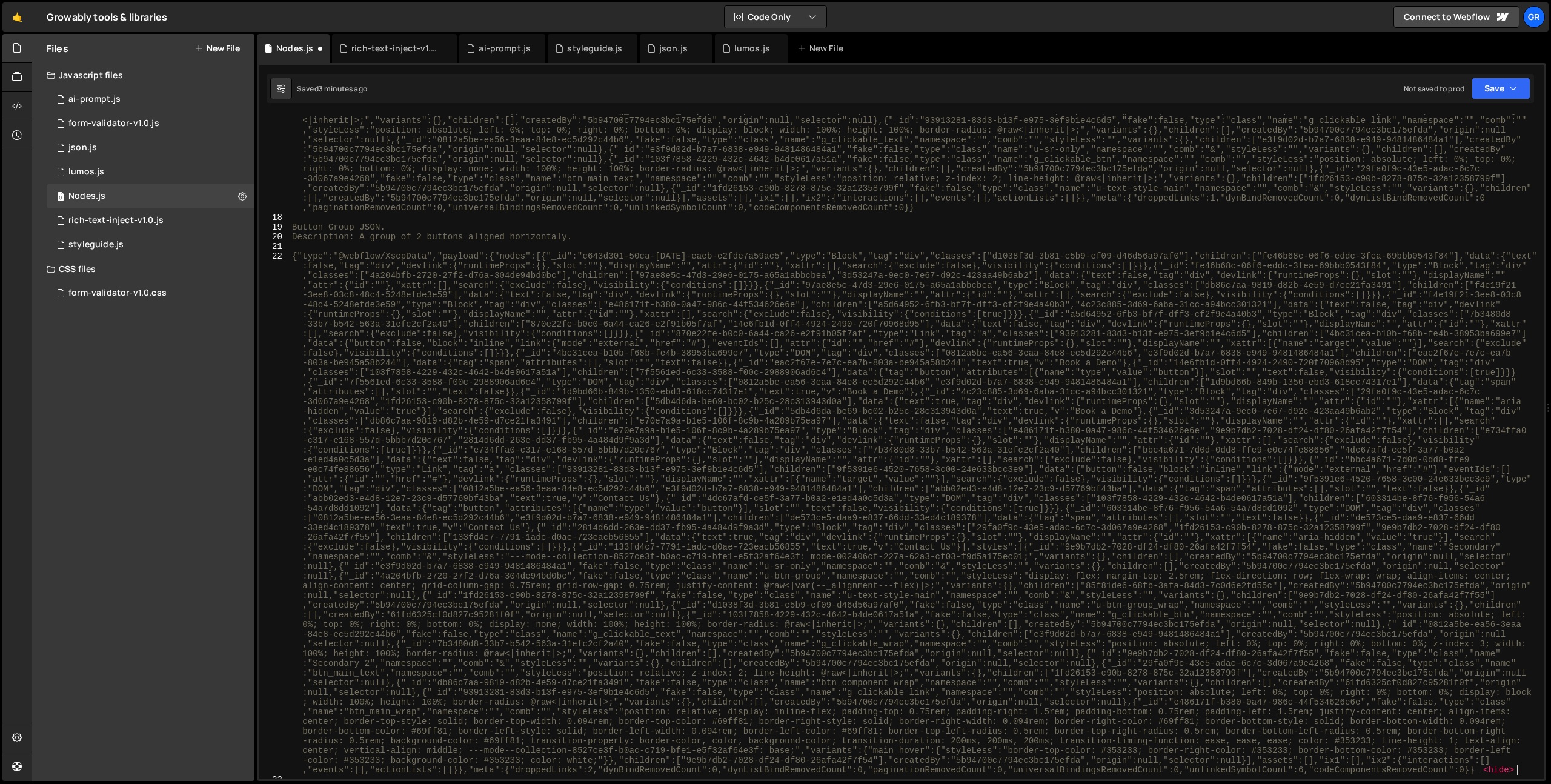
scroll to position [933, 0]
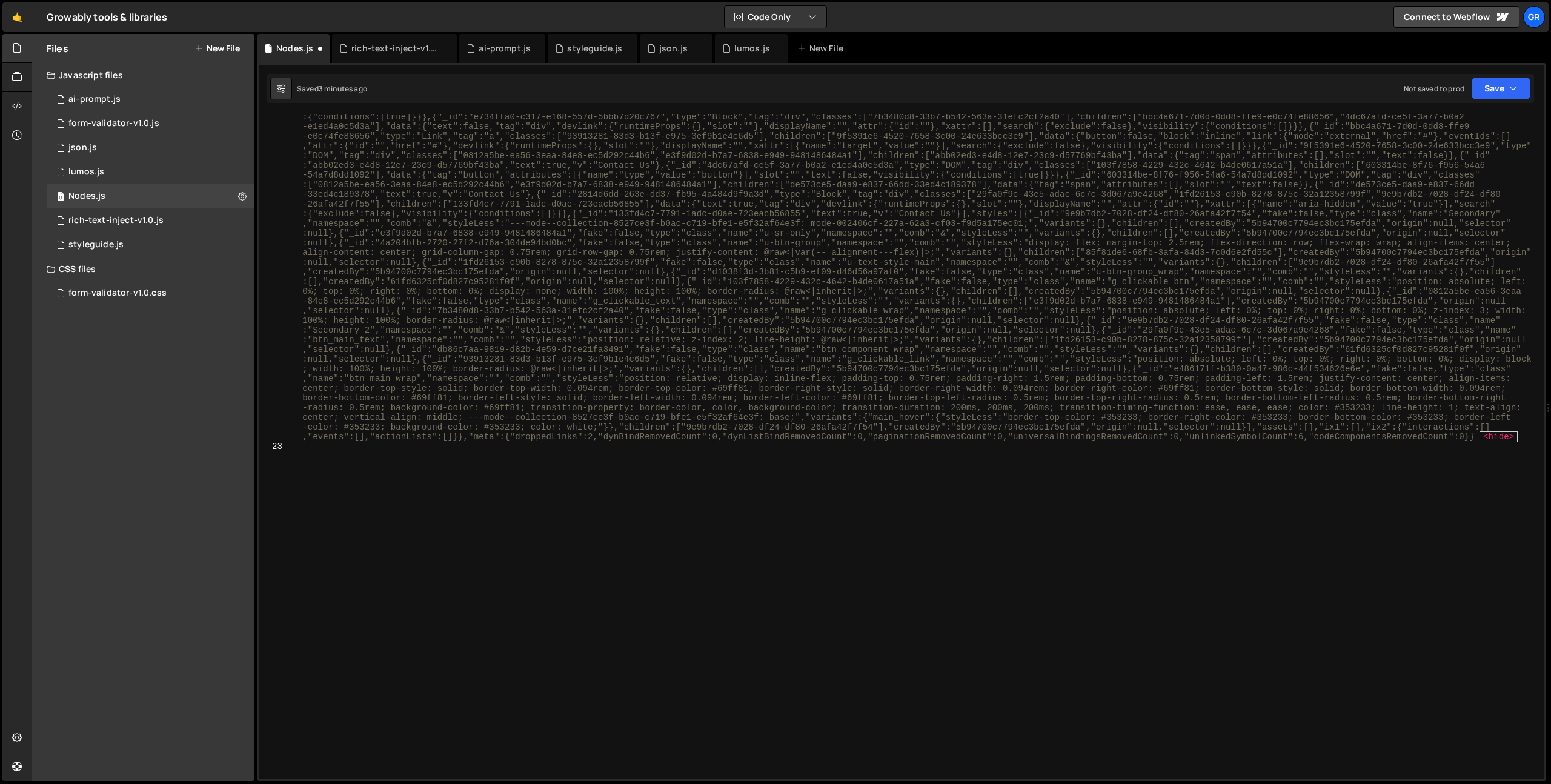
click at [360, 568] on div "{"type":"@webflow/XscpData","payload":{"nodes":[{"_id":"c643d301-50ca-[DATE]-ea…" at bounding box center [914, 517] width 1250 height 1198
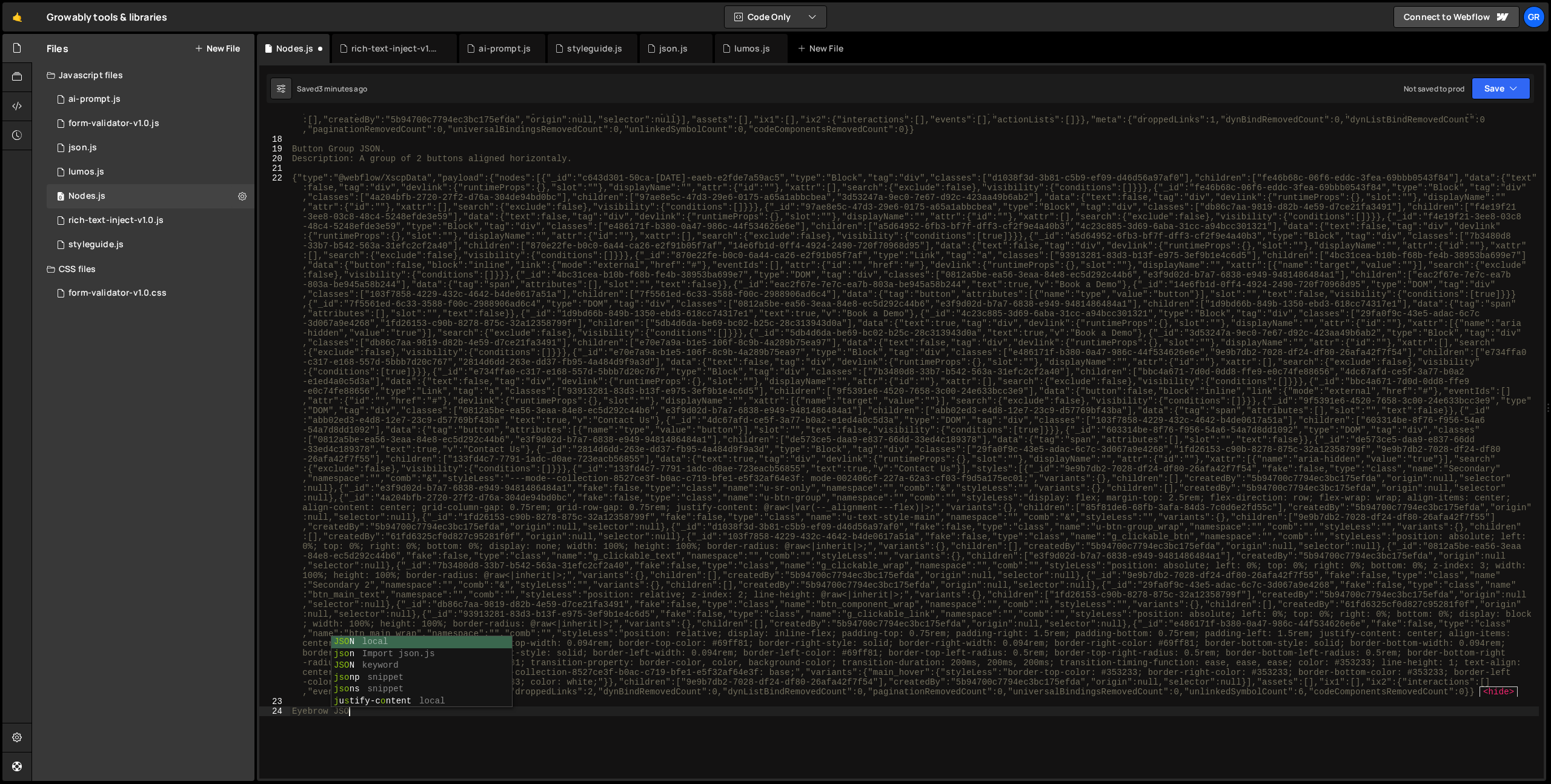
scroll to position [0, 4]
type textarea "Eyebrow JSON."
paste textarea "Eyebrow JSON."
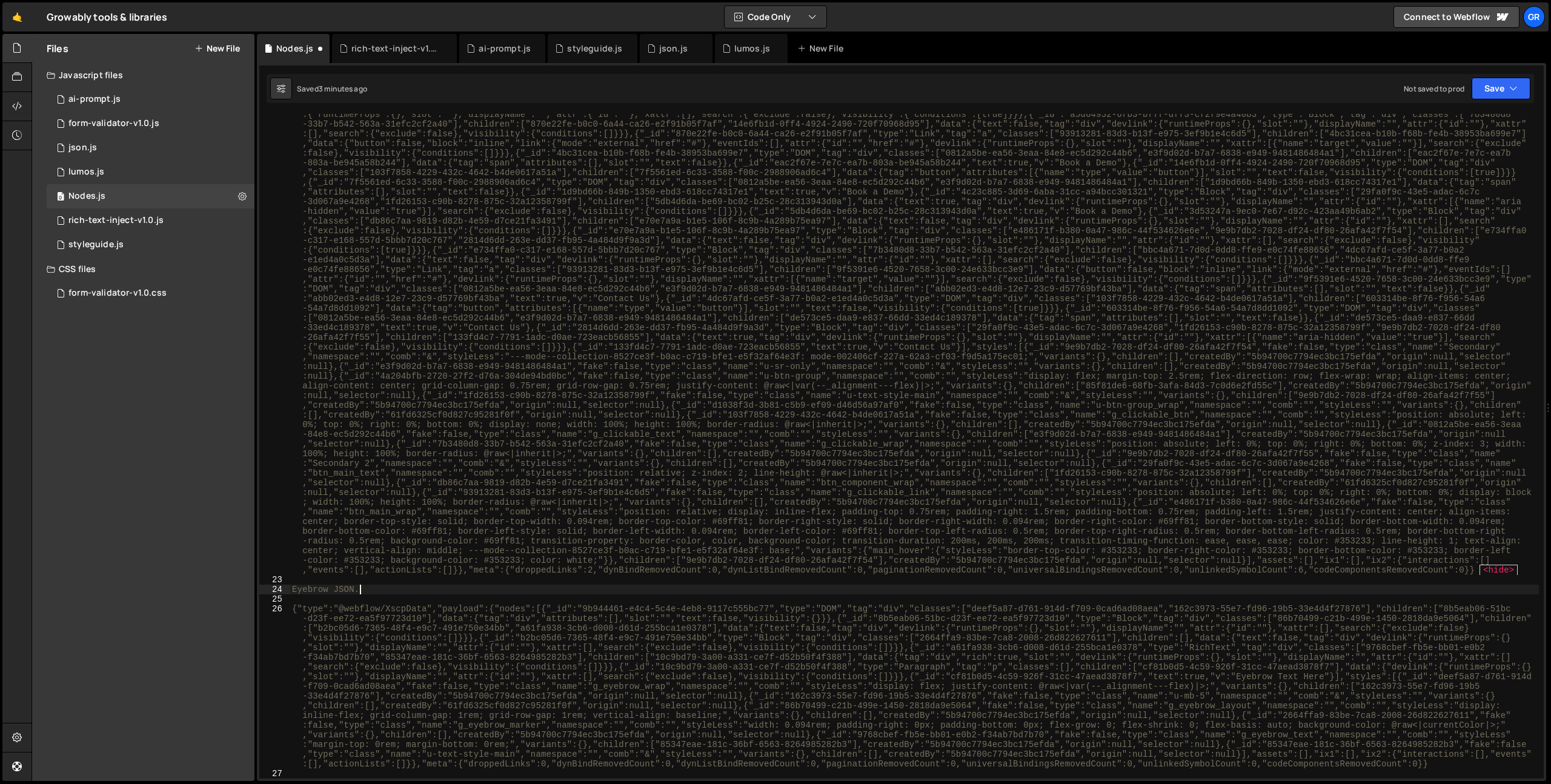
click at [377, 590] on div "{"type":"@webflow/XscpData","payload":{"nodes":[{"_id":"c643d301-50ca-[DATE]-ea…" at bounding box center [914, 650] width 1250 height 1198
type textarea "Eyebrow JSON."
type textarea "Description:"
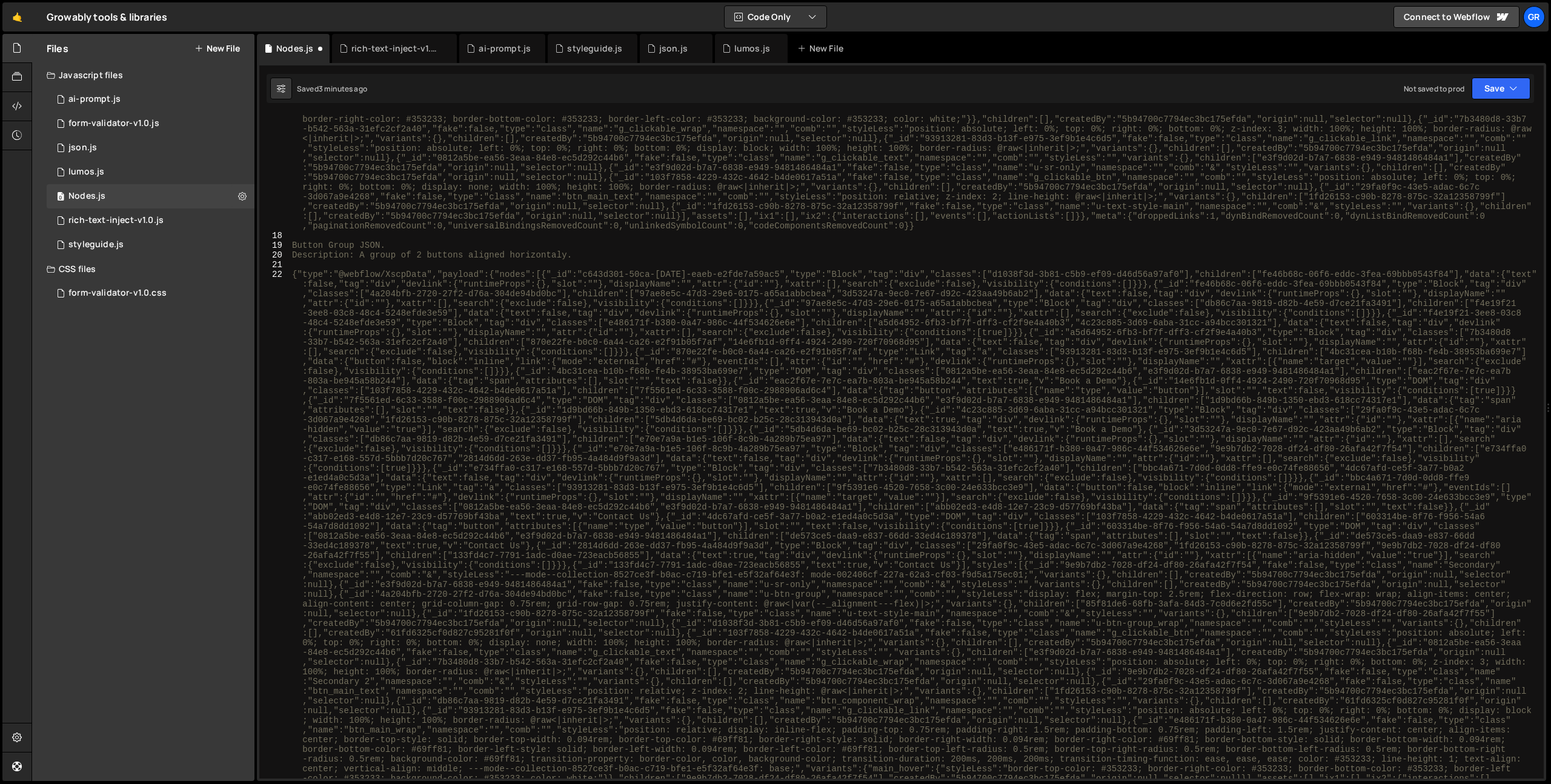
scroll to position [581, 0]
click at [398, 237] on div "{"type":"@webflow/XscpData","payload":{"nodes":[{"_id":"5cb2cd65-dfbc-17c8-b878…" at bounding box center [914, 685] width 1250 height 1469
click at [398, 242] on div "{"type":"@webflow/XscpData","payload":{"nodes":[{"_id":"5cb2cd65-dfbc-17c8-b878…" at bounding box center [914, 685] width 1250 height 1469
type textarea "Button Group JSON."
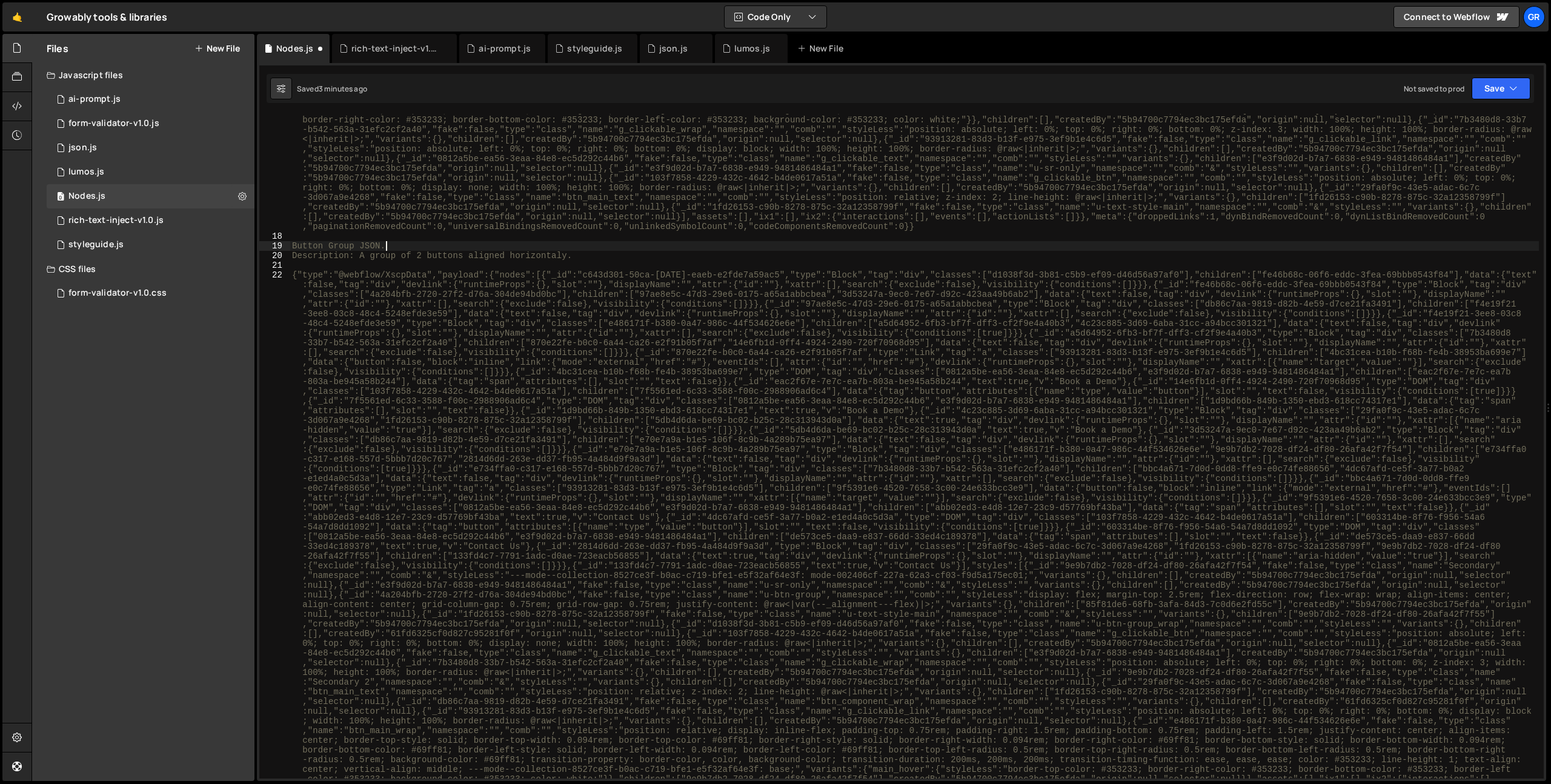
click at [610, 261] on div "{"type":"@webflow/XscpData","payload":{"nodes":[{"_id":"5cb2cd65-dfbc-17c8-b878…" at bounding box center [914, 685] width 1250 height 1469
click at [606, 256] on div "{"type":"@webflow/XscpData","payload":{"nodes":[{"_id":"5cb2cd65-dfbc-17c8-b878…" at bounding box center [914, 685] width 1250 height 1469
click at [564, 256] on div "{"type":"@webflow/XscpData","payload":{"nodes":[{"_id":"5cb2cd65-dfbc-17c8-b878…" at bounding box center [914, 685] width 1250 height 1469
drag, startPoint x: 667, startPoint y: 252, endPoint x: 357, endPoint y: 255, distance: 310.0
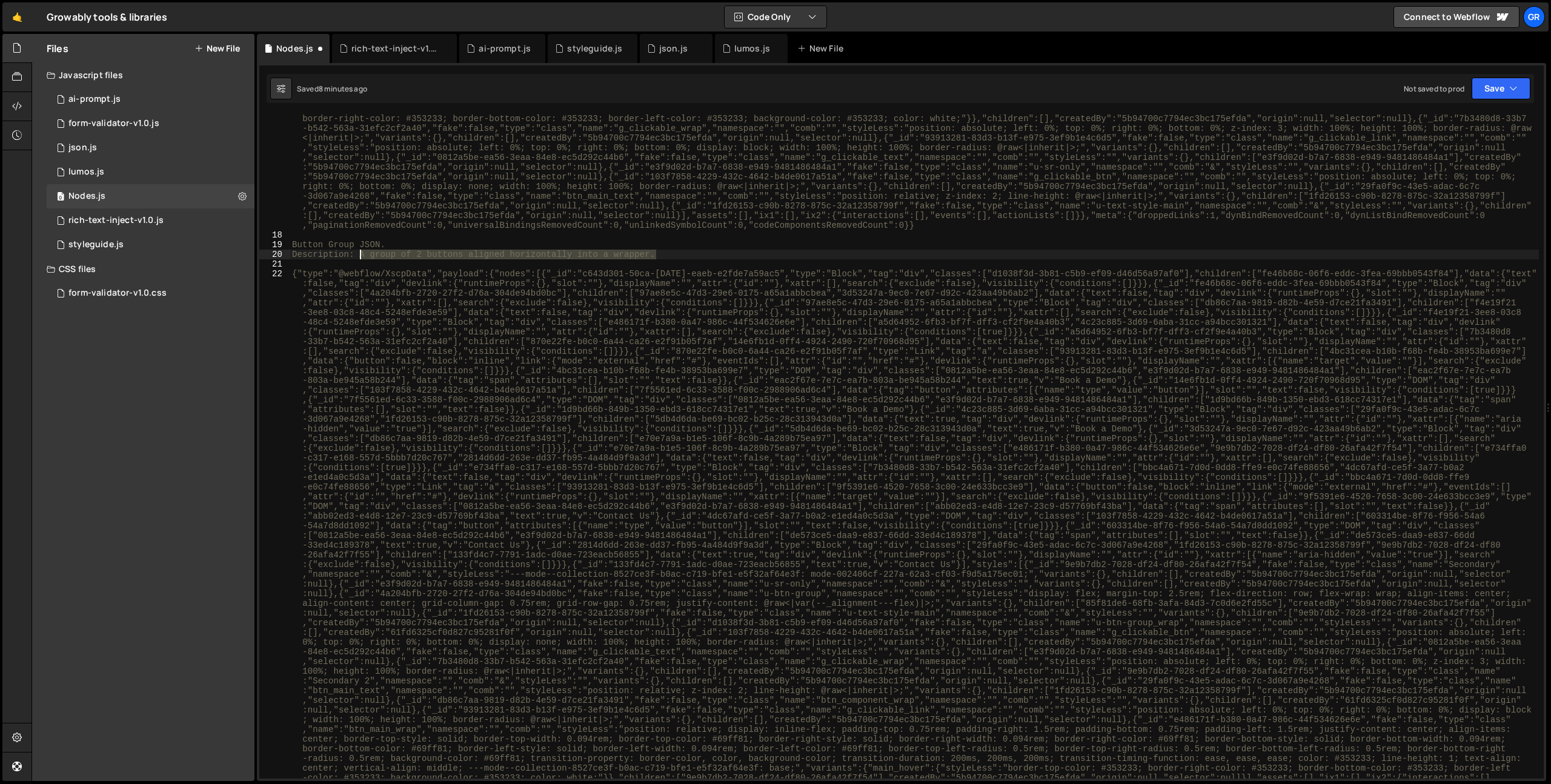
click at [357, 255] on div "{"type":"@webflow/XscpData","payload":{"nodes":[{"_id":"5cb2cd65-dfbc-17c8-b878…" at bounding box center [914, 684] width 1250 height 1469
type textarea "/*"
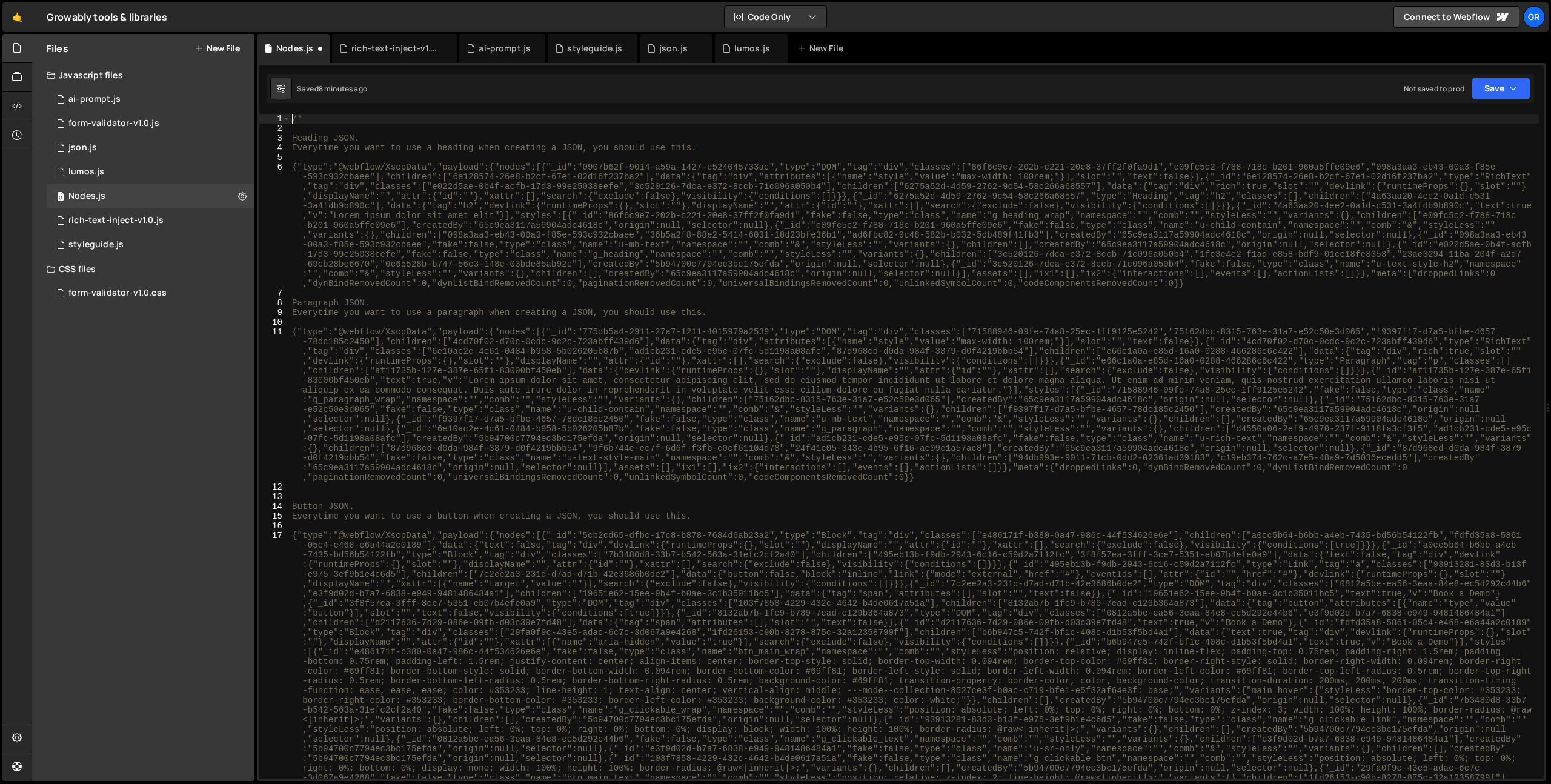
scroll to position [0, 0]
type textarea "Heading JSON."
click at [383, 313] on div "/* Heading JSON. Description: Everytime you want to use a heading when creating…" at bounding box center [914, 591] width 1250 height 956
type textarea "Paragraph JSON."
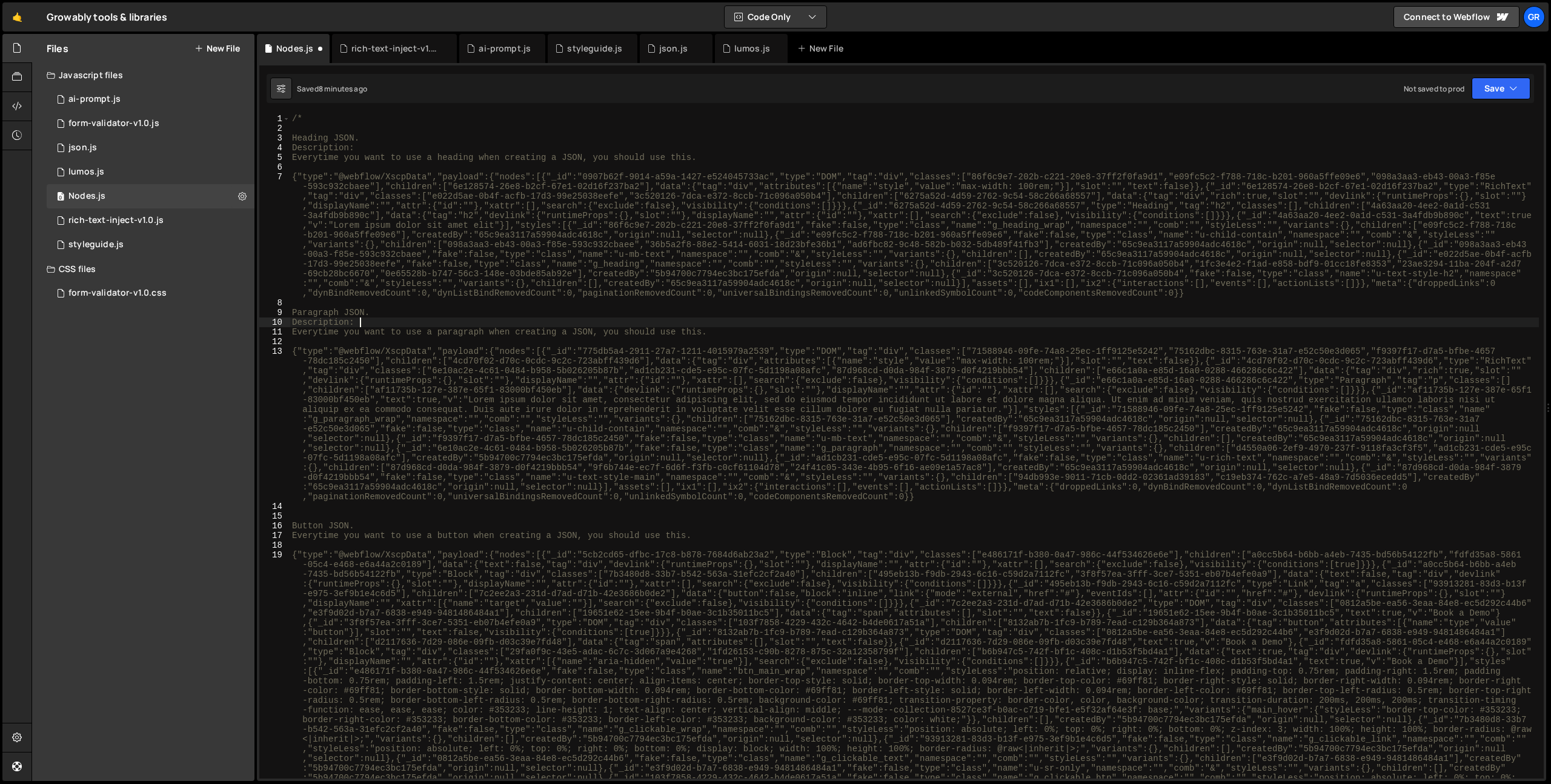
click at [397, 523] on div "/* Heading JSON. Description: Everytime you want to use a heading when creating…" at bounding box center [914, 591] width 1250 height 956
type textarea "Button JSON."
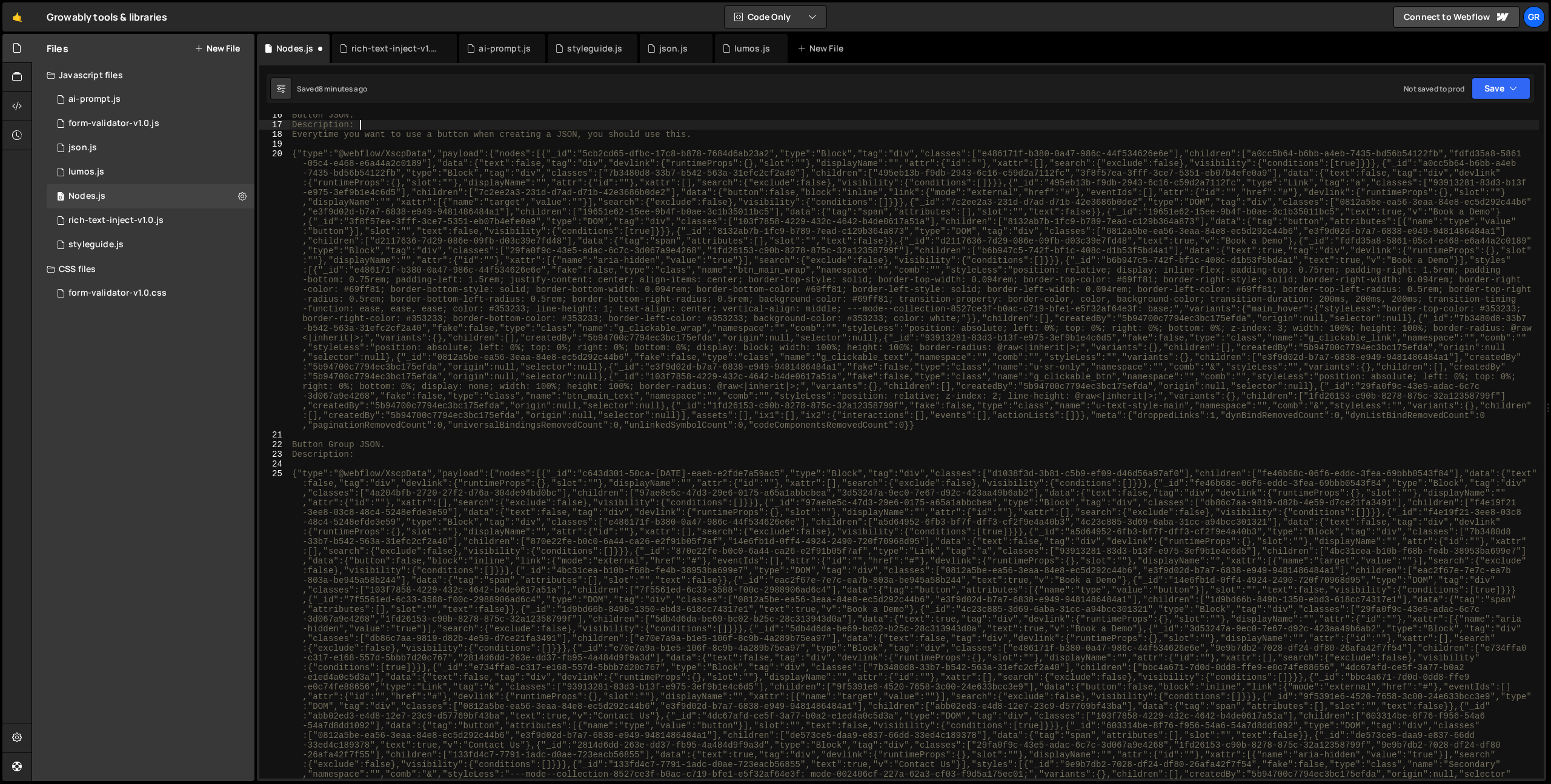
scroll to position [411, 0]
click at [398, 457] on div "Button JSON. Description: Everytime you want to use a button when creating a JS…" at bounding box center [914, 709] width 1250 height 1198
type textarea "Description:"
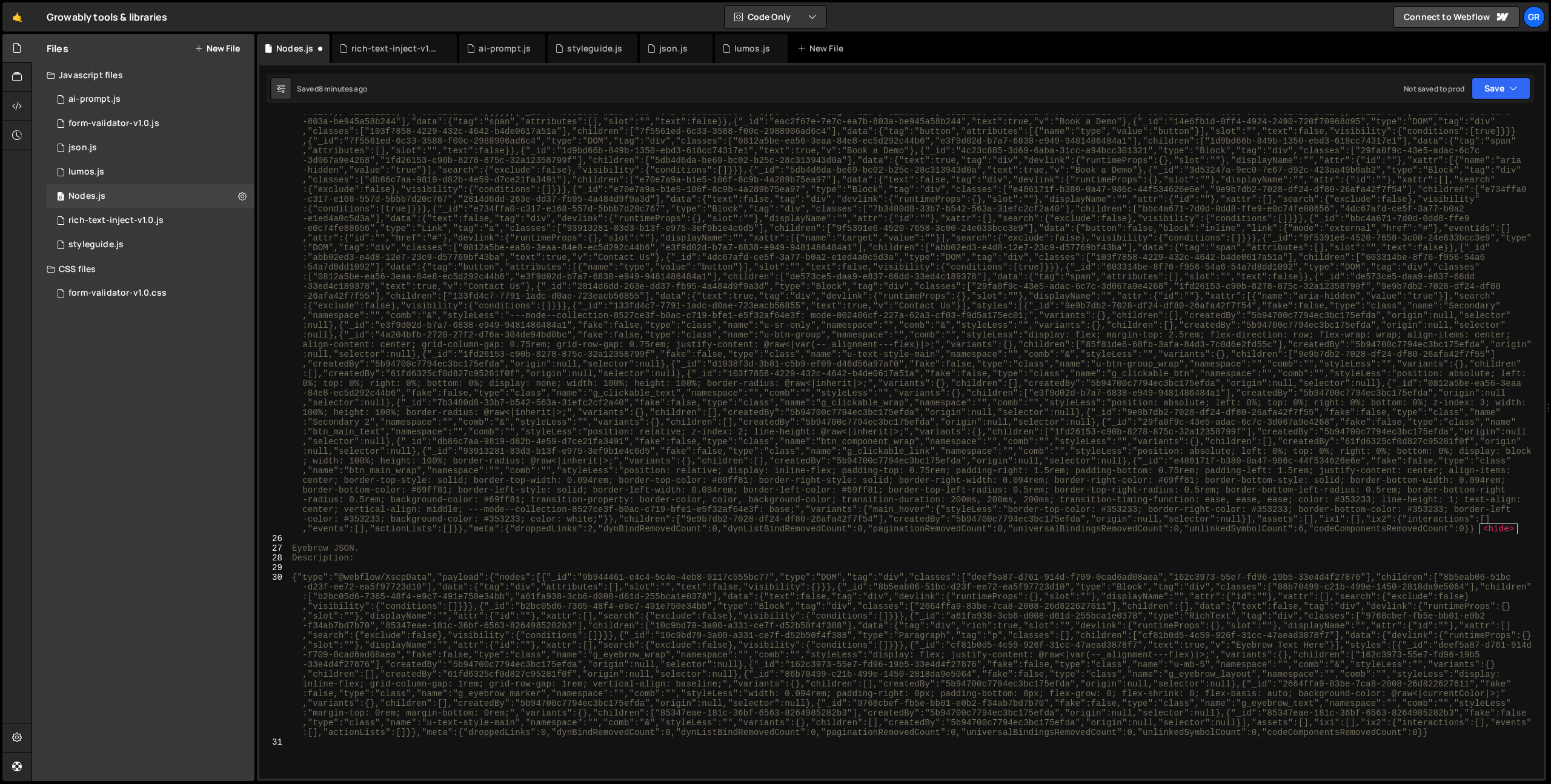
scroll to position [913, 0]
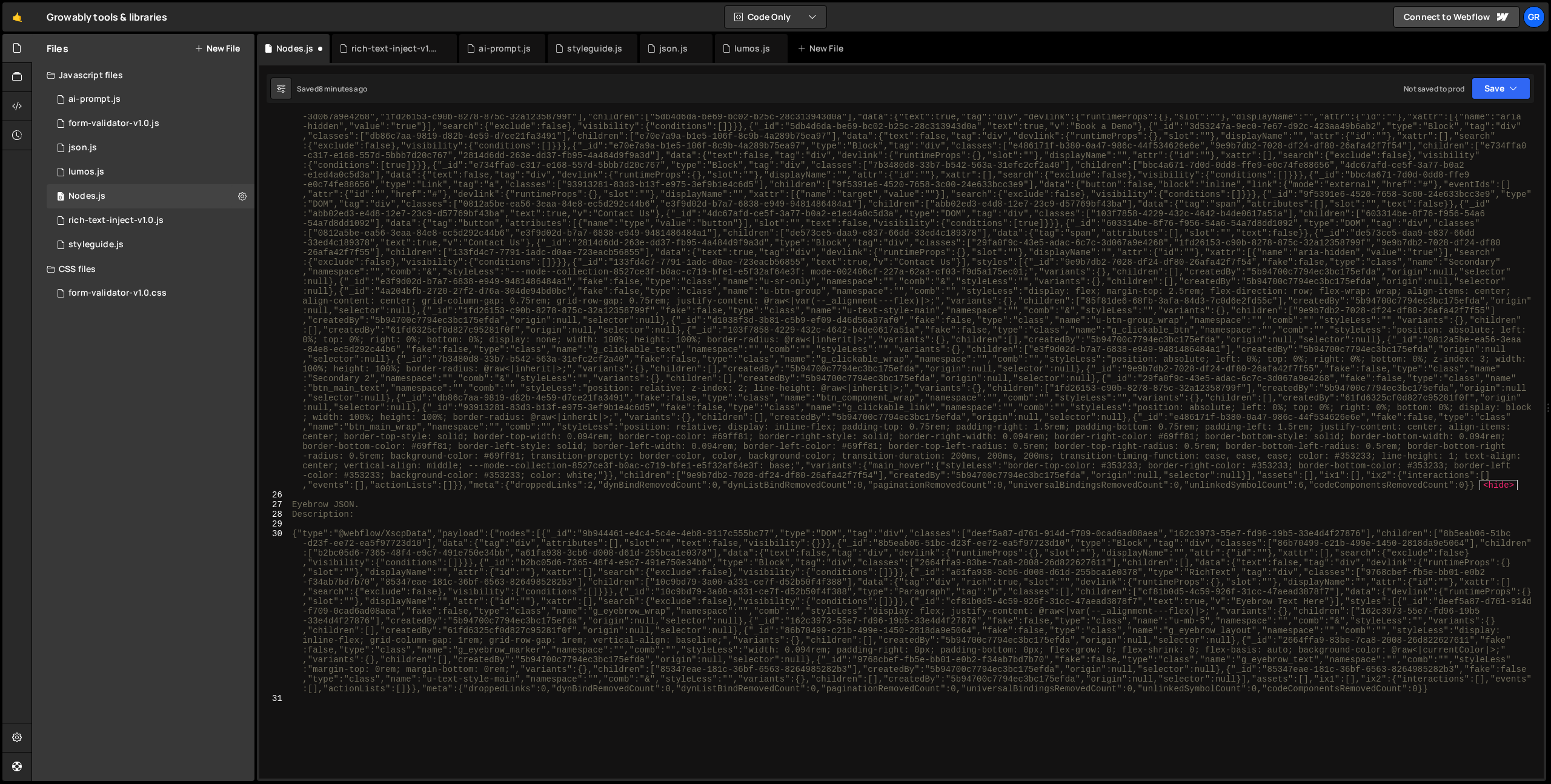
click at [377, 707] on div "{"type":"@webflow/XscpData","payload":{"nodes":[{"_id":"c643d301-50ca-[DATE]-ea…" at bounding box center [914, 565] width 1250 height 1198
type textarea "Text Content JSON"
type textarea "Text Content JSON."
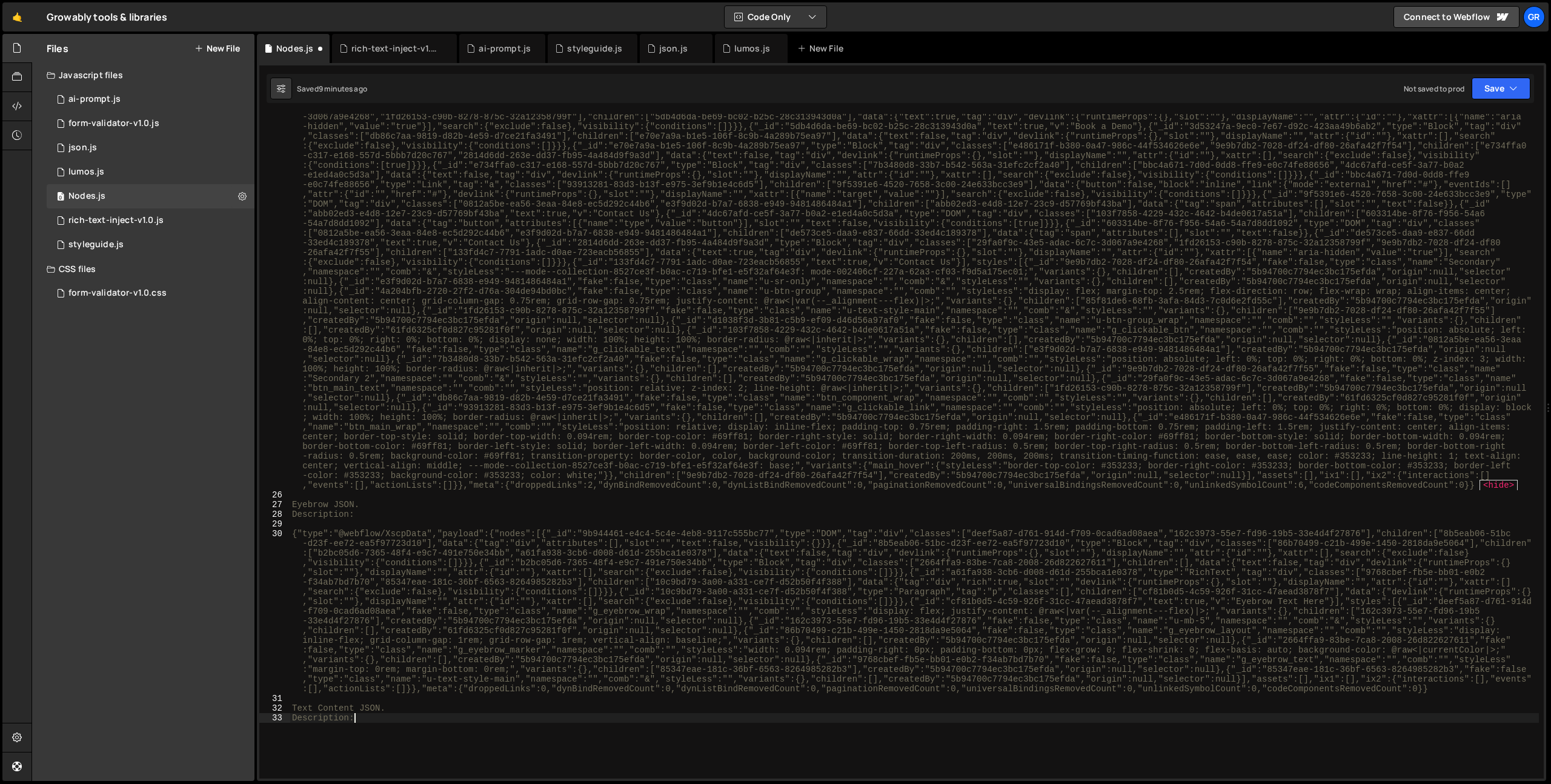
scroll to position [0, 4]
type textarea "Description:"
paste textarea
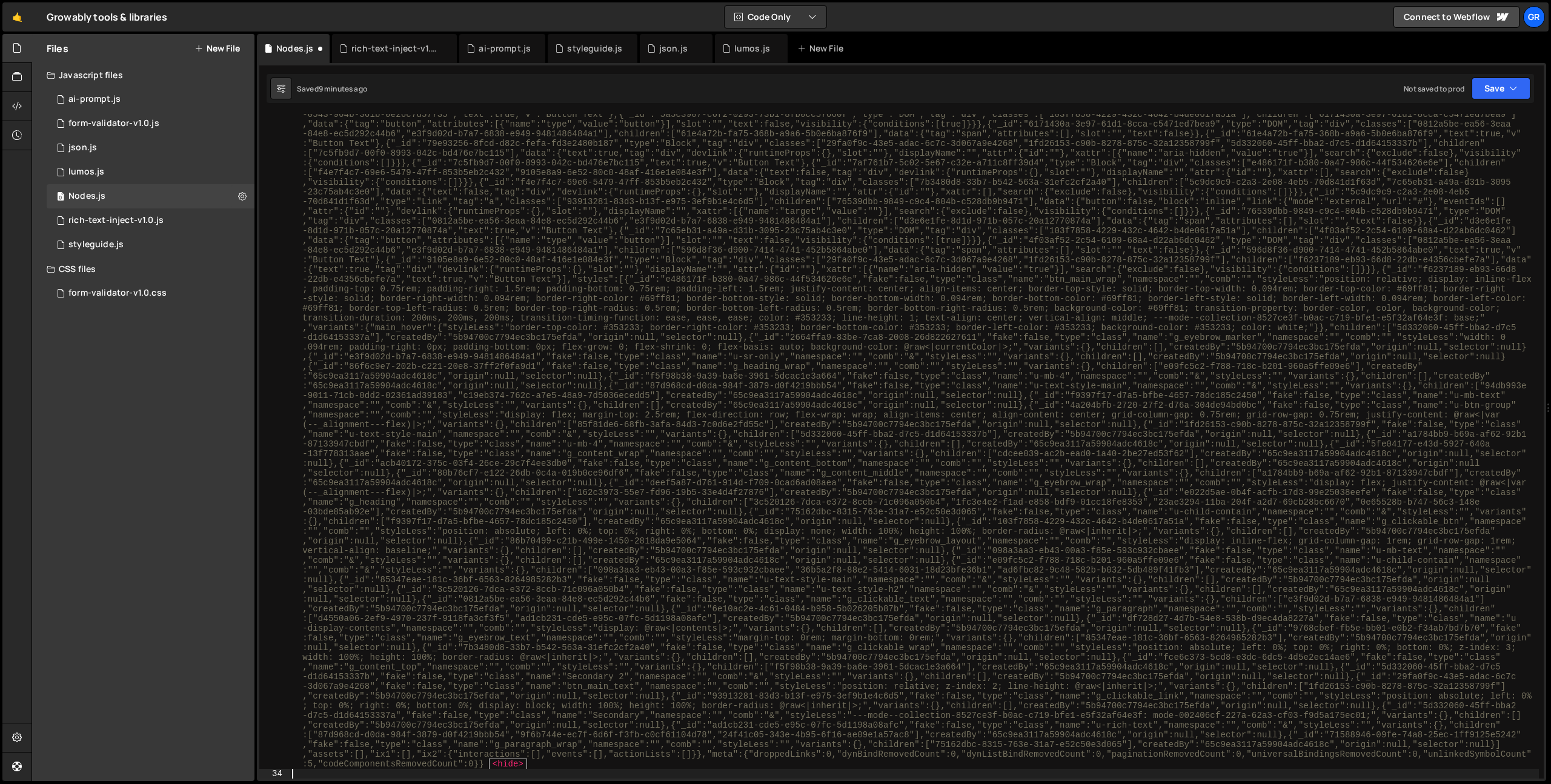
scroll to position [1180, 0]
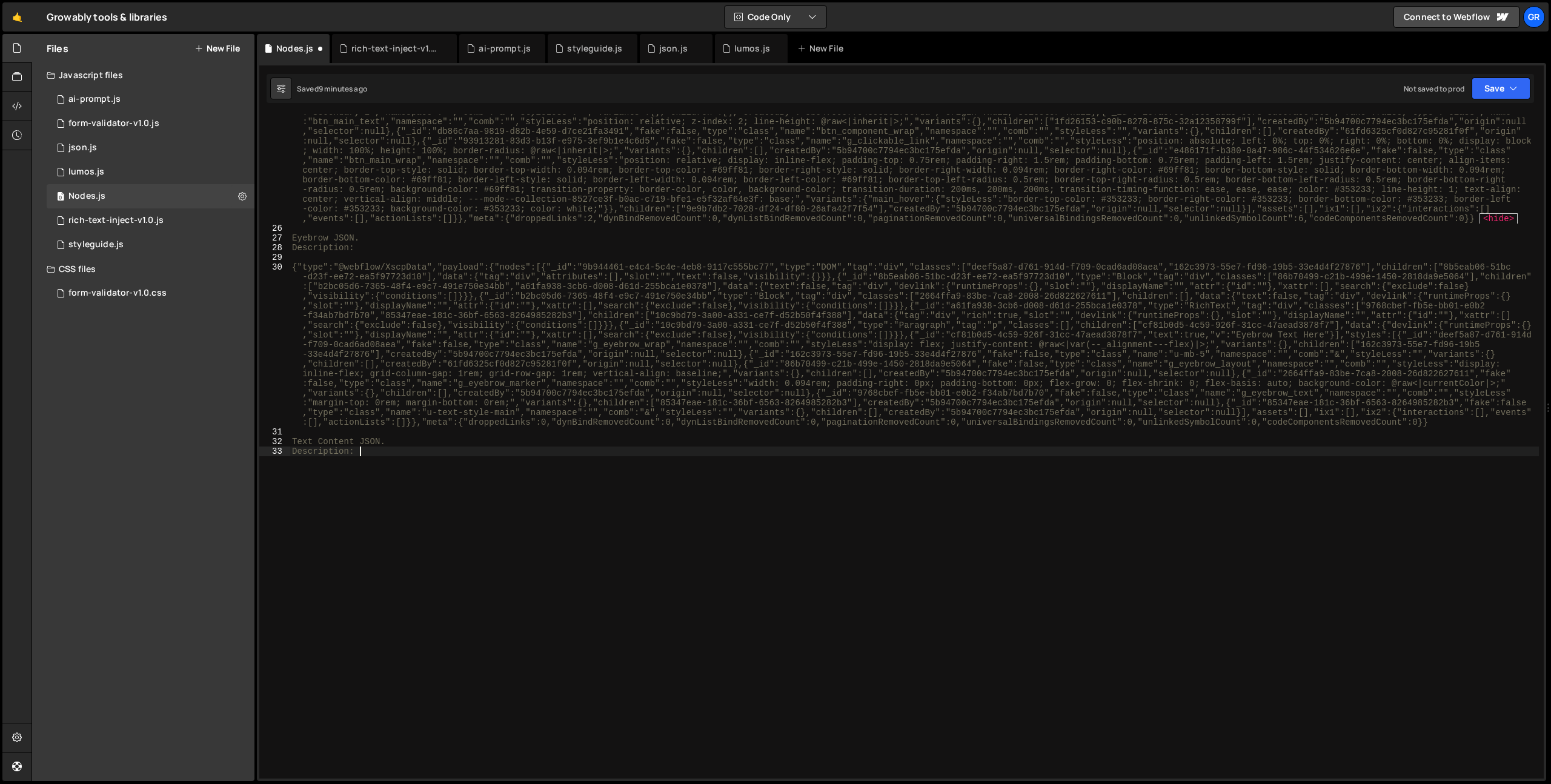
type textarea "Description:"
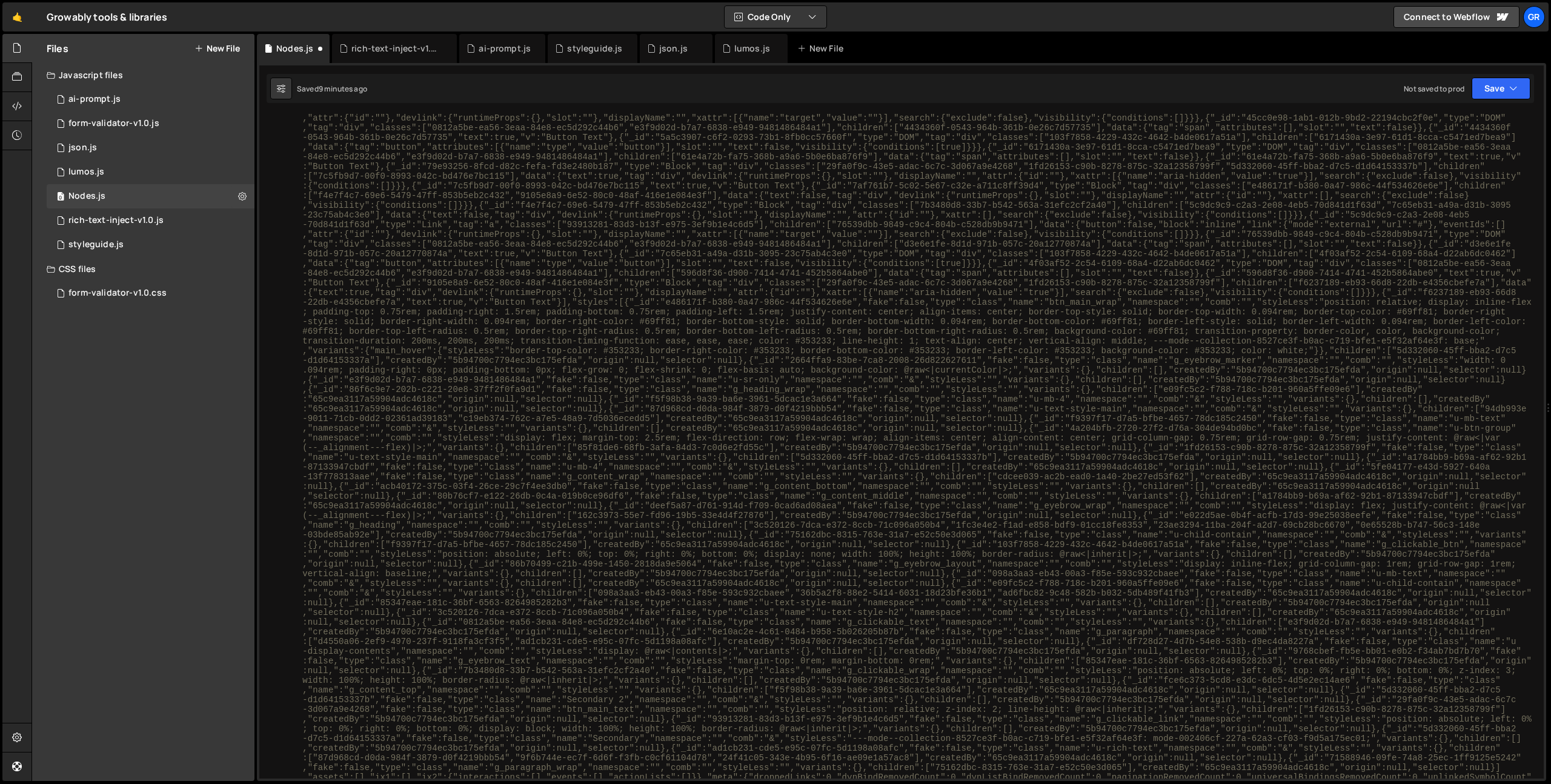
scroll to position [2112, 0]
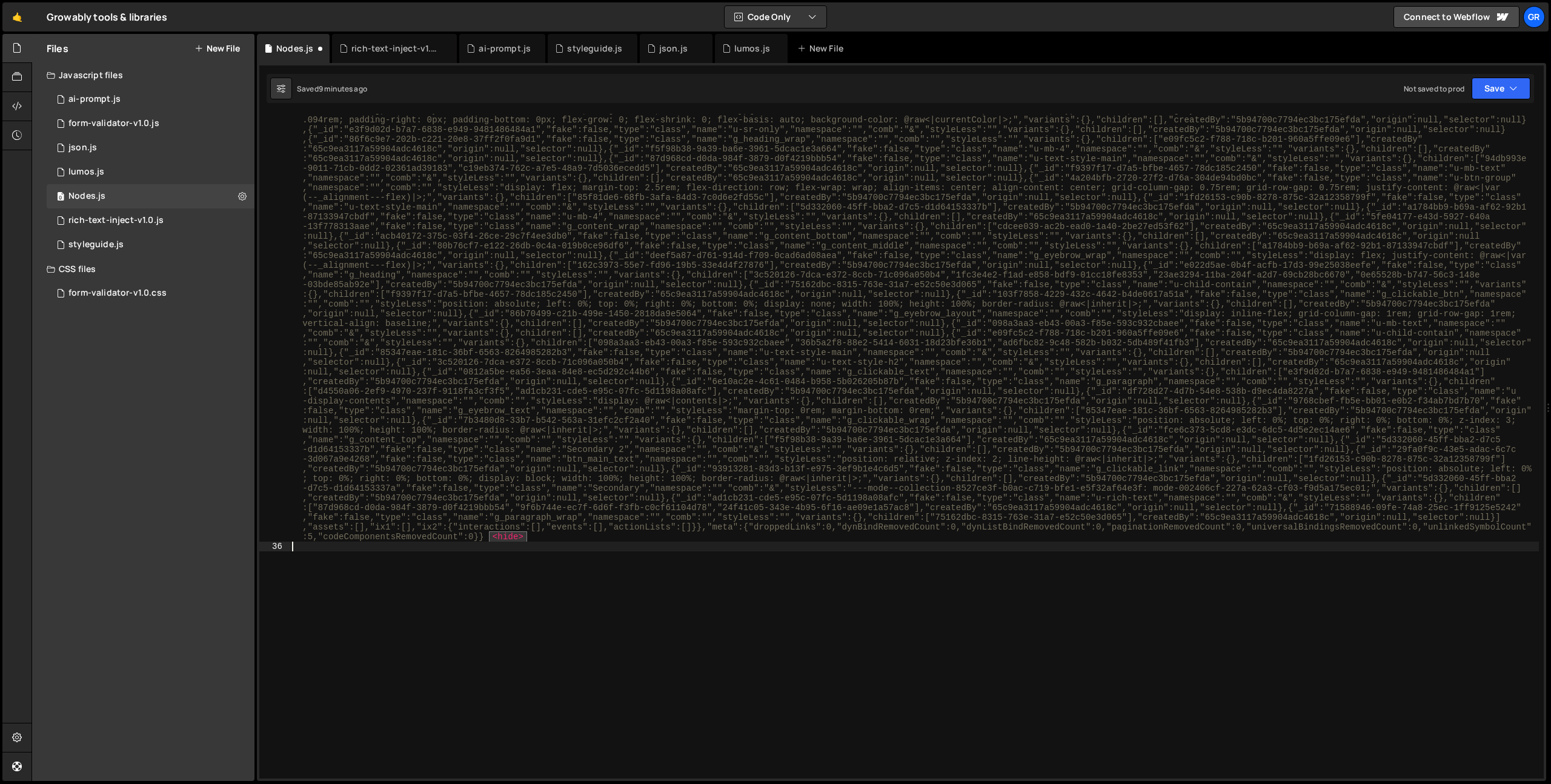
click at [510, 539] on span "<hide>" at bounding box center [508, 536] width 38 height 11
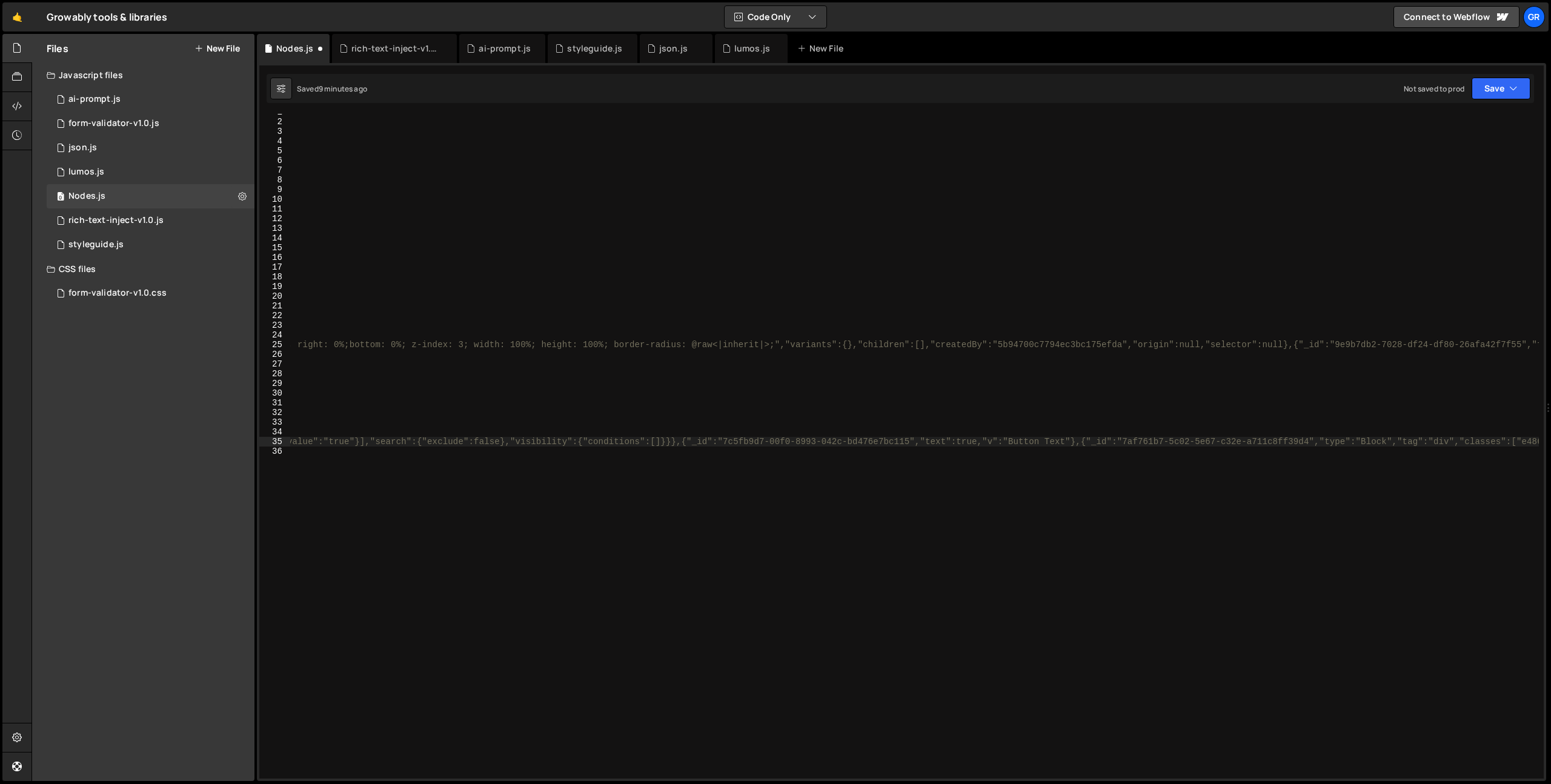
scroll to position [0, 0]
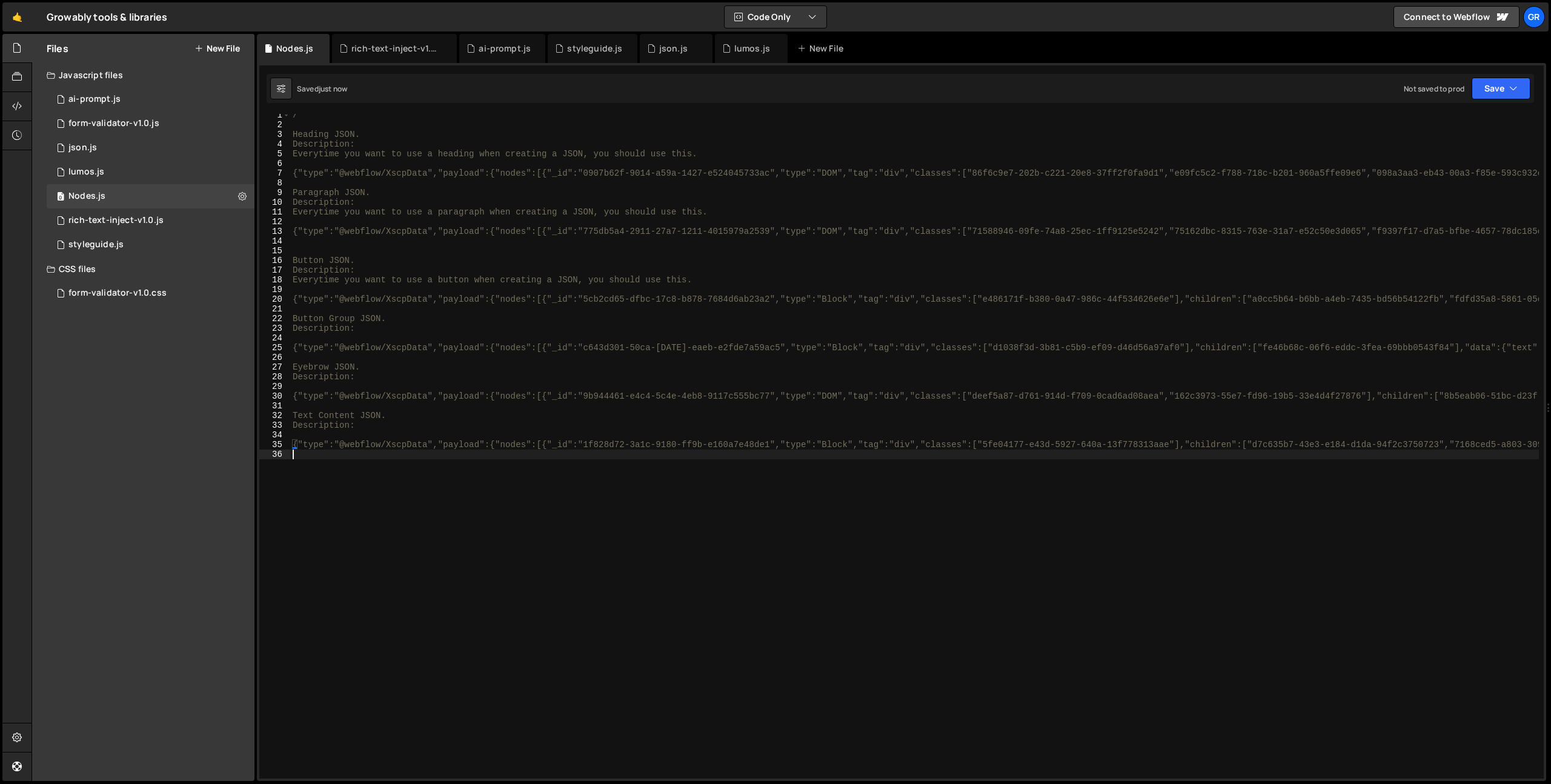
type textarea "Description:"
paste textarea
type textarea "Description: A content block with a small eyebrow label, an H2 heading (“Lorem …"
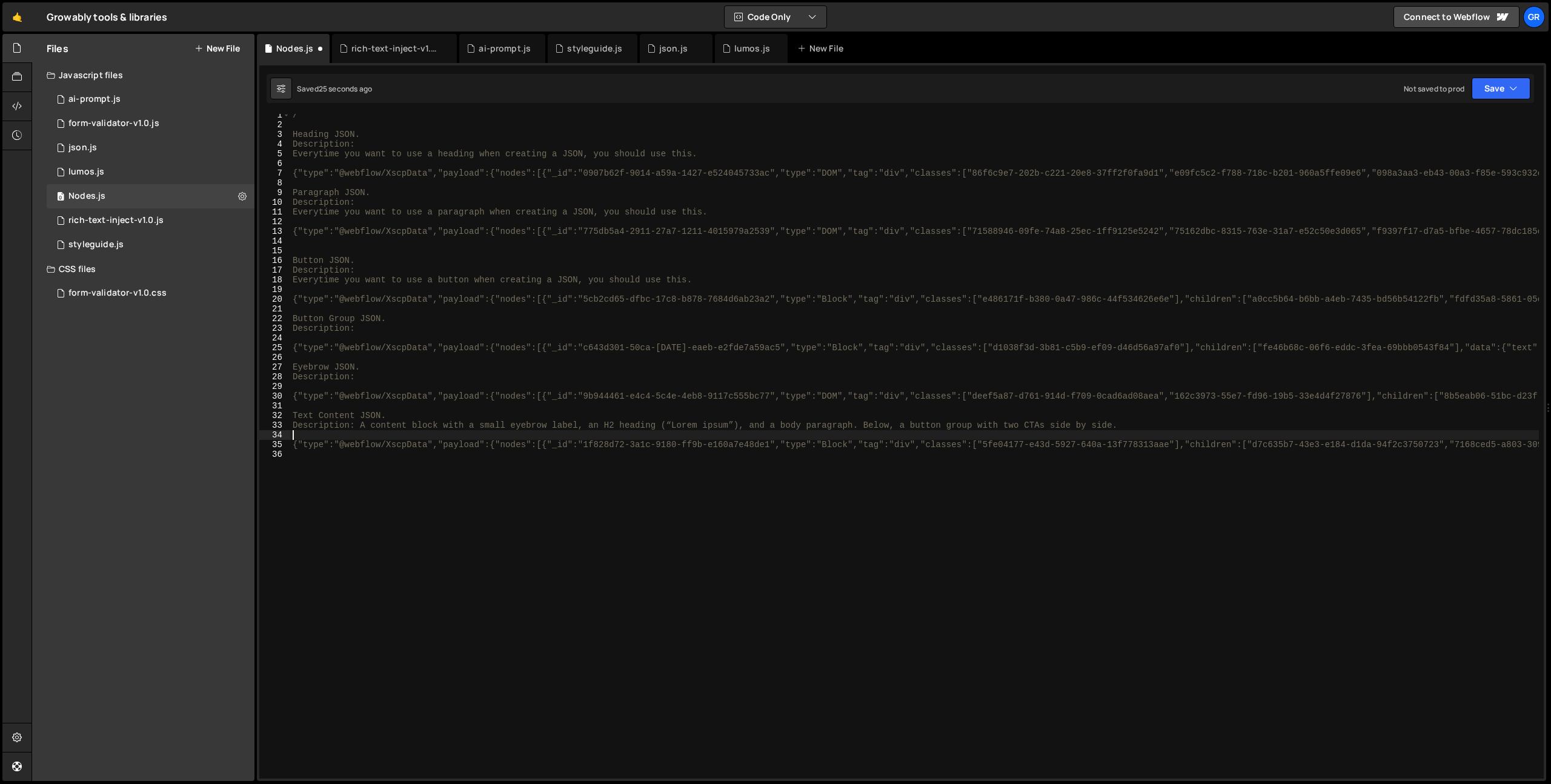
type textarea "Description:"
paste textarea
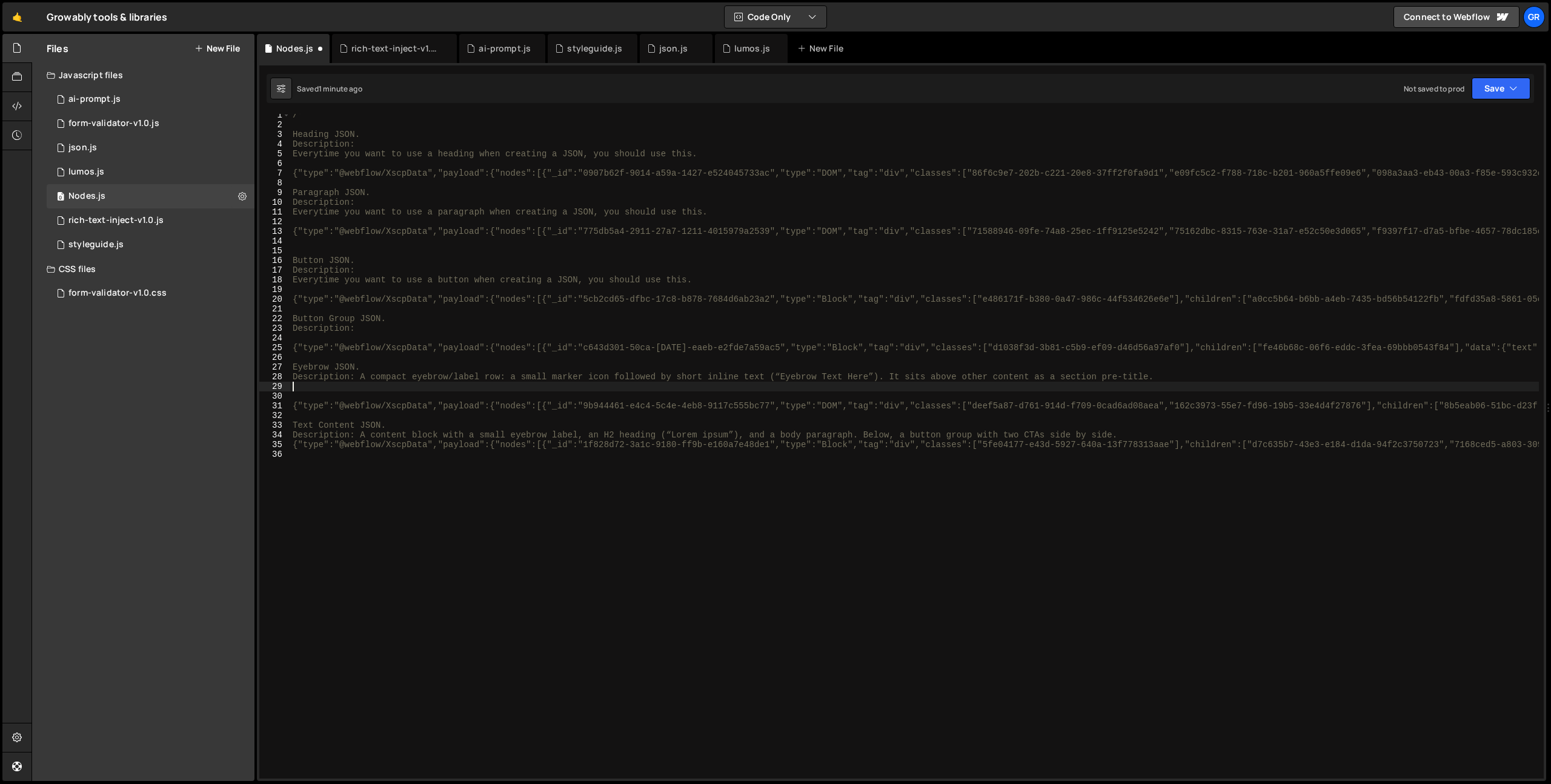
type textarea "Description: A compact eyebrow/label row: a small marker icon followed by short…"
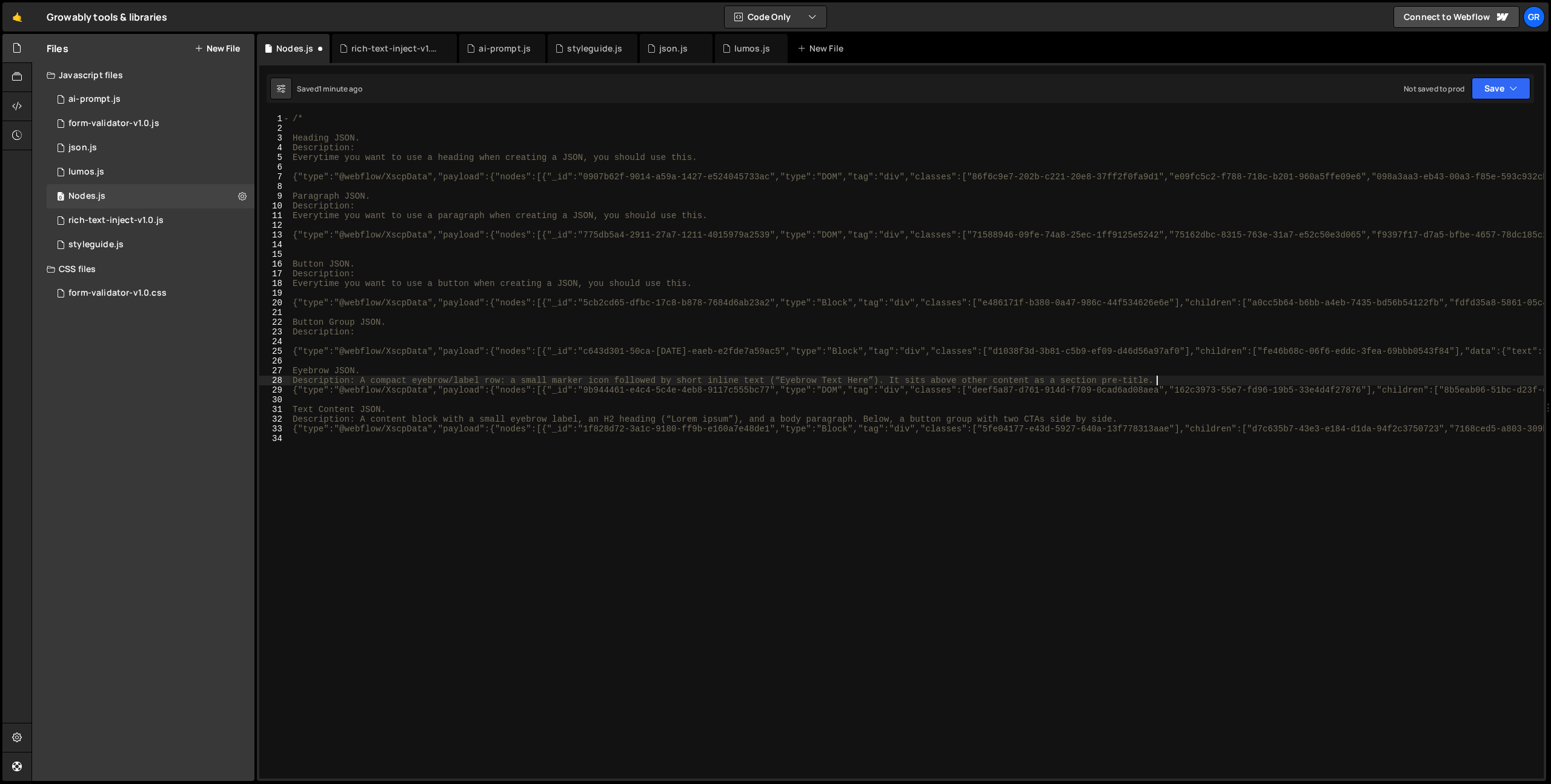
type textarea "Eyebrow JSON."
type textarea "{"type":"@webflow/XscpData","payload":{"nodes":[{"_id":"c643d301-50ca-[DATE]-ea…"
type textarea "Button Group JSON."
type textarea "{"type":"@webflow/XscpData","payload":{"nodes":[{"_id":"5cb2cd65-dfbc-17c8-b878…"
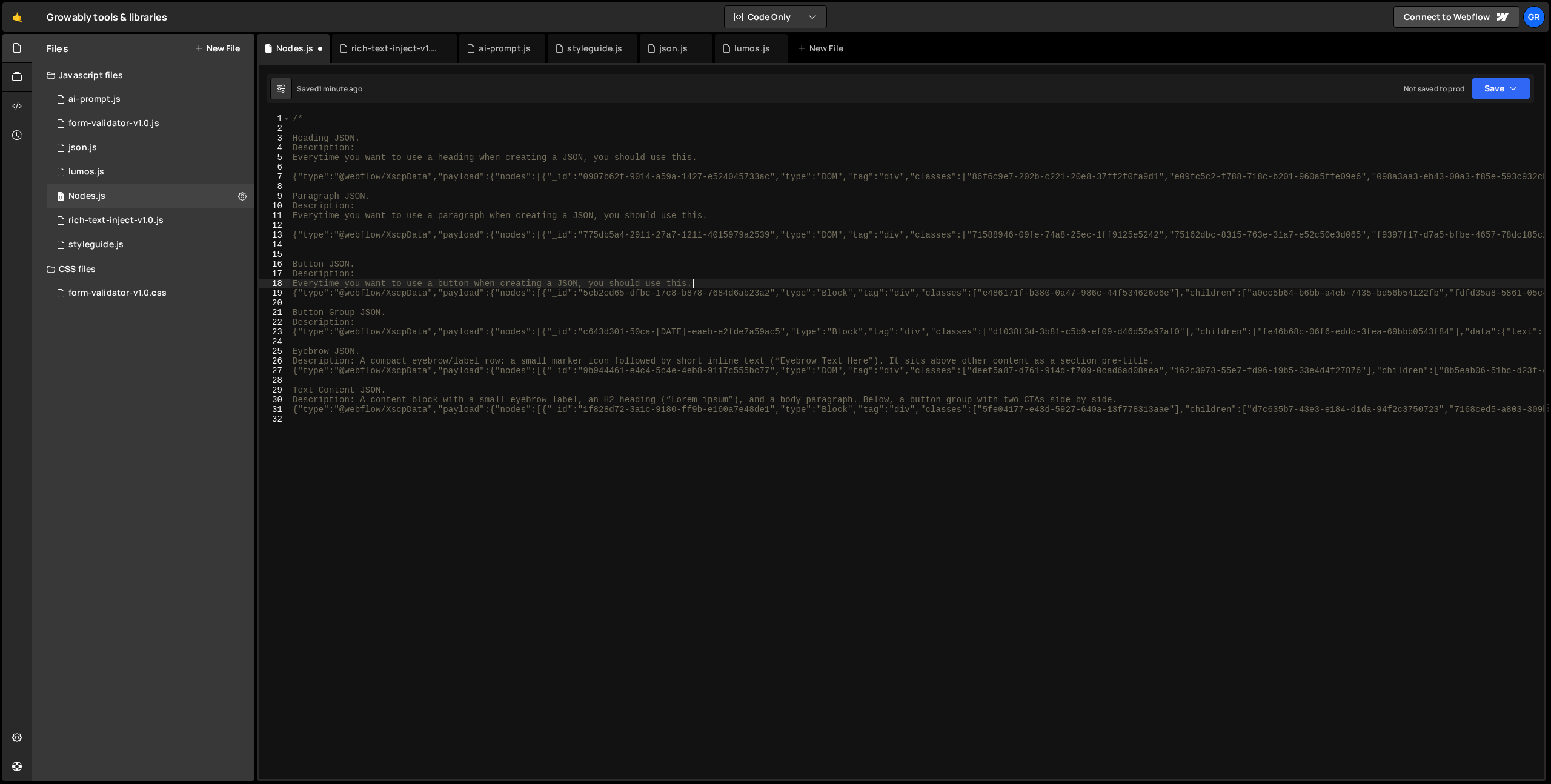
type textarea "Button JSON."
type textarea "{"type":"@webflow/XscpData","payload":{"nodes":[{"_id":"775db5a4-2911-27a7-1211…"
type textarea "Everytime you want to use a paragraph when creating a JSON, you should use this."
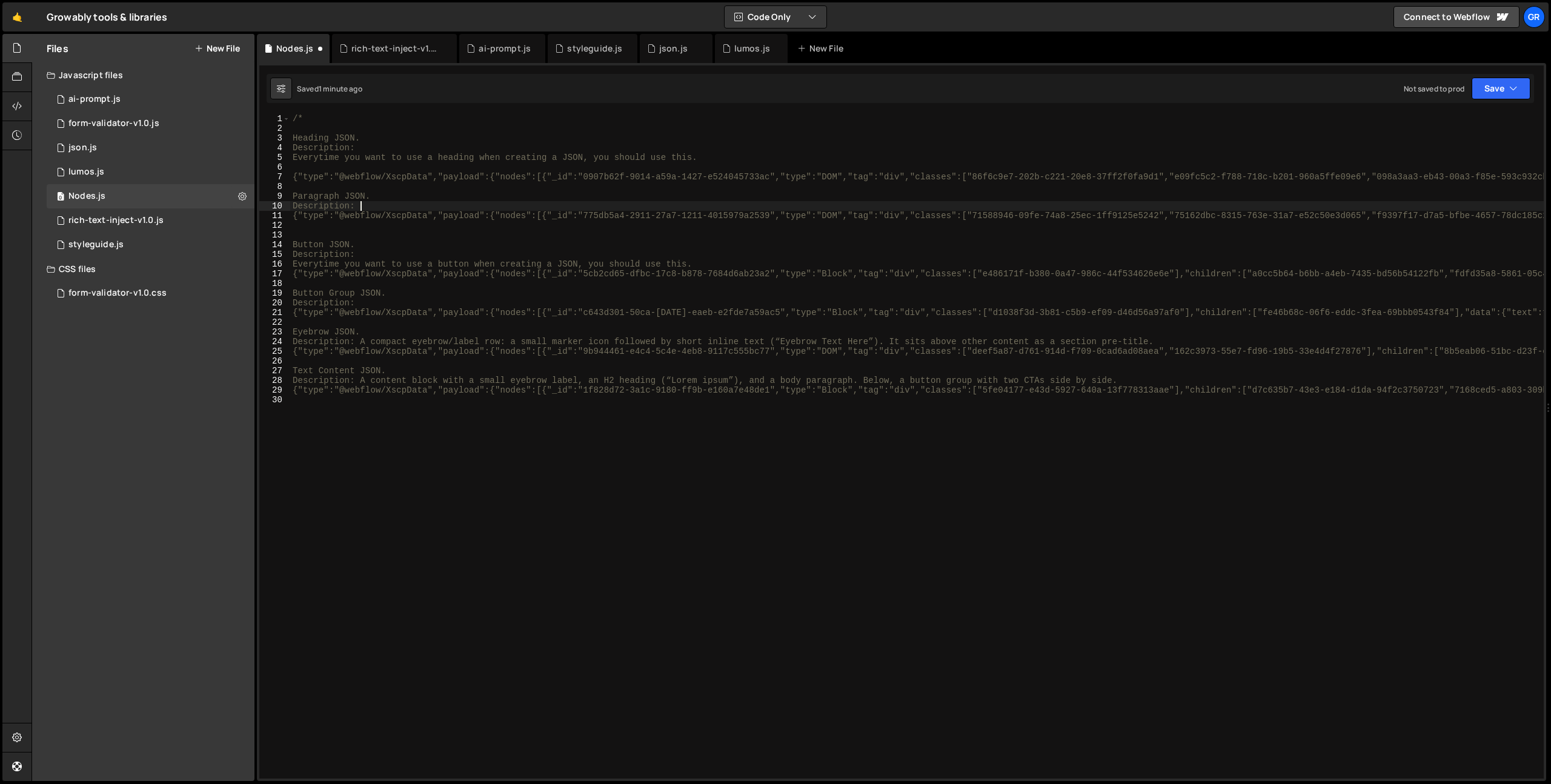
type textarea "{"type":"@webflow/XscpData","payload":{"nodes":[{"_id":"775db5a4-2911-27a7-1211…"
type textarea "Everytime you want to use a button when creating a JSON, you should use this."
type textarea "Button JSON."
type textarea "Paragraph JSON."
type textarea "{"type":"@webflow/XscpData","payload":{"nodes":[{"_id":"0907b62f-9014-a59a-1427…"
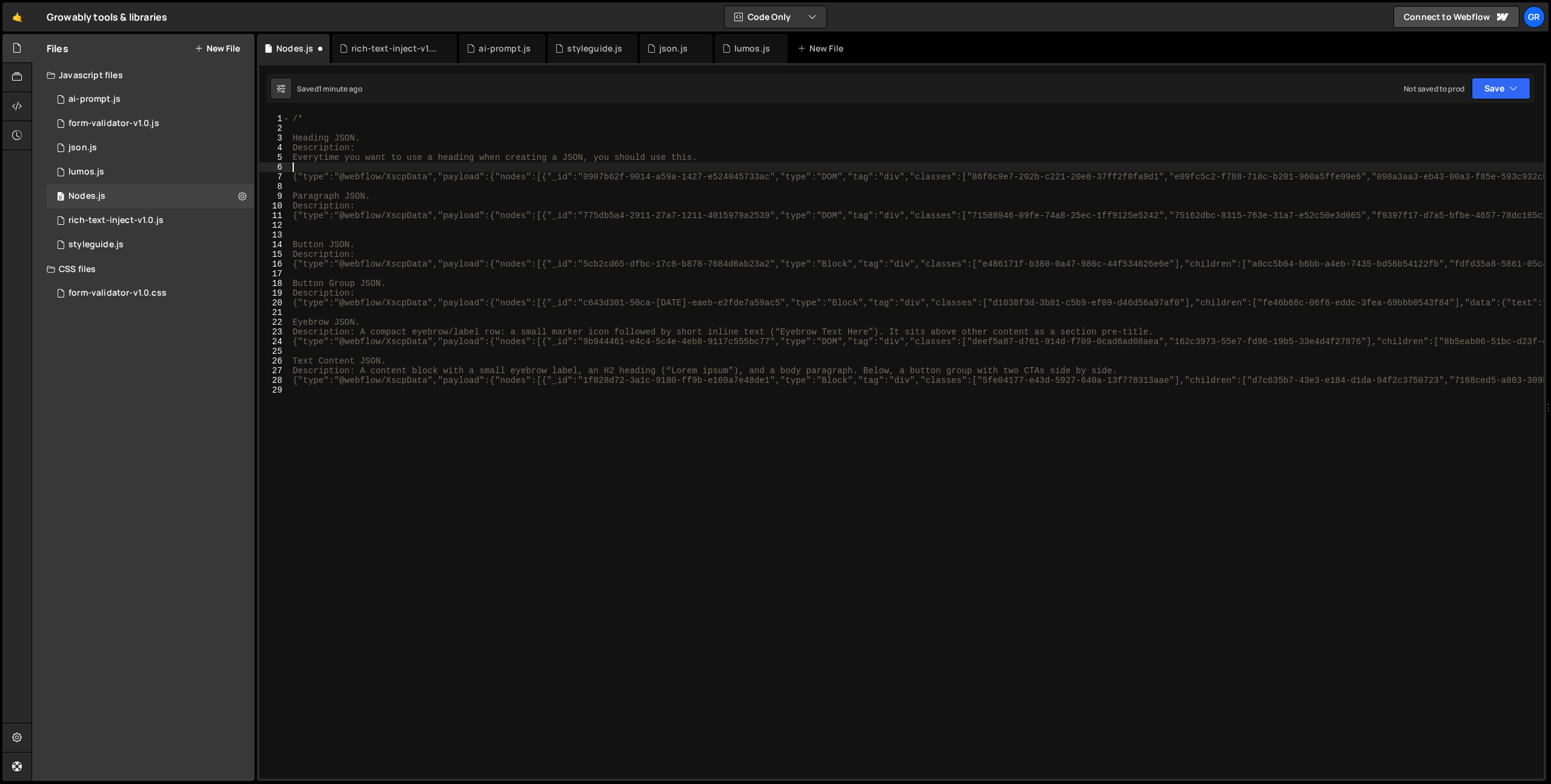
type textarea "Everytime you want to use a heading when creating a JSON, you should use this."
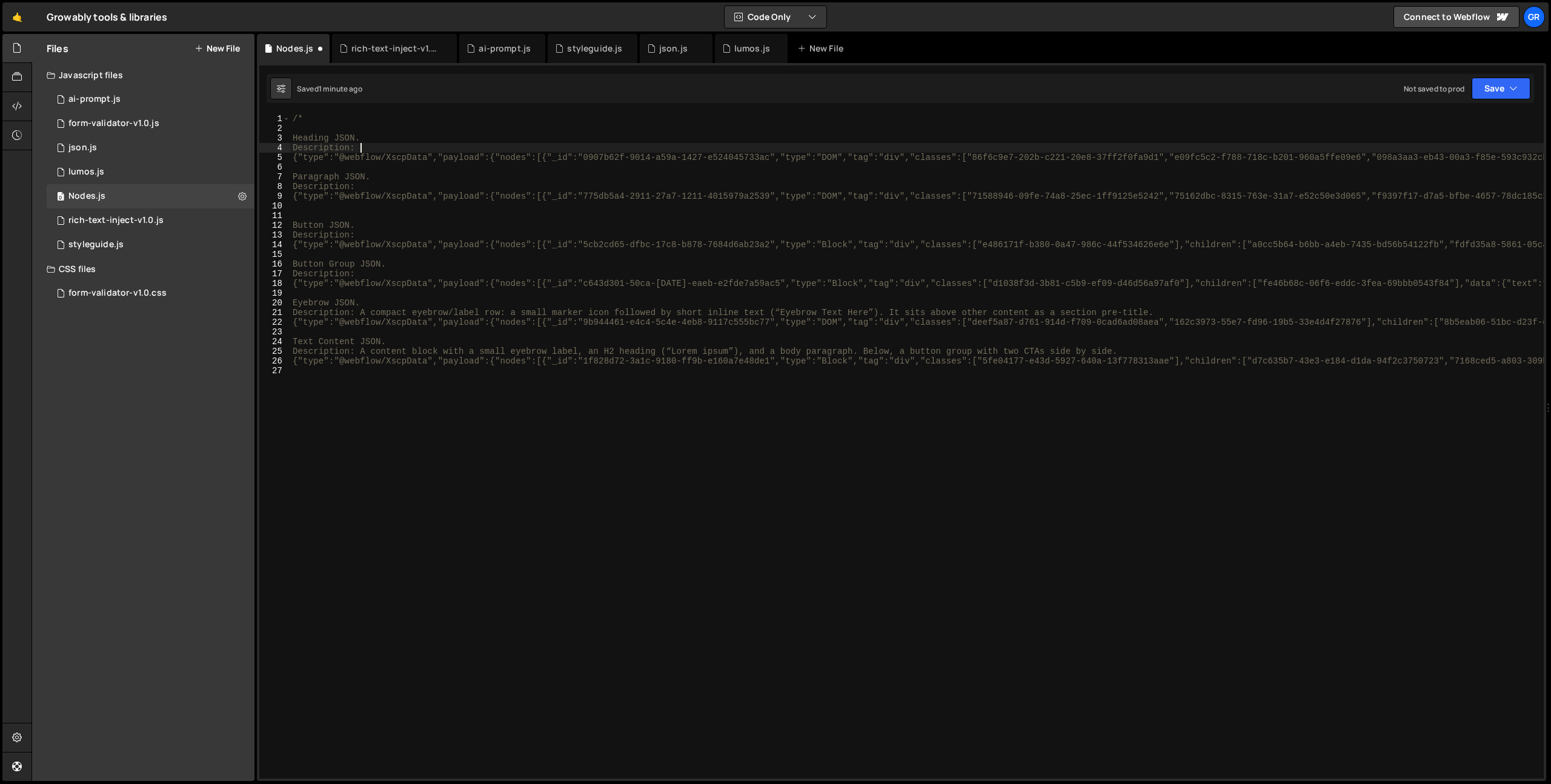
type textarea "Description:"
paste textarea
type textarea "Description: A heading block: a container holding a single H2, “Lorem ipsum dol…"
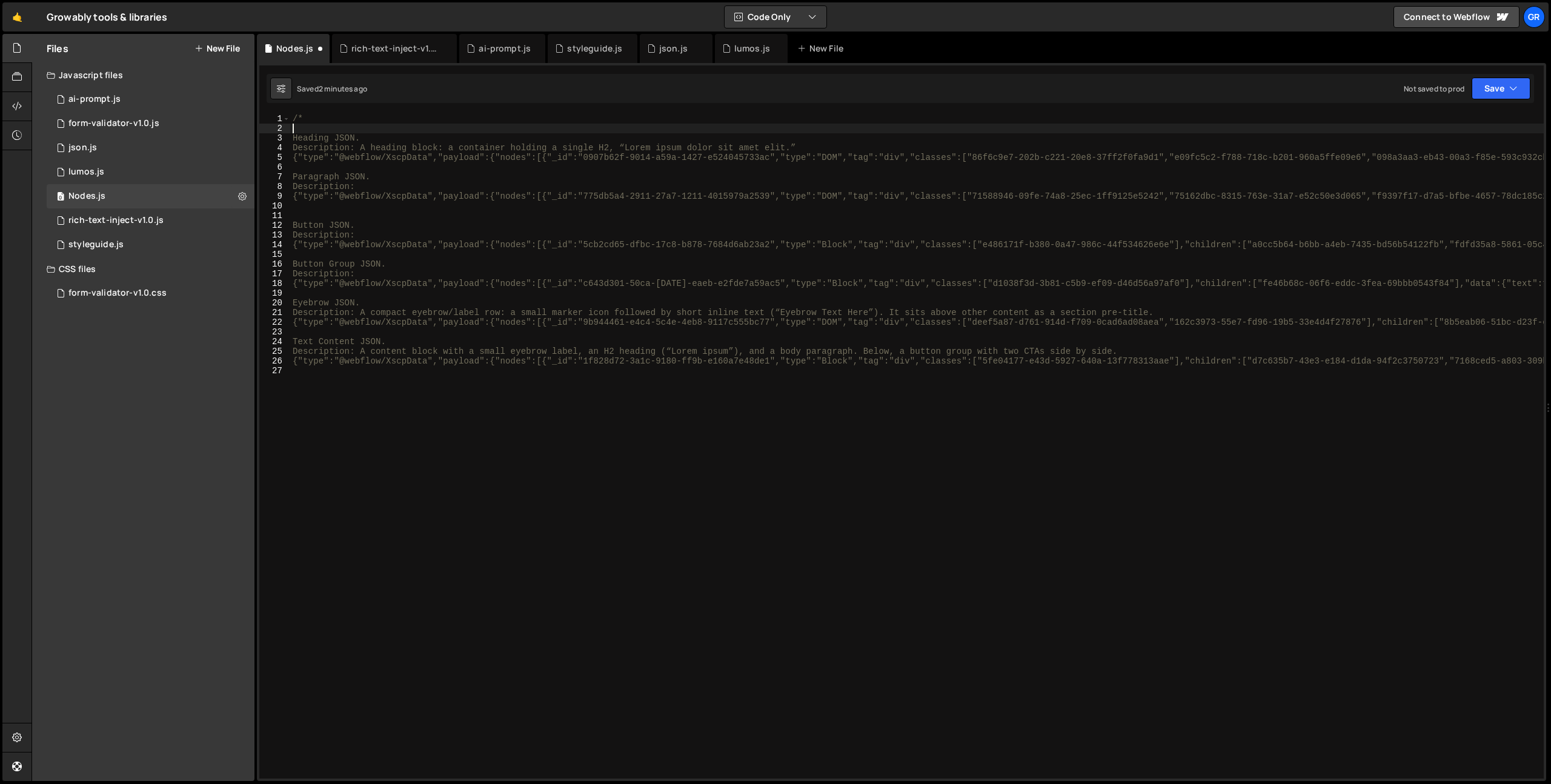
type textarea "Description:"
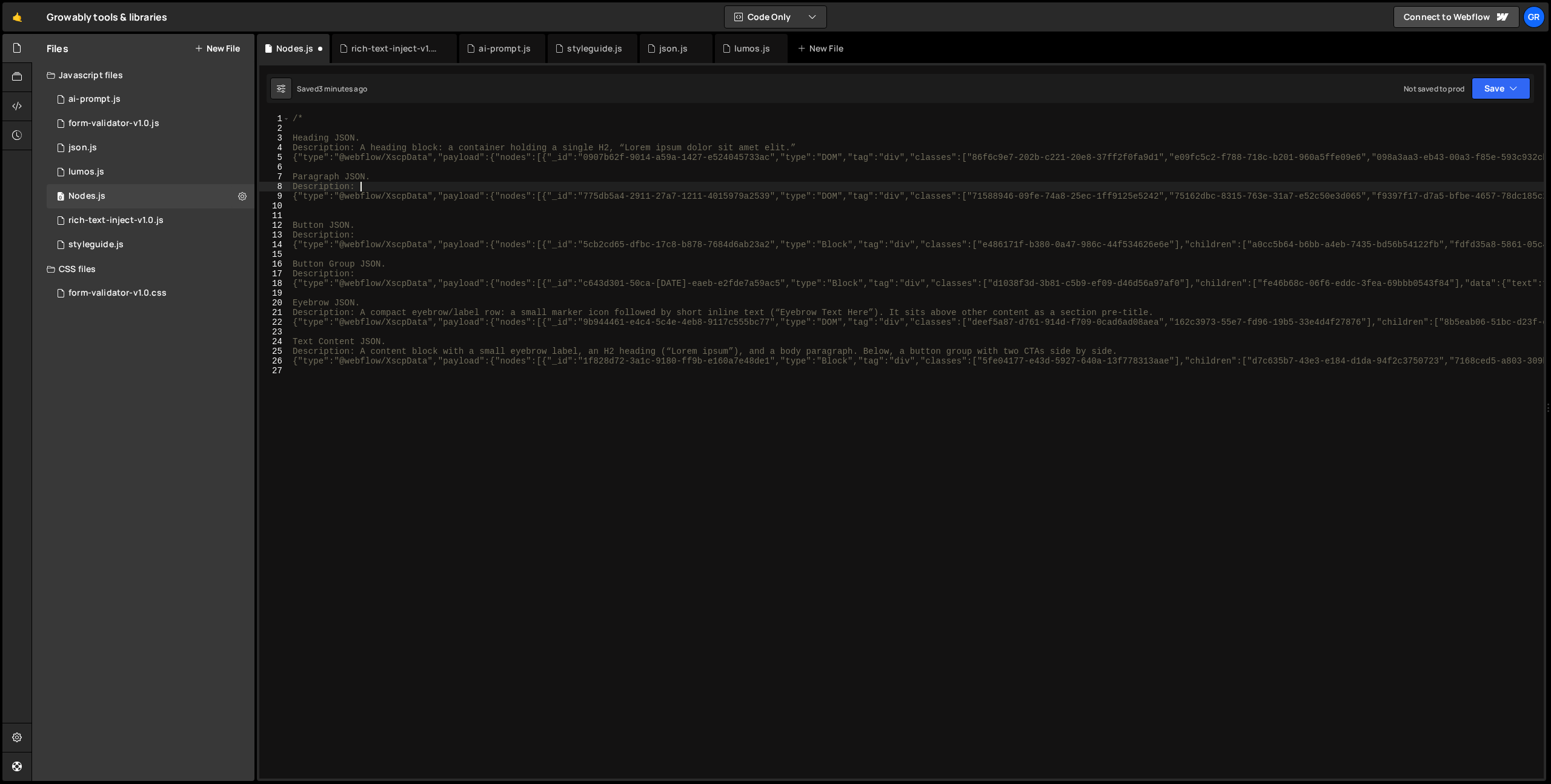
paste textarea
drag, startPoint x: 745, startPoint y: 189, endPoint x: 798, endPoint y: 189, distance: 53.0
type textarea "{"type":"@webflow/XscpData","payload":{"nodes":[{"_id":"775db5a4-2911-27a7-1211…"
type textarea "Description:"
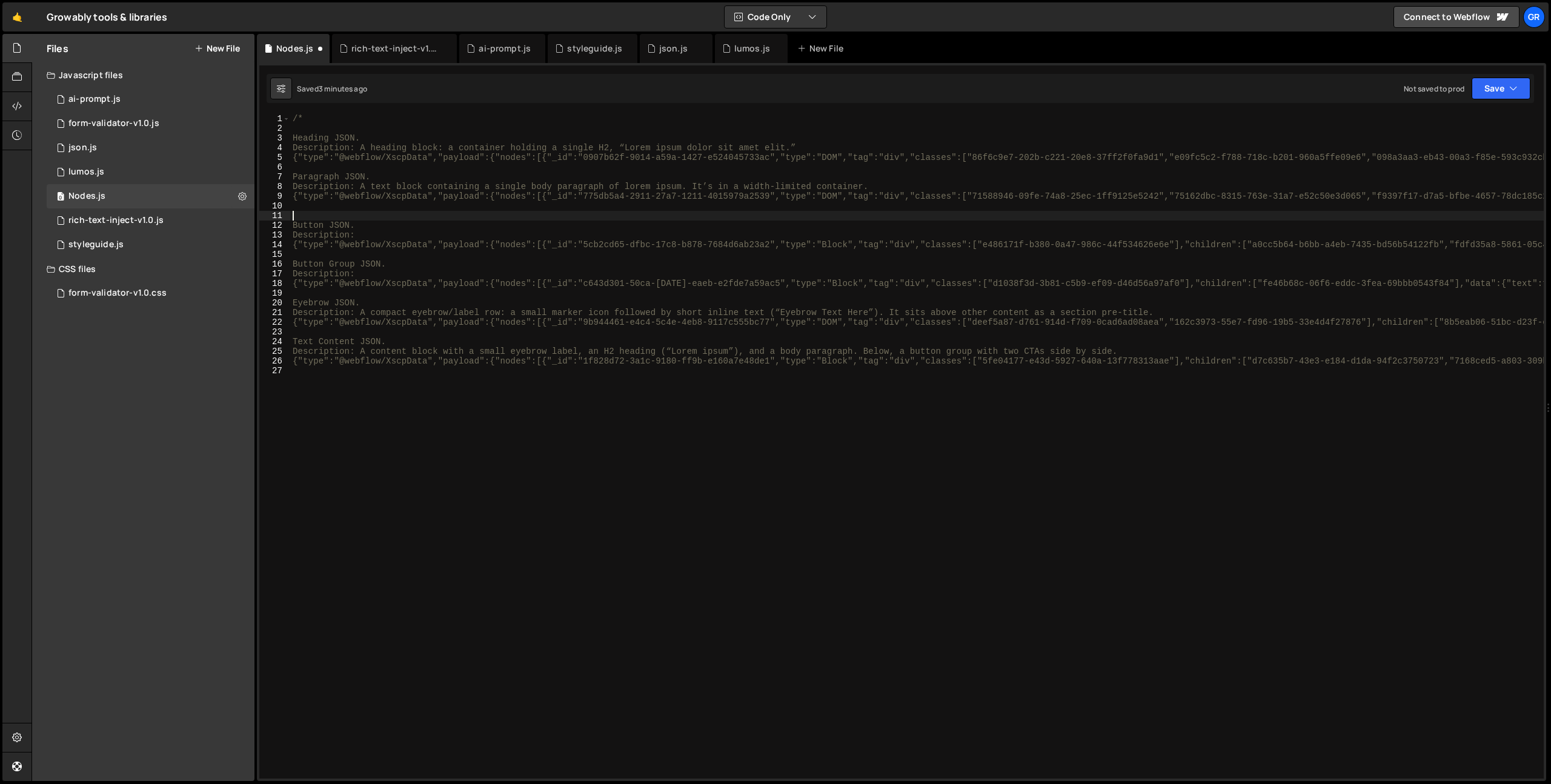
type textarea "Description:"
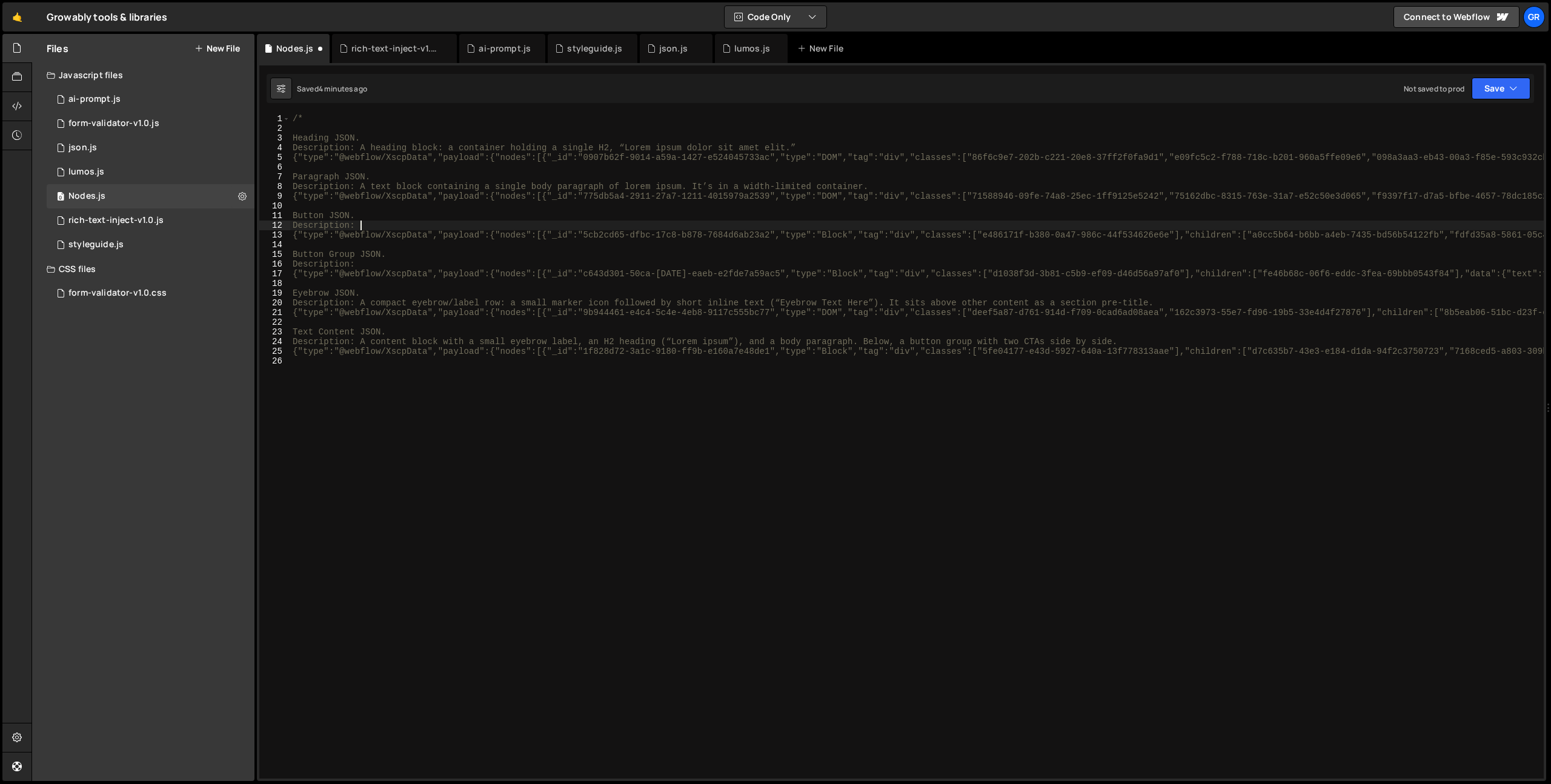
paste textarea
type textarea "Description:"
paste textarea
type textarea "Description: A horizontal button group with two CTAs: “Book a Demo” (primary) a…"
